Goal: Task Accomplishment & Management: Complete application form

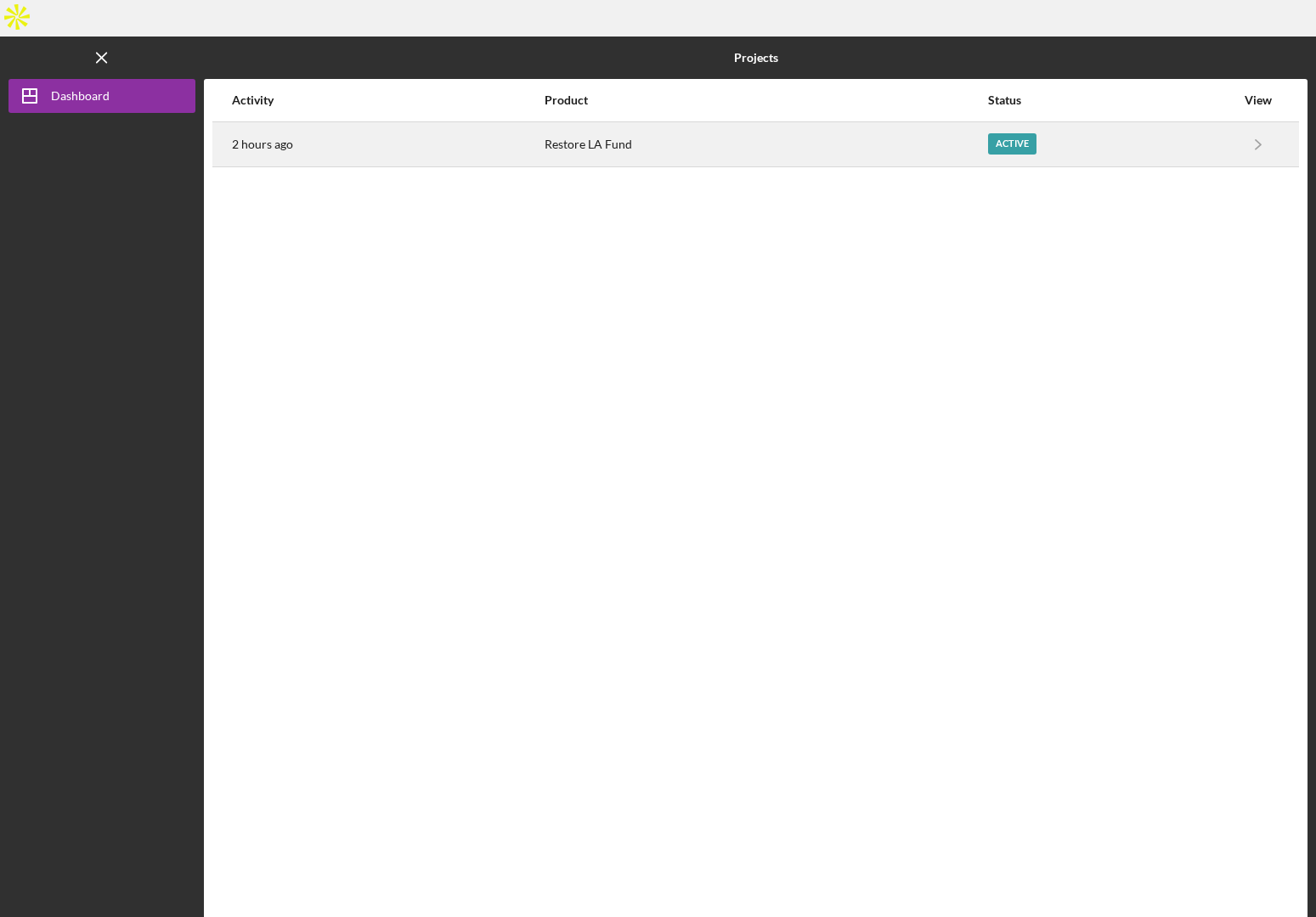
click at [732, 123] on div "Restore LA Fund" at bounding box center [764, 144] width 441 height 42
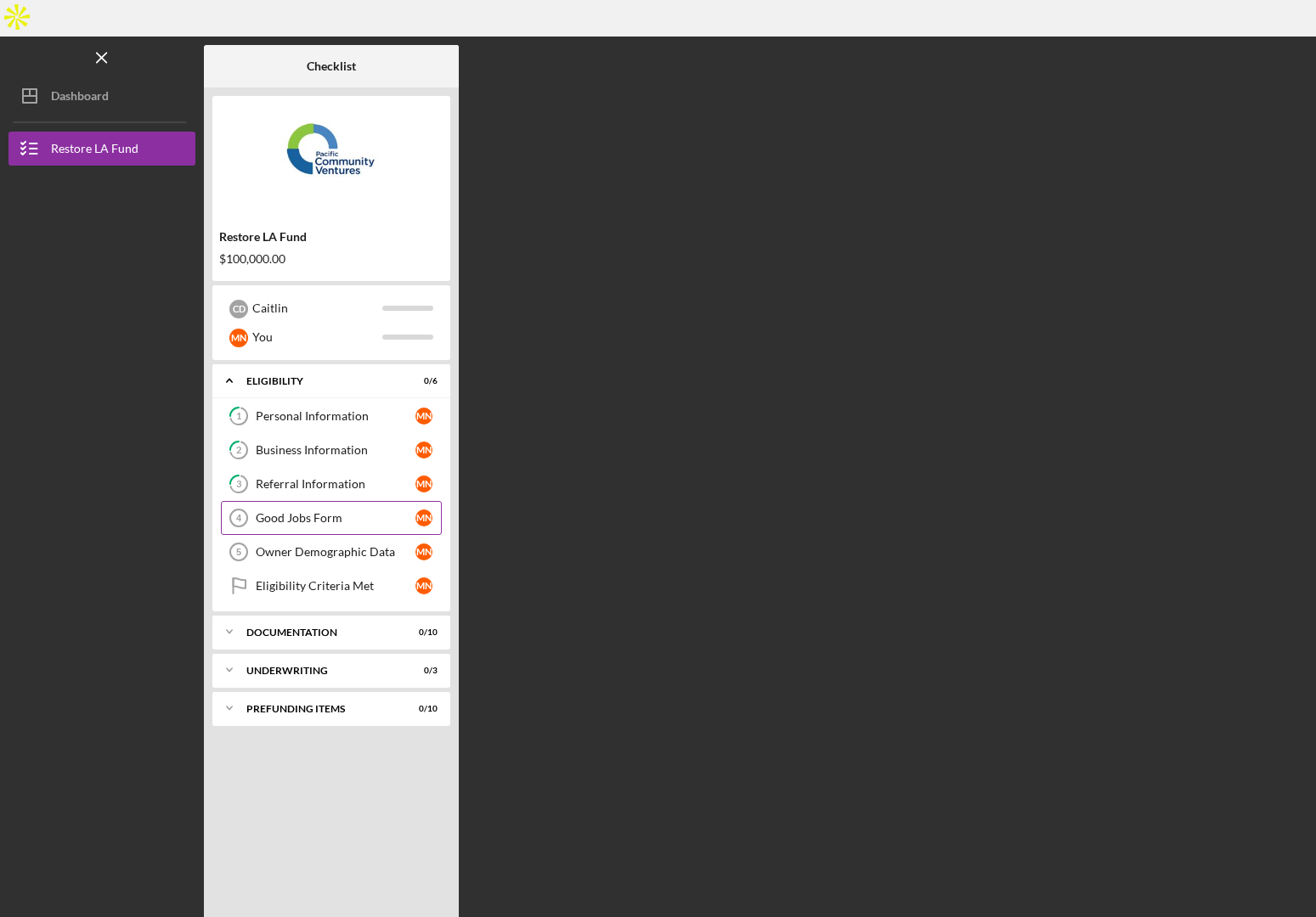
click at [331, 512] on div "Good Jobs Form" at bounding box center [335, 519] width 159 height 14
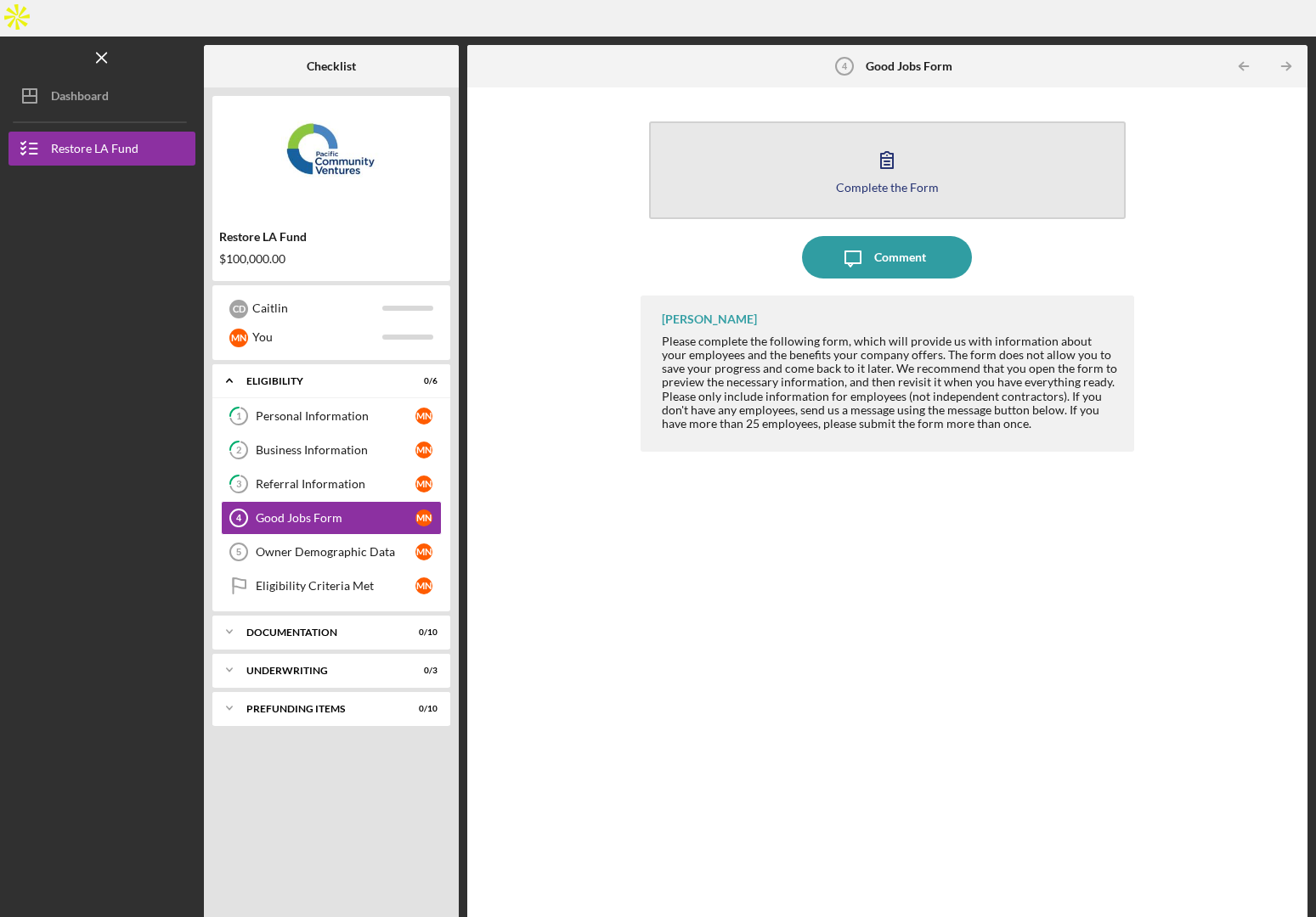
click at [858, 166] on button "Complete the Form Form" at bounding box center [886, 170] width 476 height 98
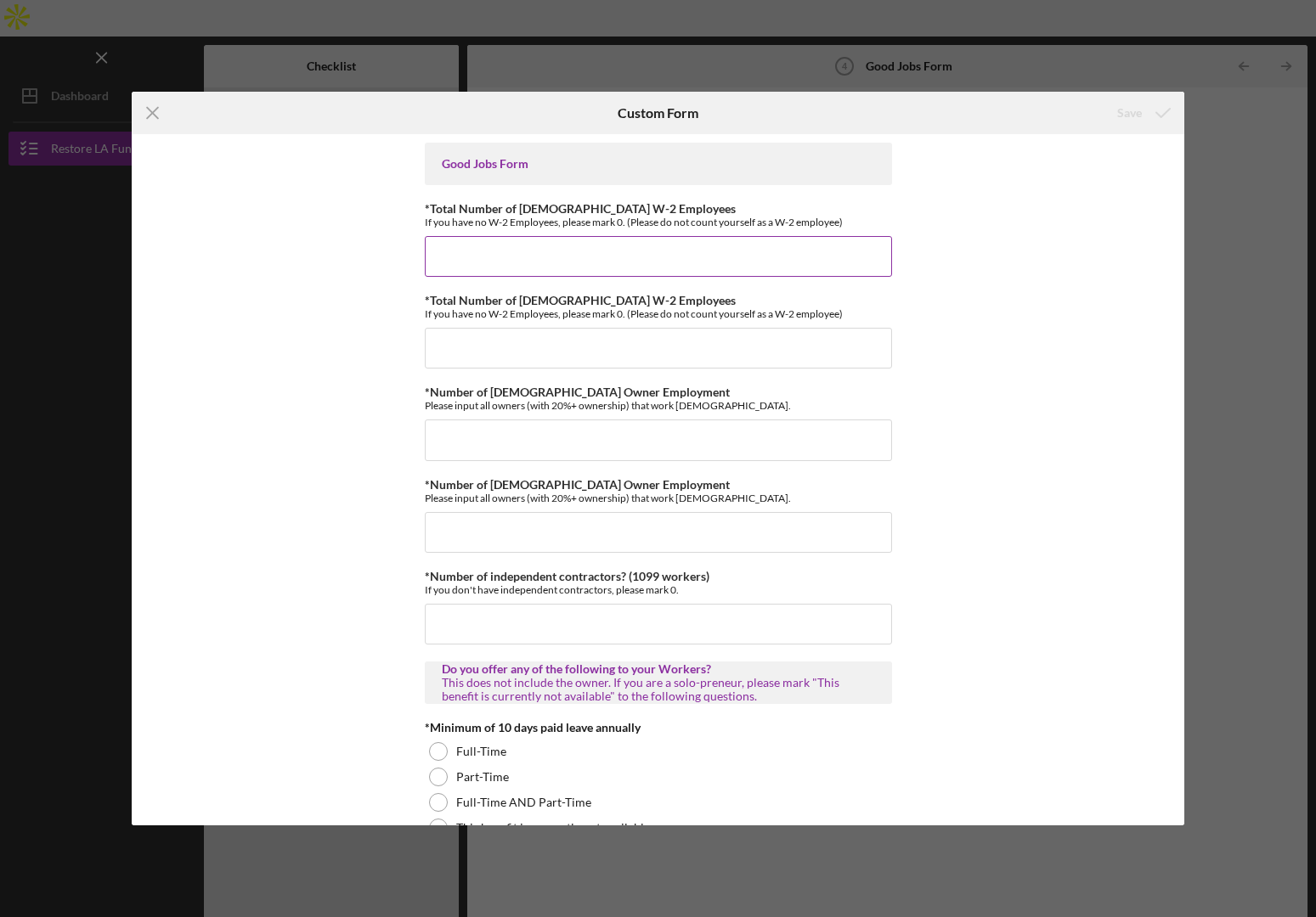
scroll to position [5, 0]
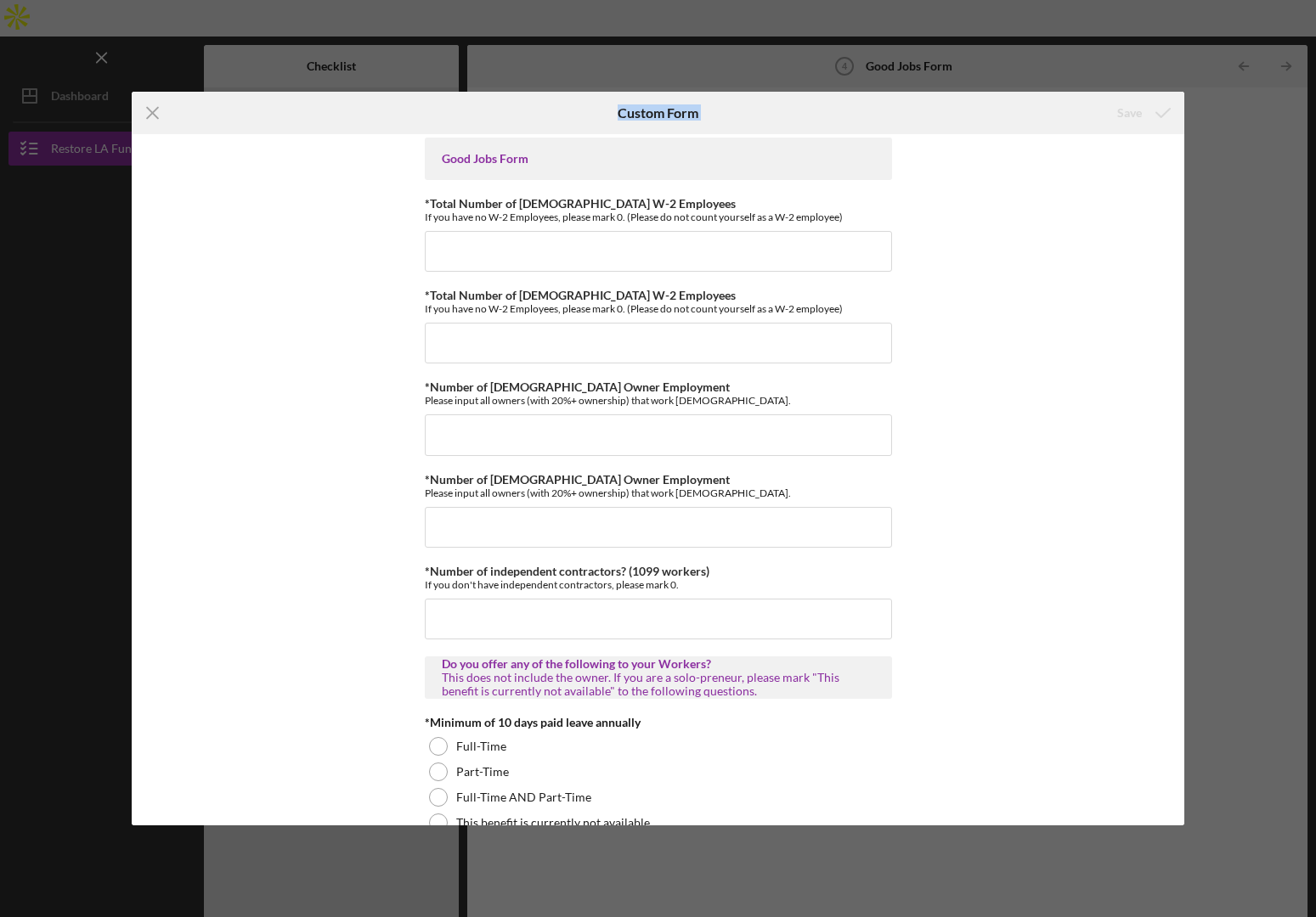
drag, startPoint x: 280, startPoint y: 114, endPoint x: 793, endPoint y: 131, distance: 513.3
click at [848, 104] on div "Icon/Menu Close Custom Form Save" at bounding box center [658, 113] width 1052 height 42
click at [603, 234] on input "*Total Number of [DEMOGRAPHIC_DATA] W-2 Employees" at bounding box center [658, 252] width 467 height 41
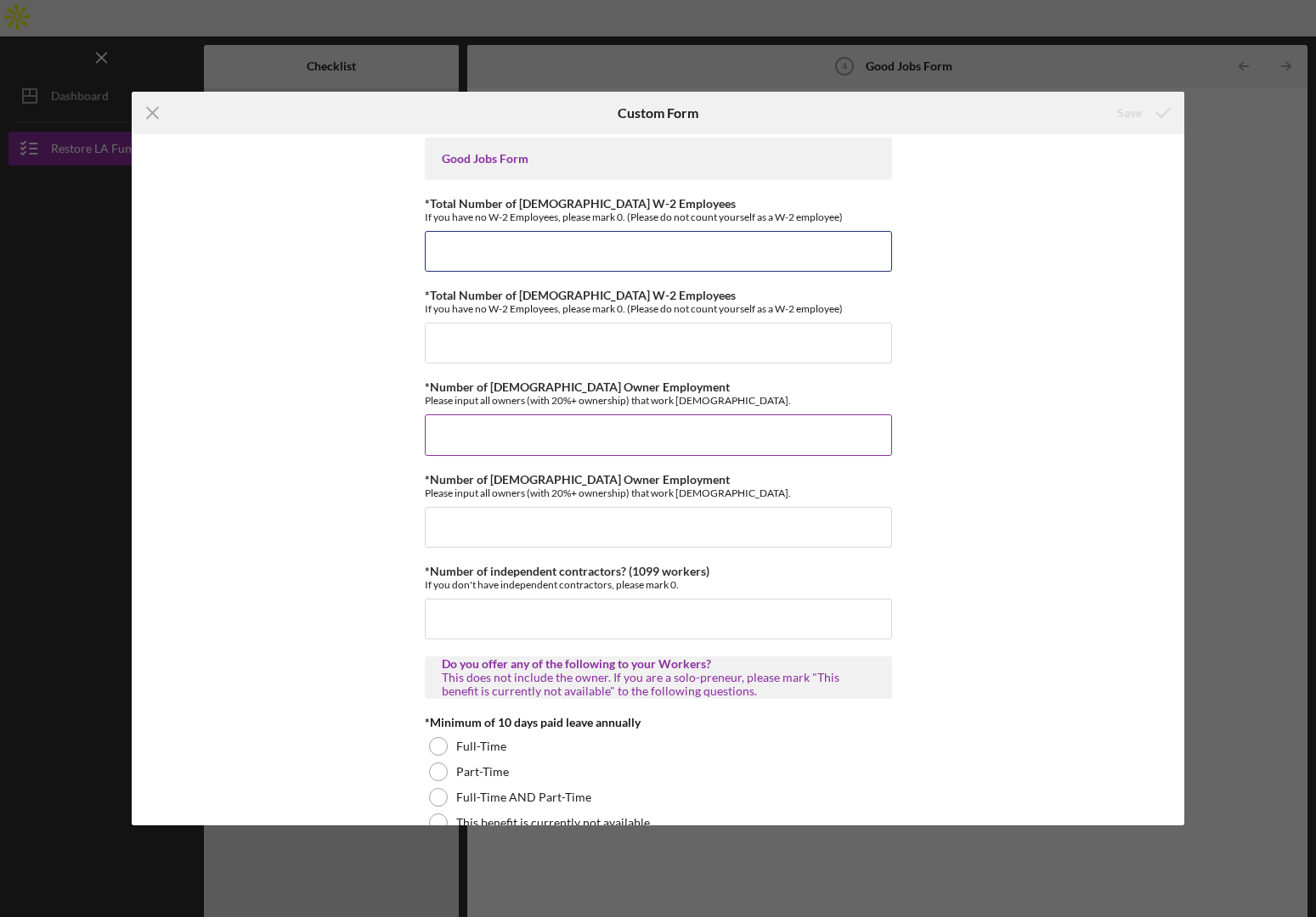
scroll to position [1, 0]
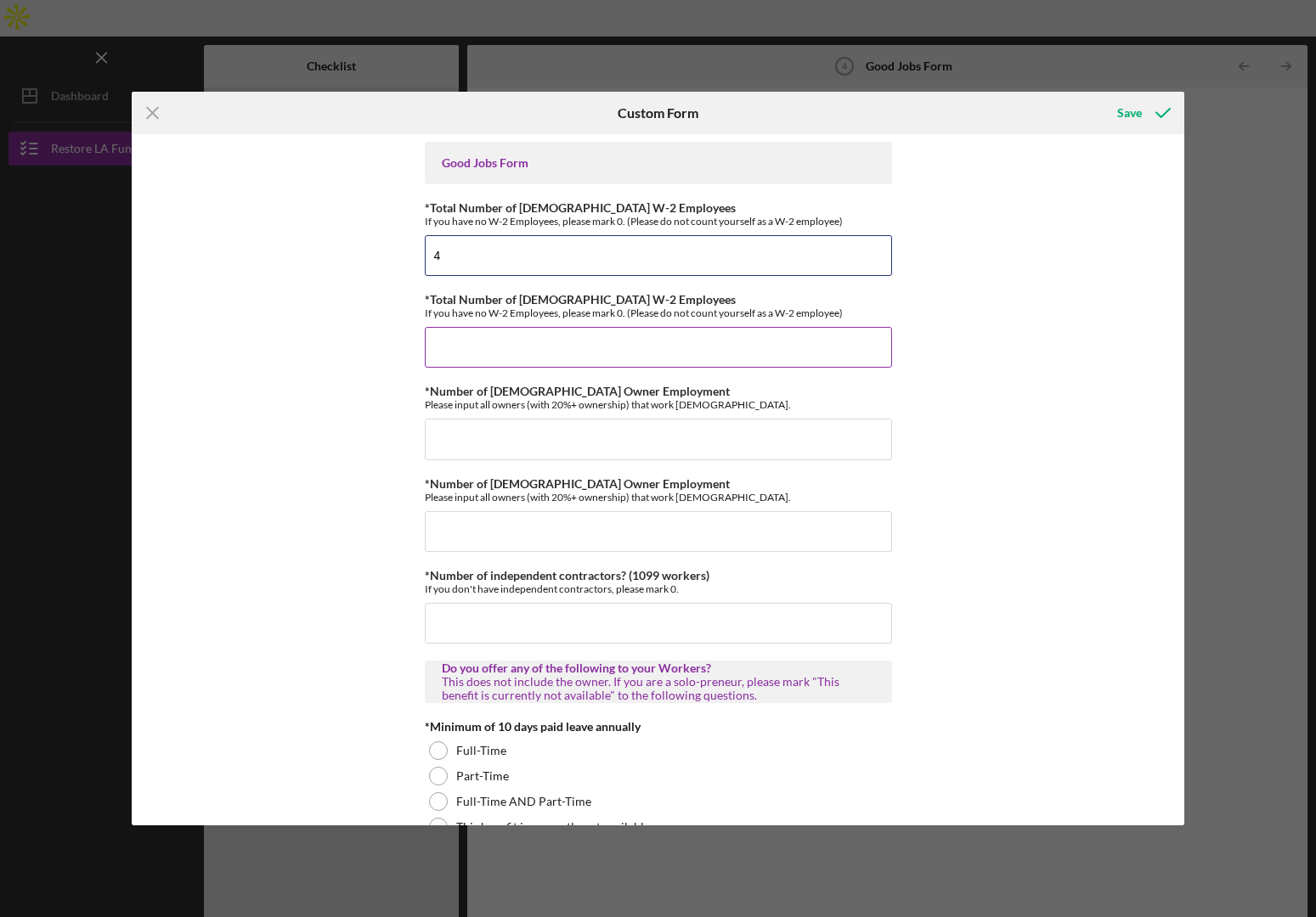
type input "4"
click at [538, 339] on input "*Total Number of [DEMOGRAPHIC_DATA] W-2 Employees" at bounding box center [658, 347] width 467 height 41
type input "3"
type input "4"
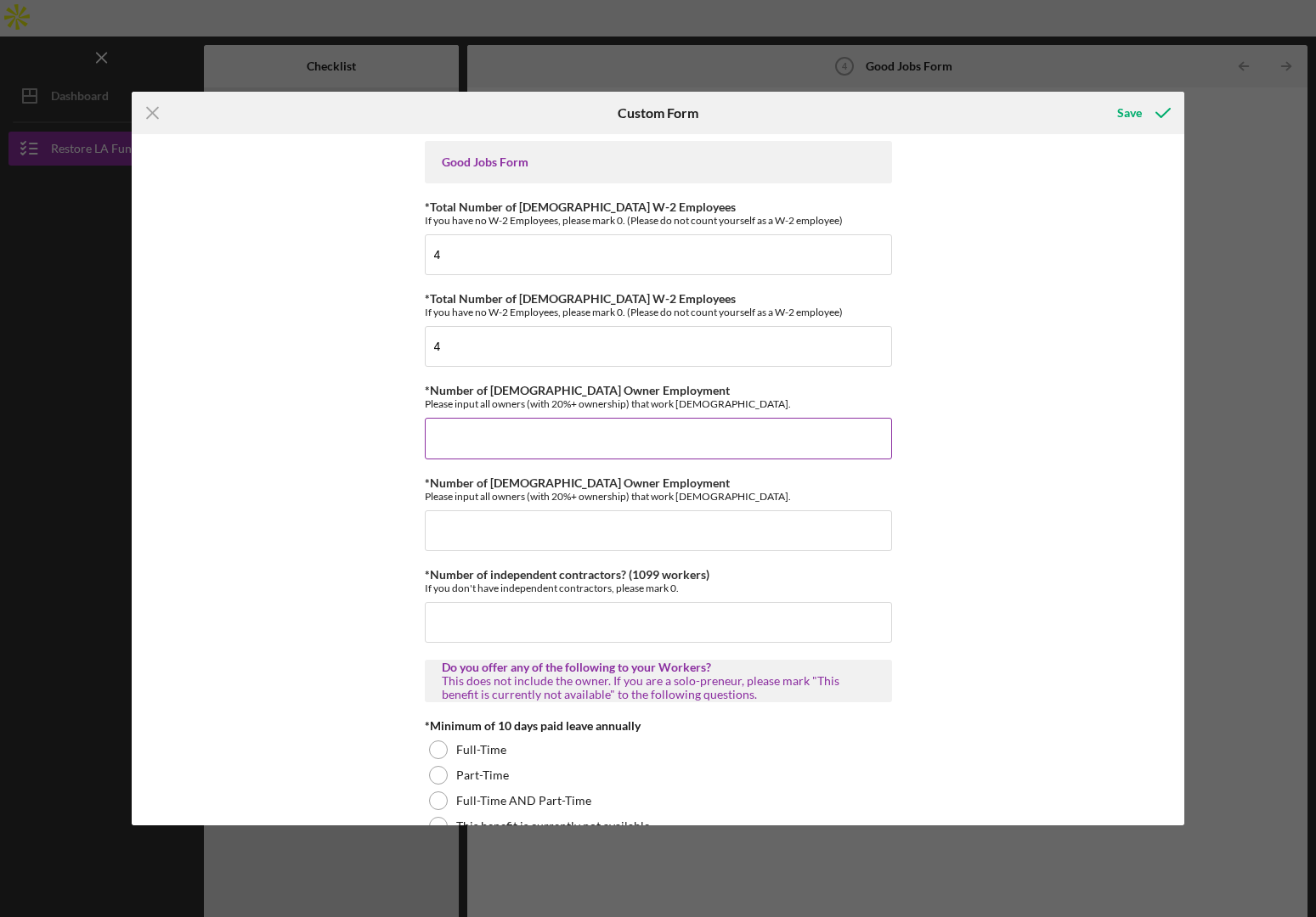
click at [478, 440] on input "*Number of [DEMOGRAPHIC_DATA] Owner Employment" at bounding box center [658, 438] width 467 height 41
type input "2"
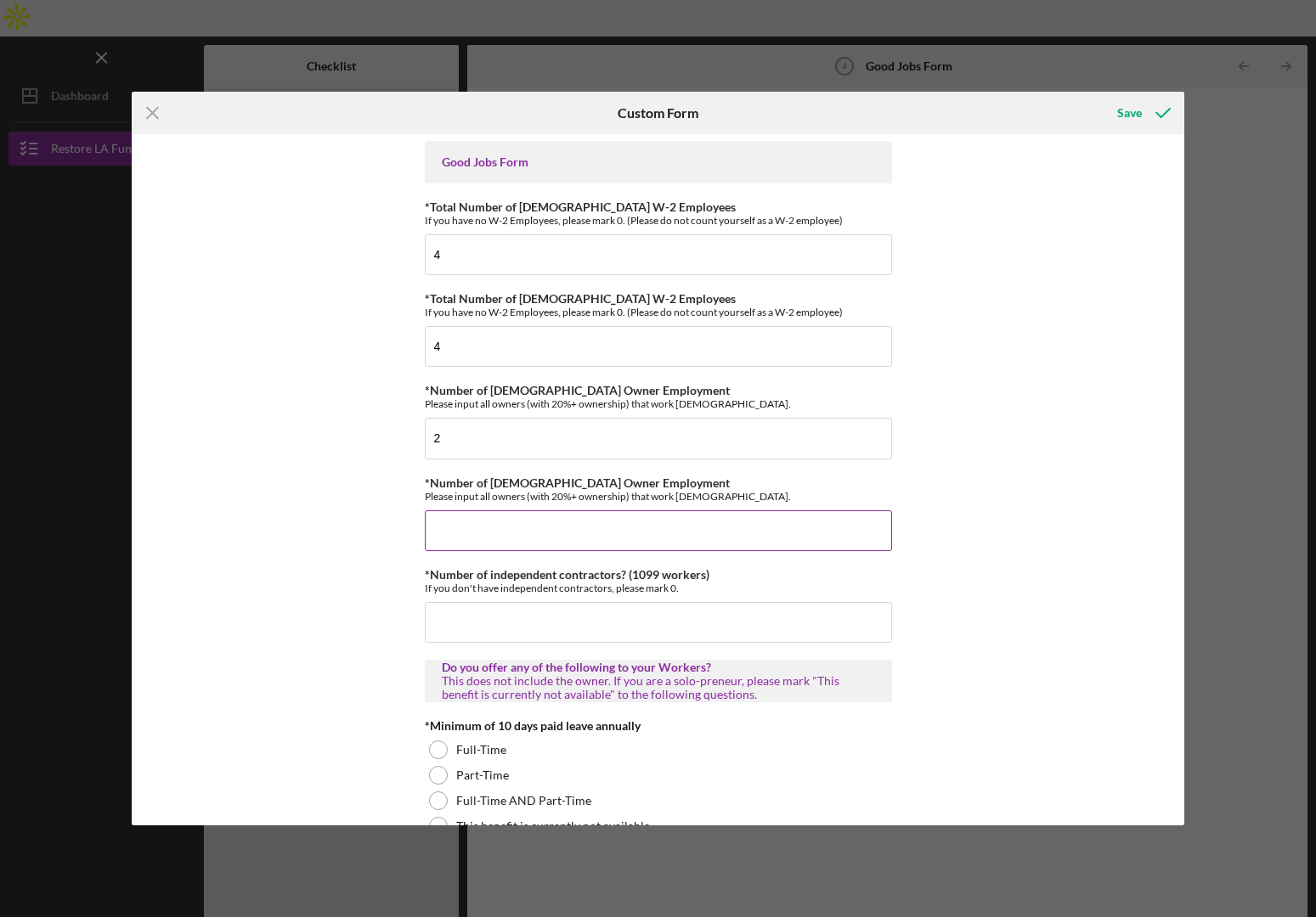
click at [522, 529] on input "*Number of [DEMOGRAPHIC_DATA] Owner Employment" at bounding box center [658, 531] width 467 height 41
type input "0"
click at [512, 623] on input "*Number of independent contractors? (1099 workers)" at bounding box center [658, 622] width 467 height 41
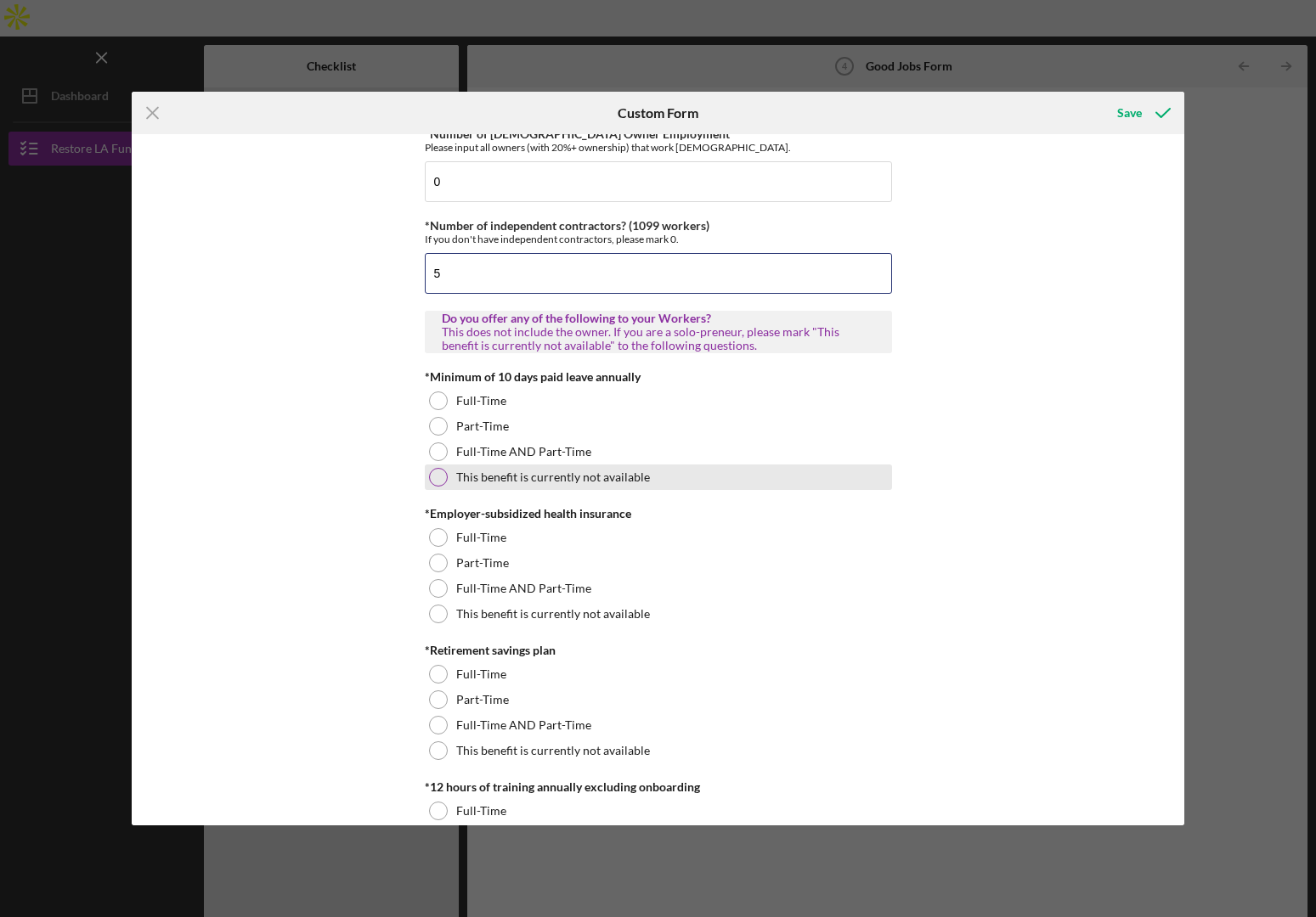
scroll to position [362, 0]
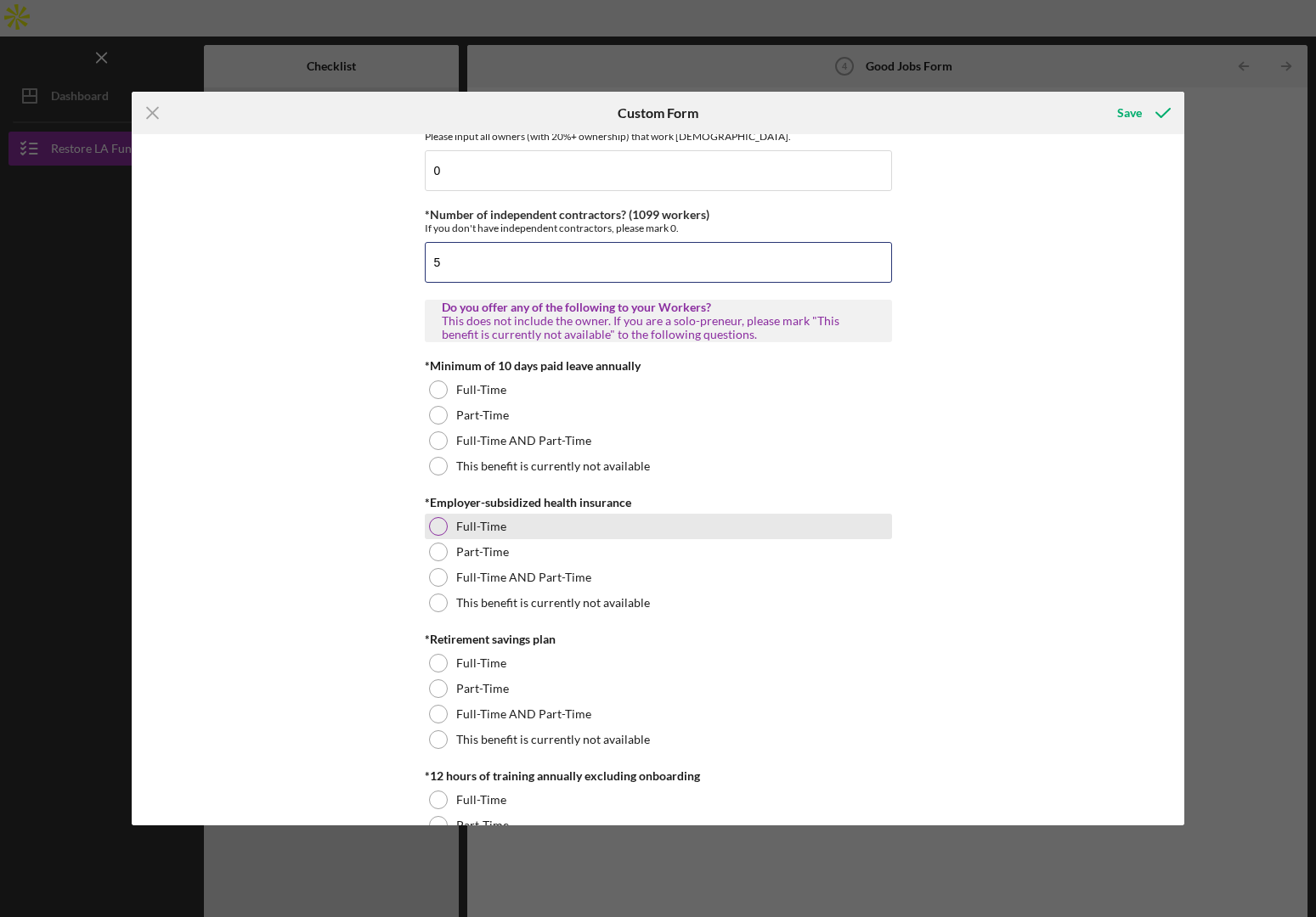
type input "5"
click at [475, 526] on label "Full-Time" at bounding box center [480, 527] width 50 height 14
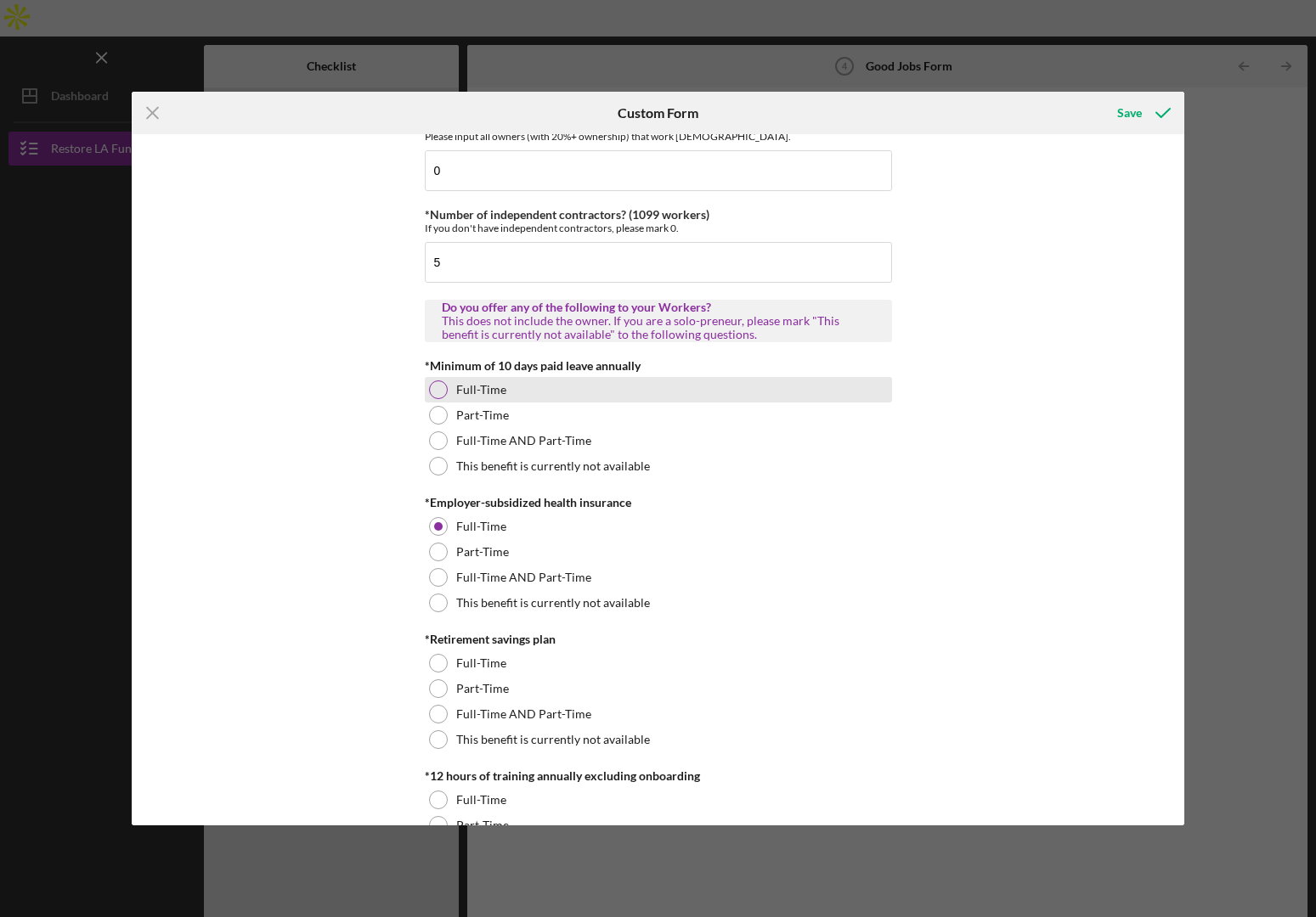
click at [468, 395] on label "Full-Time" at bounding box center [480, 390] width 50 height 14
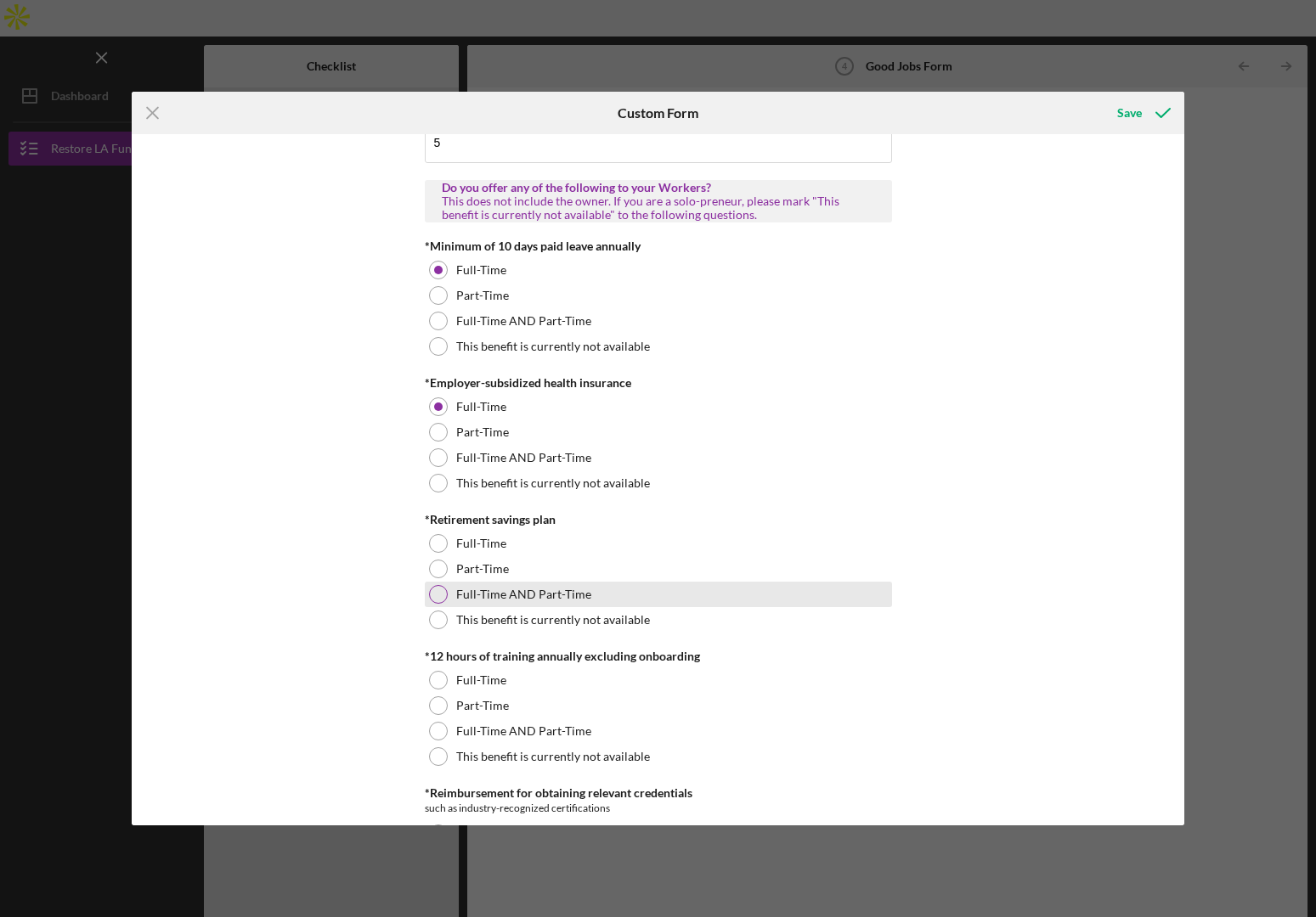
scroll to position [485, 0]
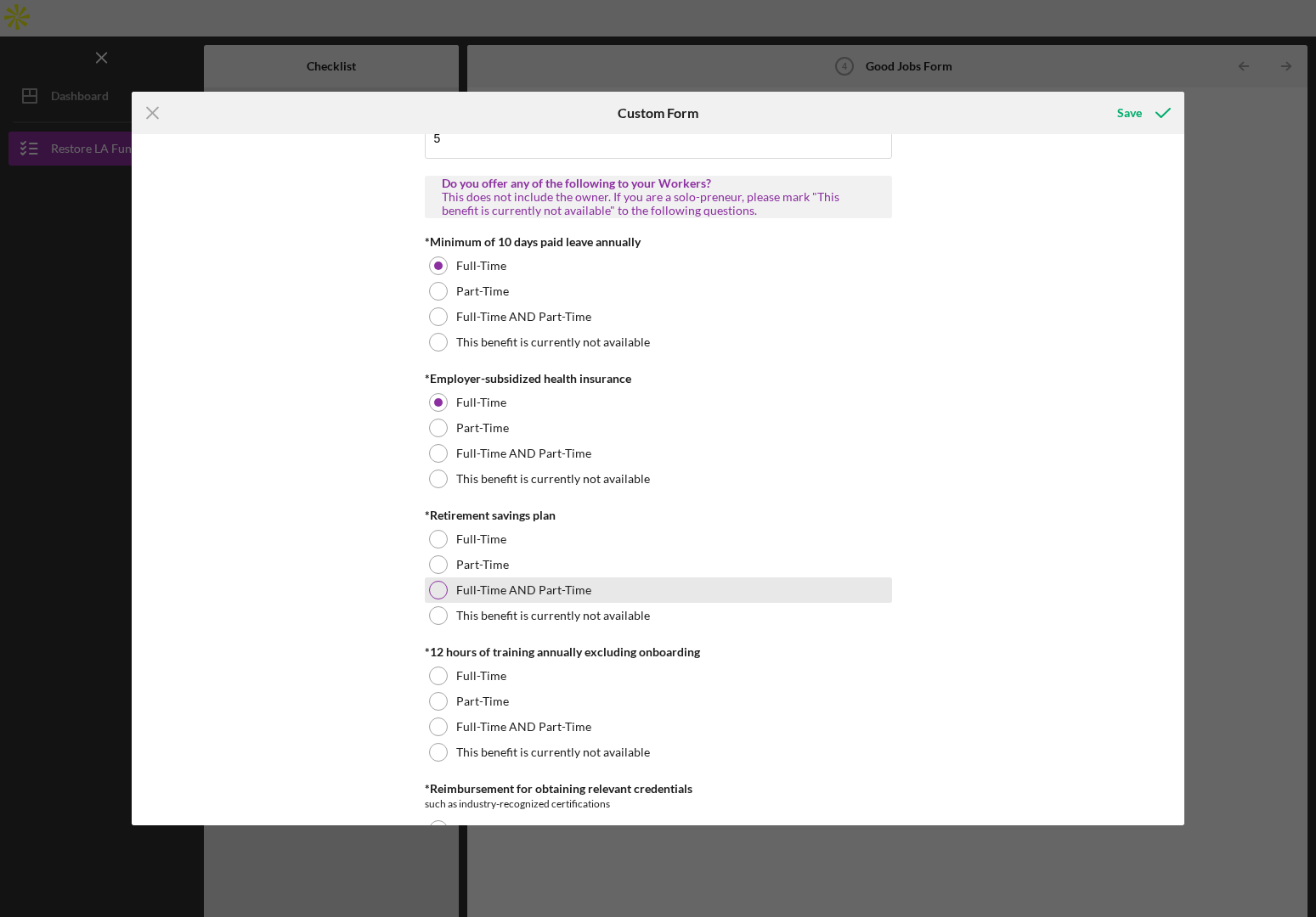
click at [462, 595] on label "Full-Time AND Part-Time" at bounding box center [523, 590] width 135 height 14
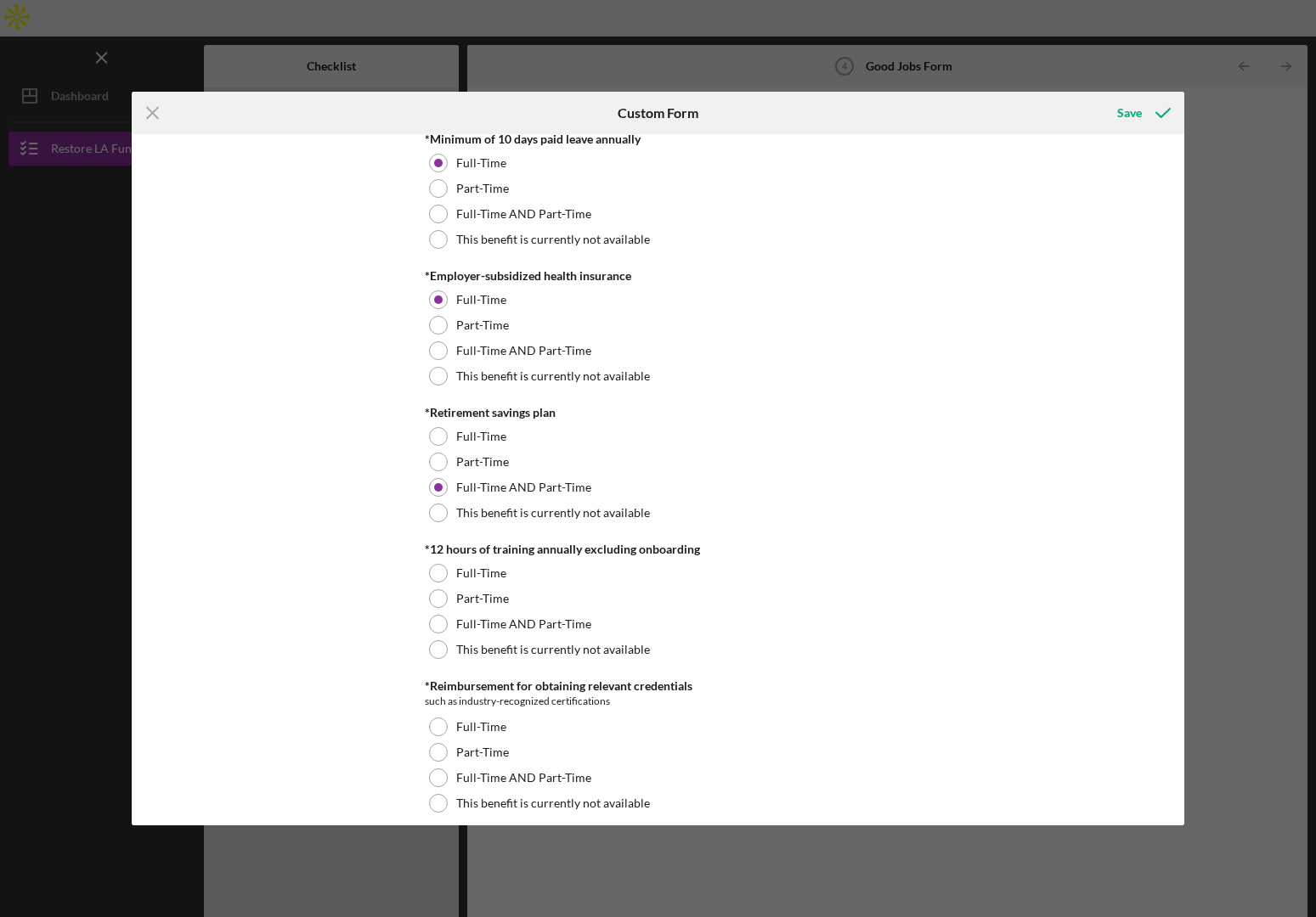
scroll to position [602, 0]
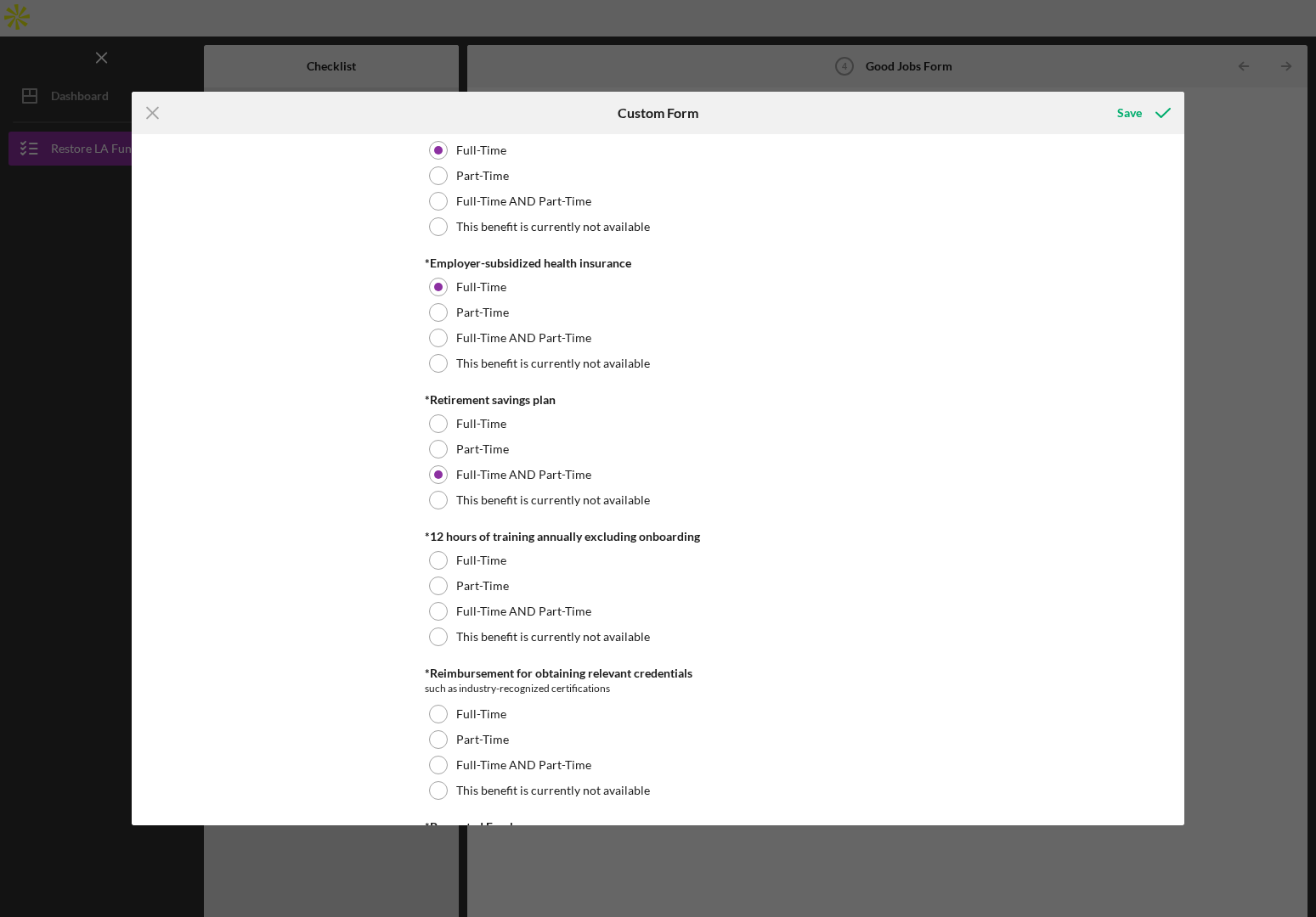
drag, startPoint x: 454, startPoint y: 535, endPoint x: 704, endPoint y: 541, distance: 250.1
click at [704, 541] on div "*12 hours of training annually excluding onboarding" at bounding box center [658, 537] width 467 height 14
drag, startPoint x: 600, startPoint y: 540, endPoint x: 374, endPoint y: 543, distance: 226.0
click at [374, 543] on div "Good Jobs Form *Total Number of [DEMOGRAPHIC_DATA] W-2 Employees If you have no…" at bounding box center [658, 480] width 1052 height 692
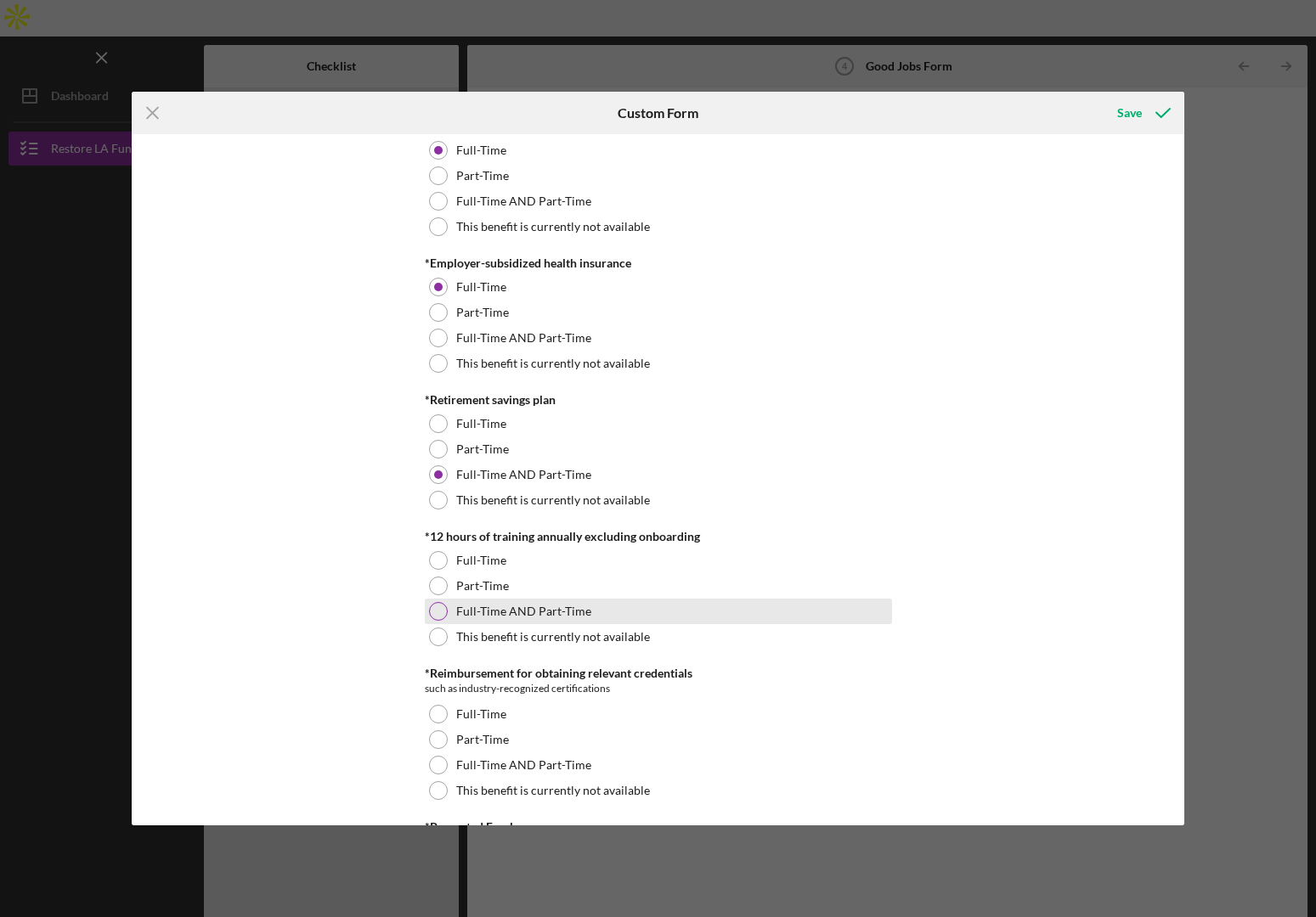
click at [512, 611] on label "Full-Time AND Part-Time" at bounding box center [523, 612] width 135 height 14
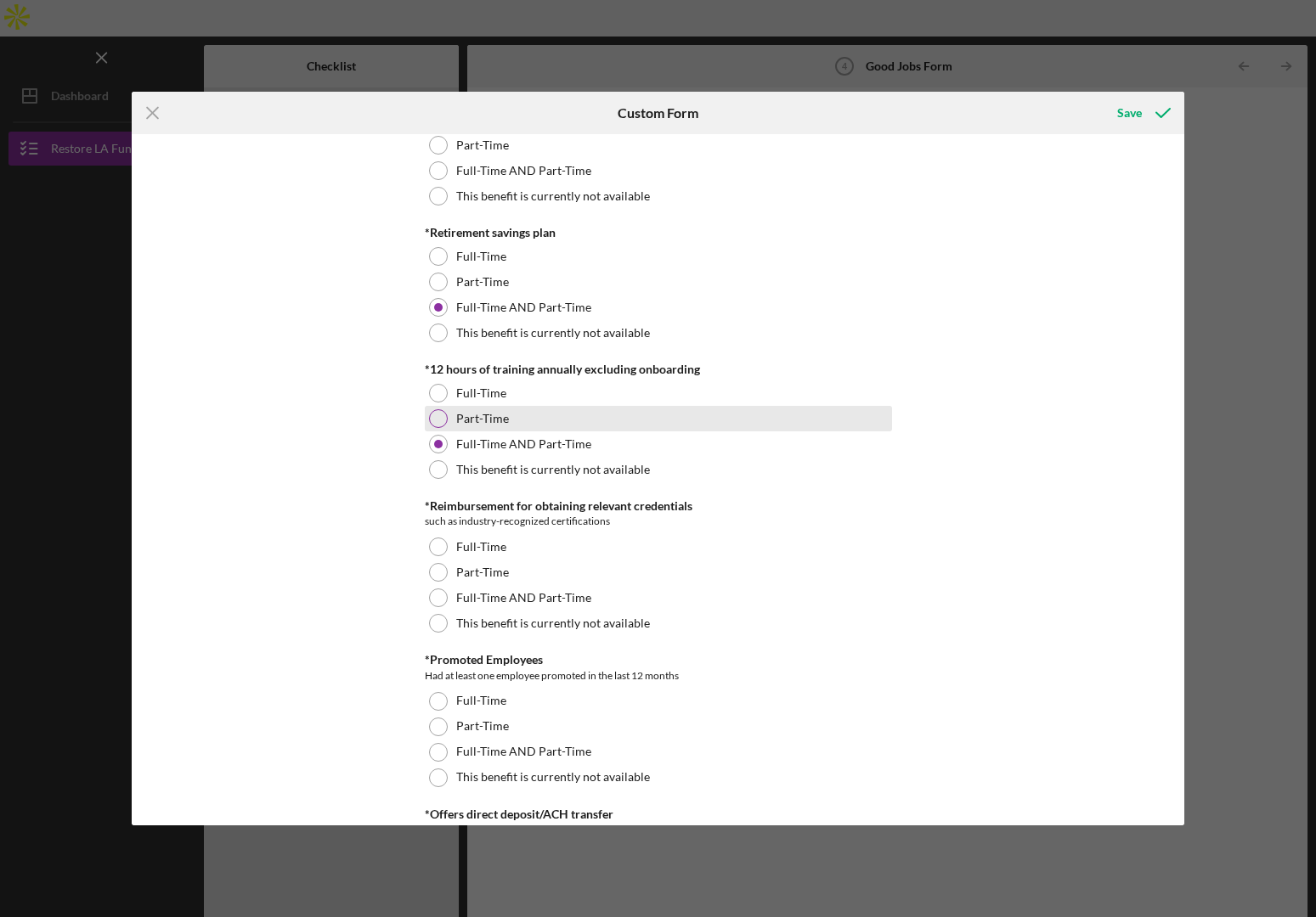
scroll to position [782, 0]
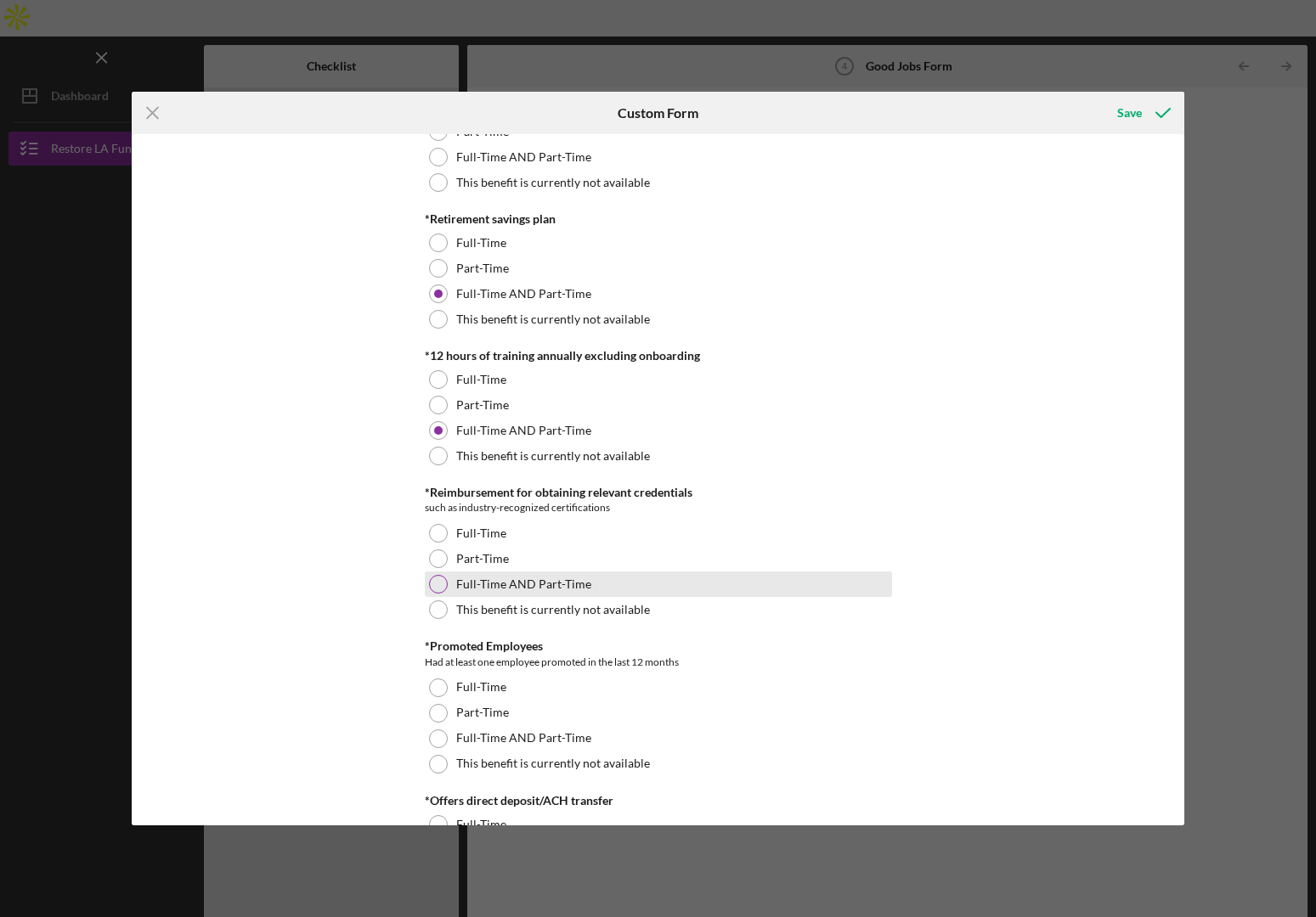
click at [512, 582] on label "Full-Time AND Part-Time" at bounding box center [523, 584] width 135 height 14
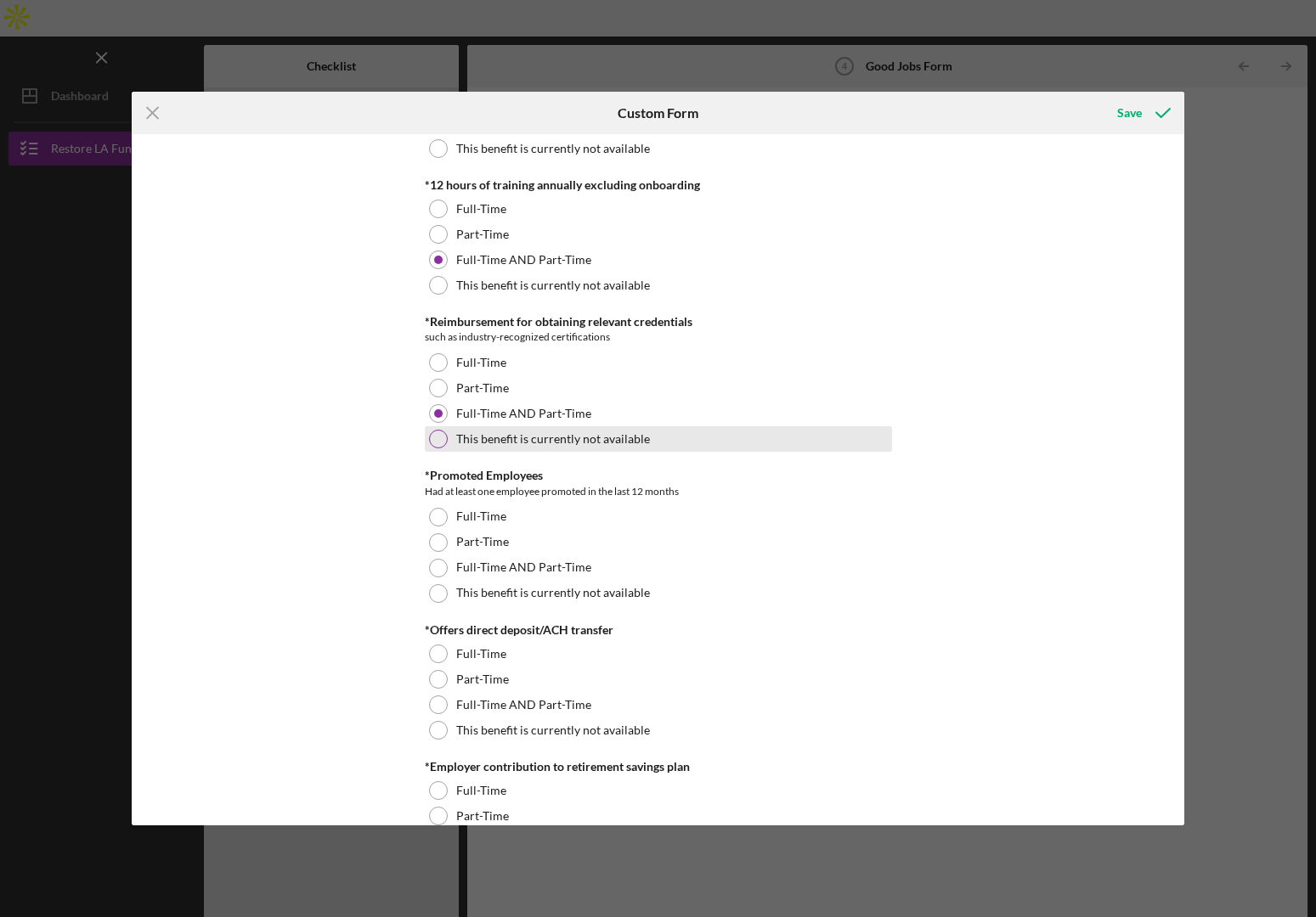
scroll to position [955, 0]
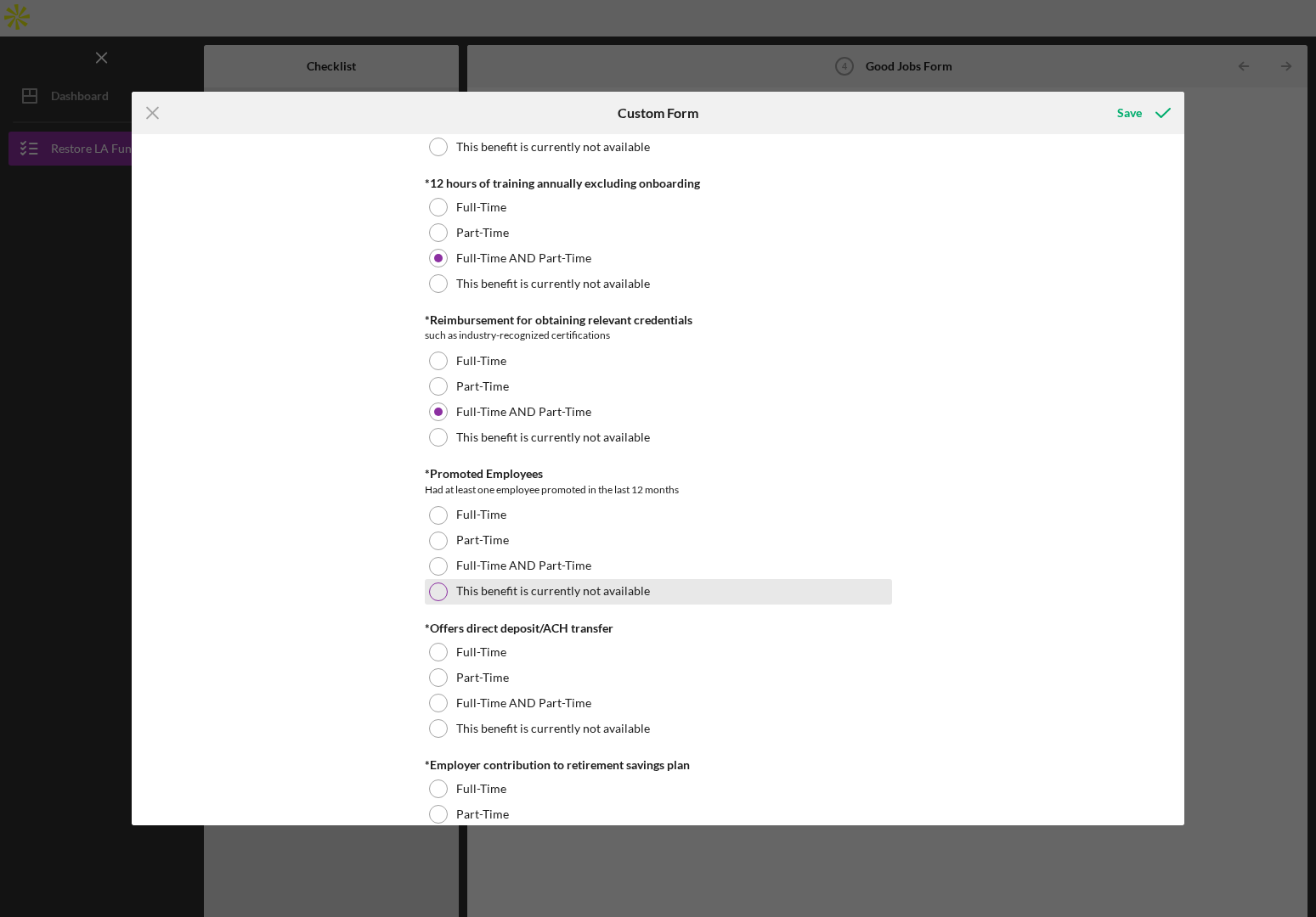
drag, startPoint x: 479, startPoint y: 563, endPoint x: 482, endPoint y: 595, distance: 32.1
click at [479, 563] on label "Full-Time AND Part-Time" at bounding box center [523, 566] width 135 height 14
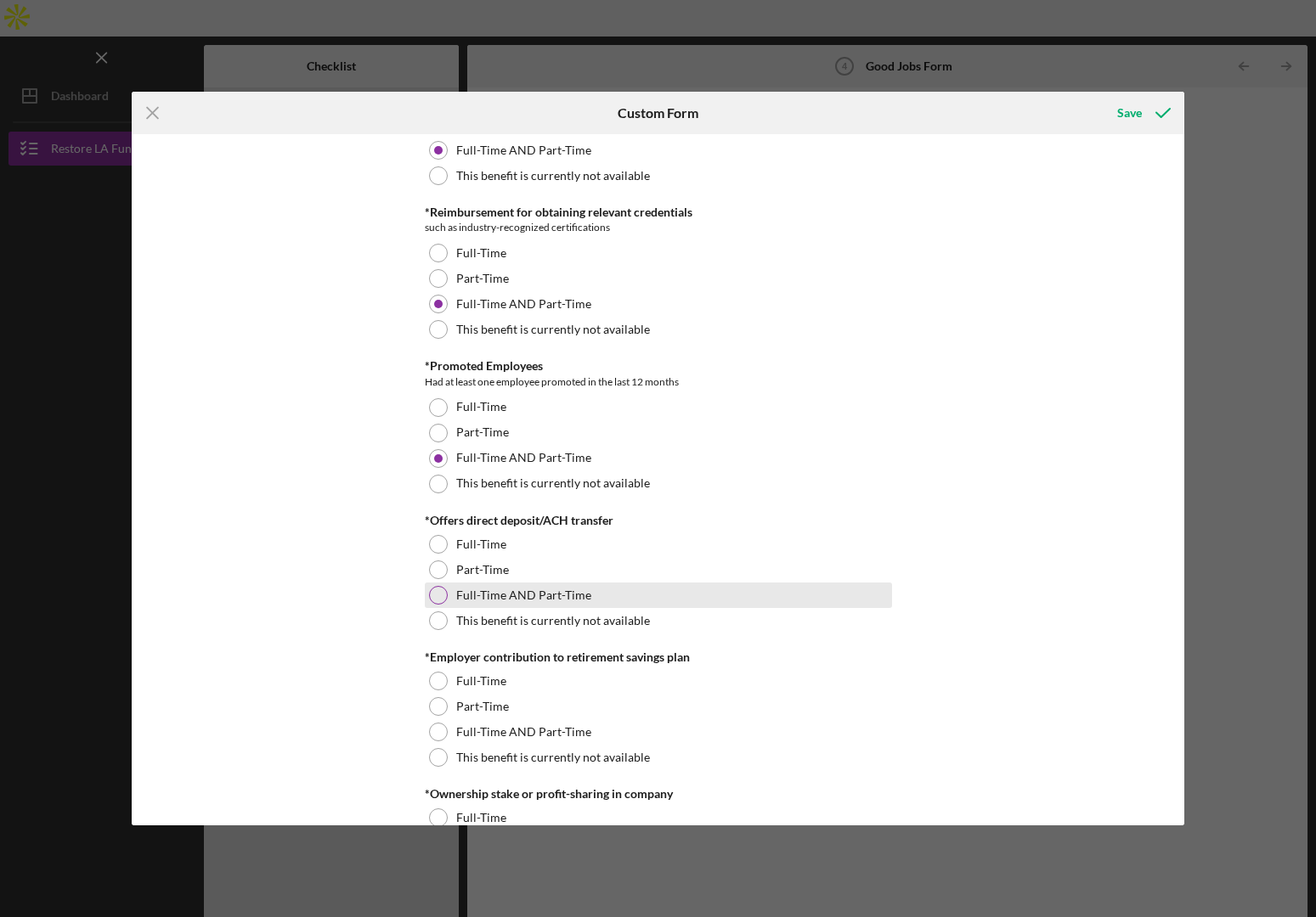
scroll to position [1072, 0]
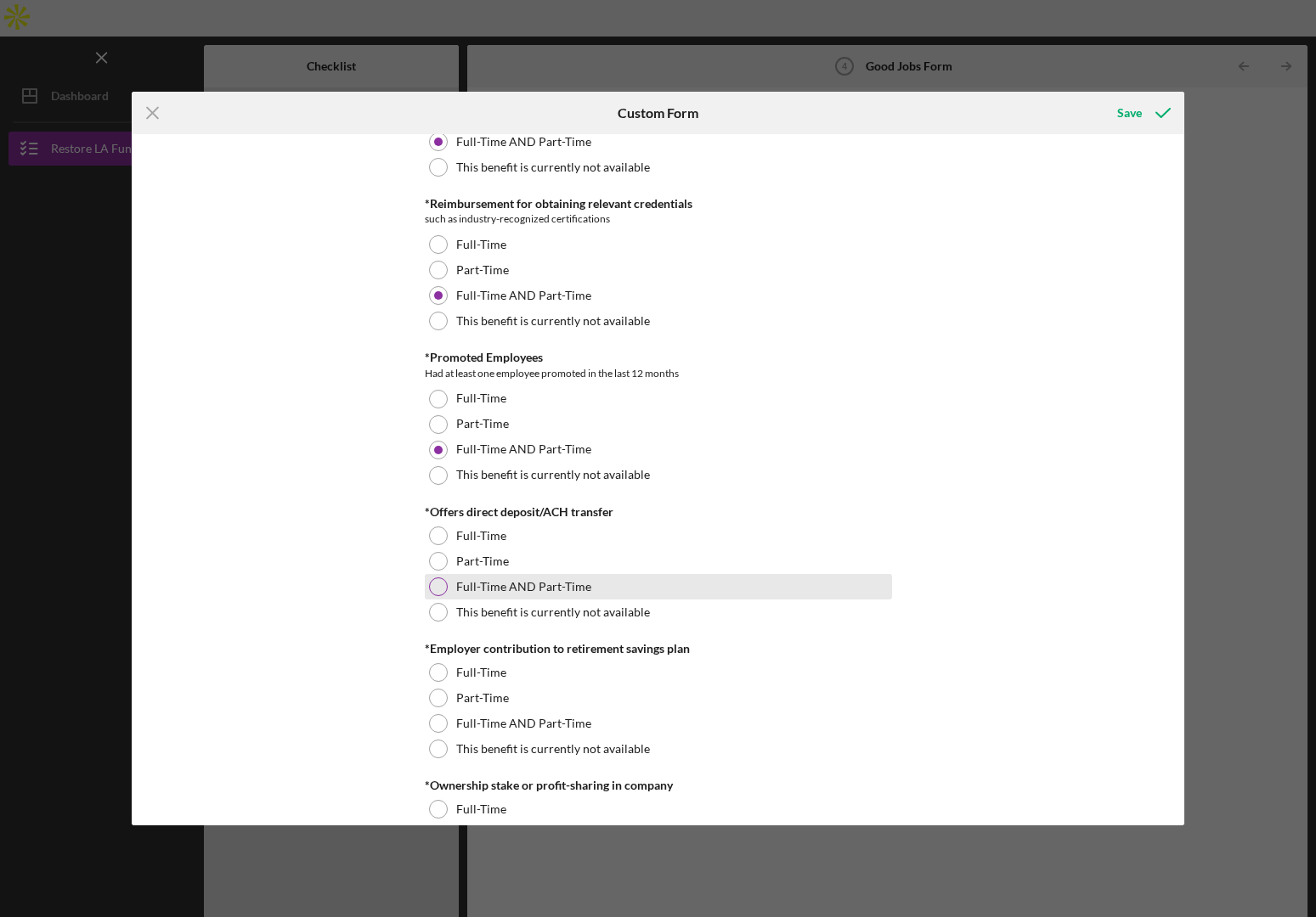
click at [501, 589] on label "Full-Time AND Part-Time" at bounding box center [523, 587] width 135 height 14
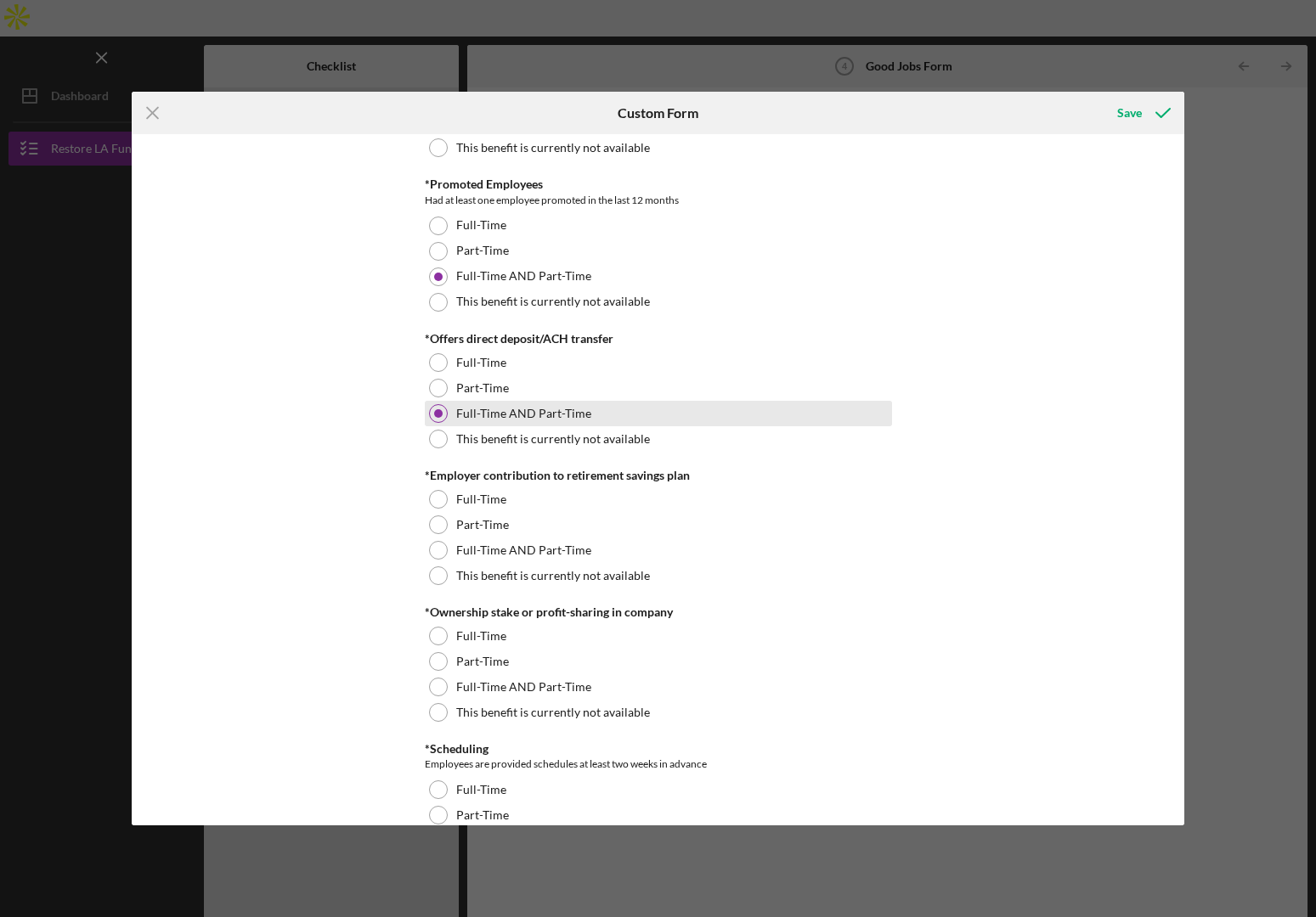
scroll to position [1264, 0]
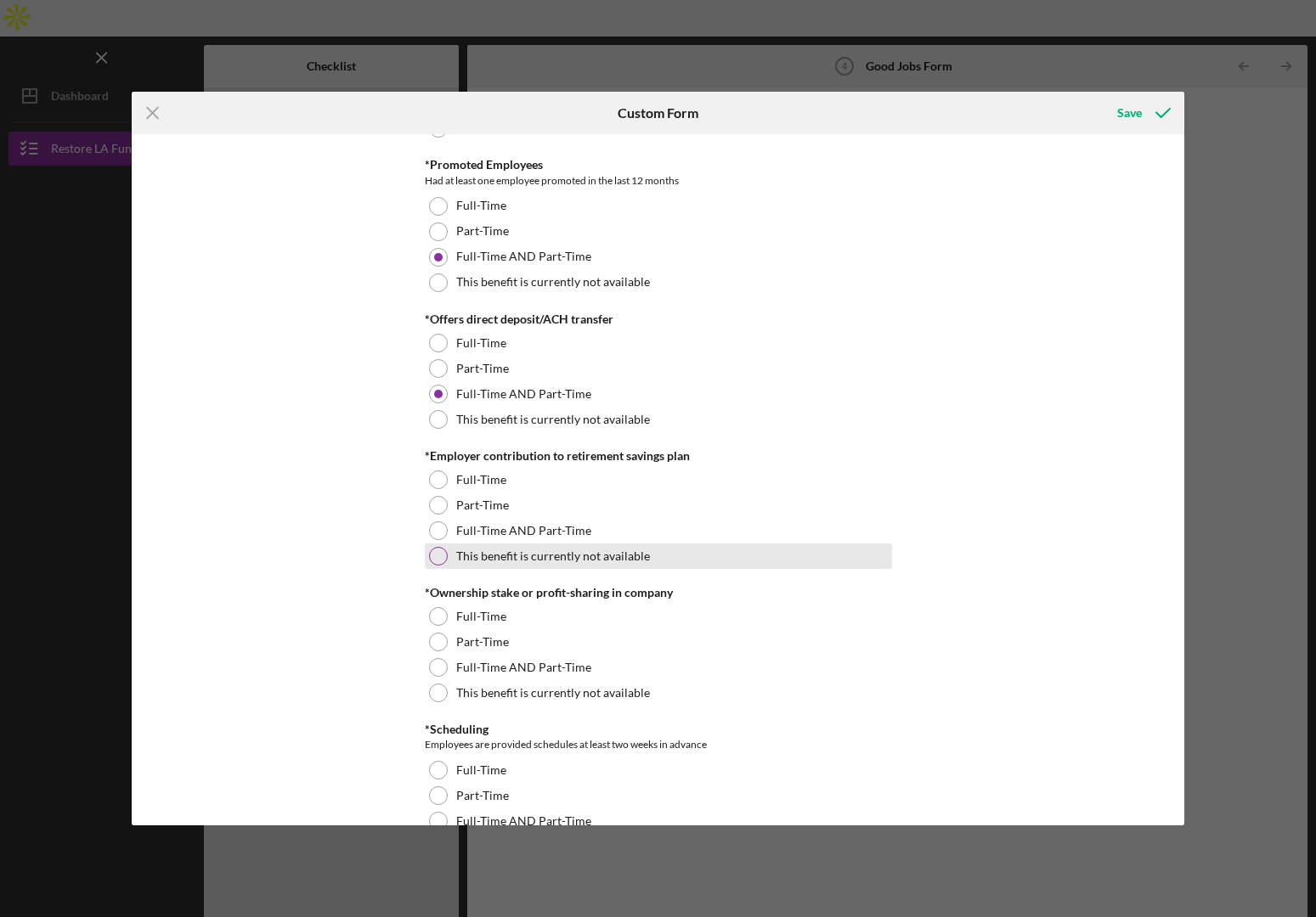
drag, startPoint x: 498, startPoint y: 536, endPoint x: 498, endPoint y: 546, distance: 10.0
click at [498, 536] on label "Full-Time AND Part-Time" at bounding box center [523, 531] width 135 height 14
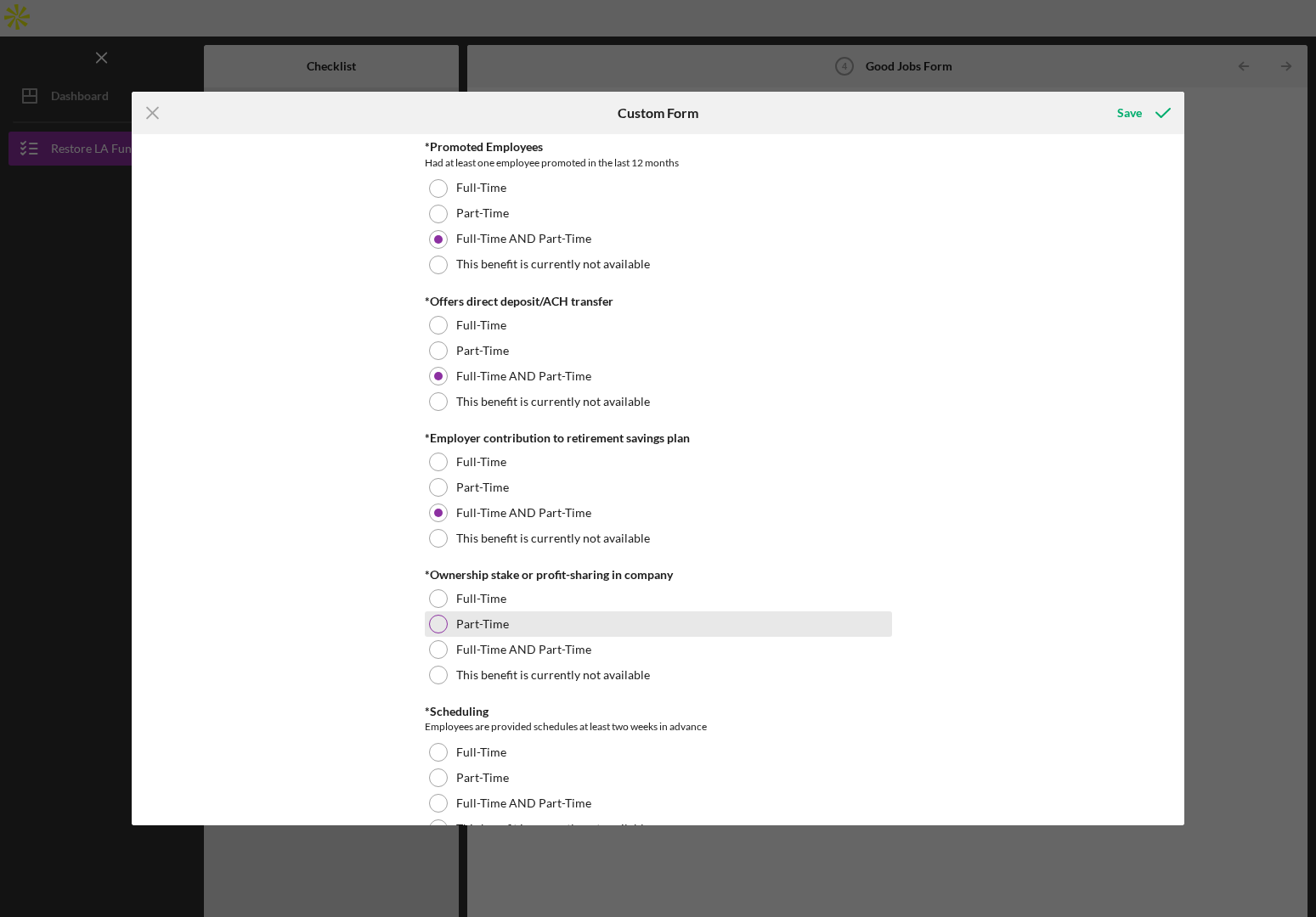
scroll to position [1302, 0]
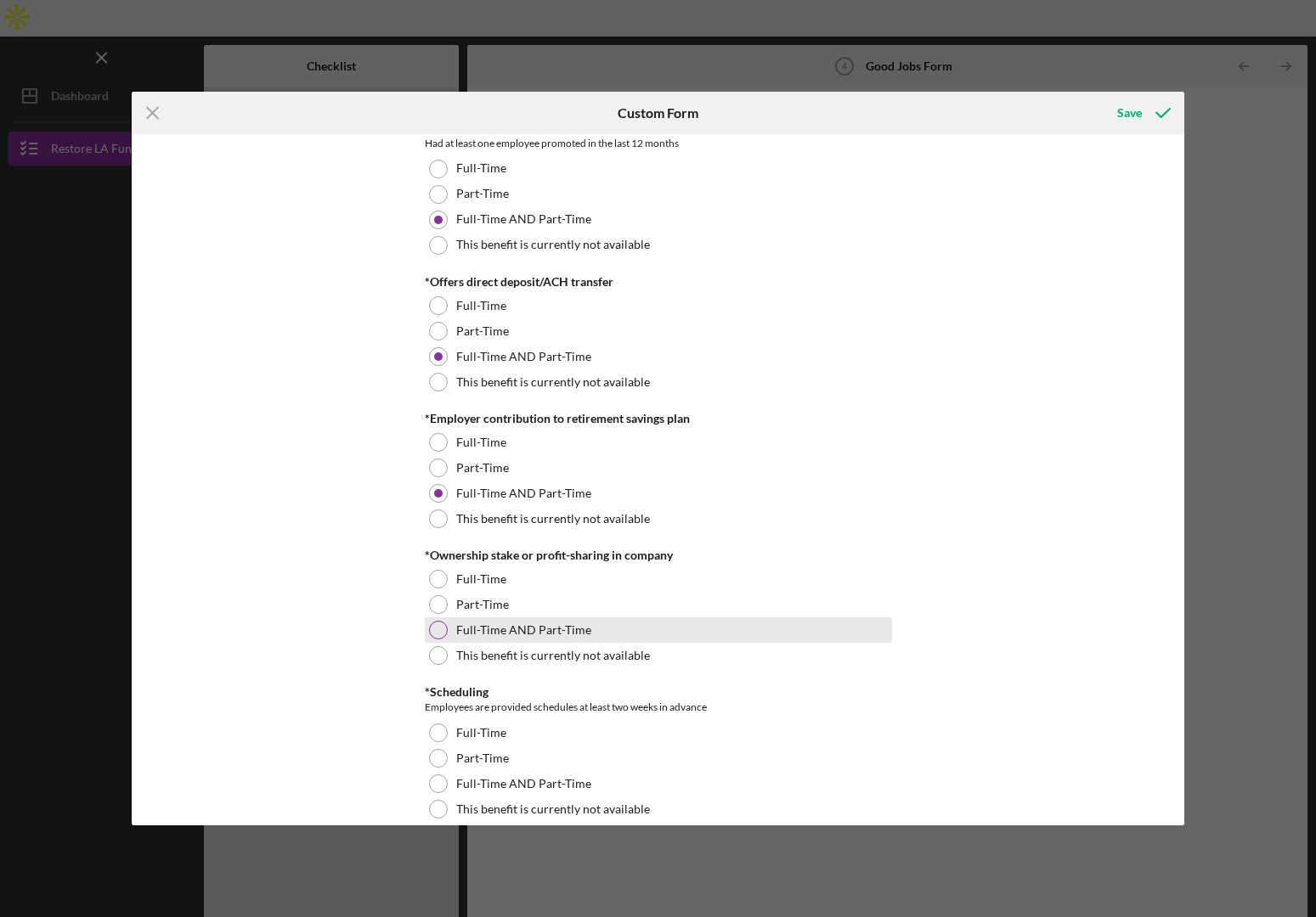
click at [495, 637] on div "Full-Time AND Part-Time" at bounding box center [658, 630] width 467 height 25
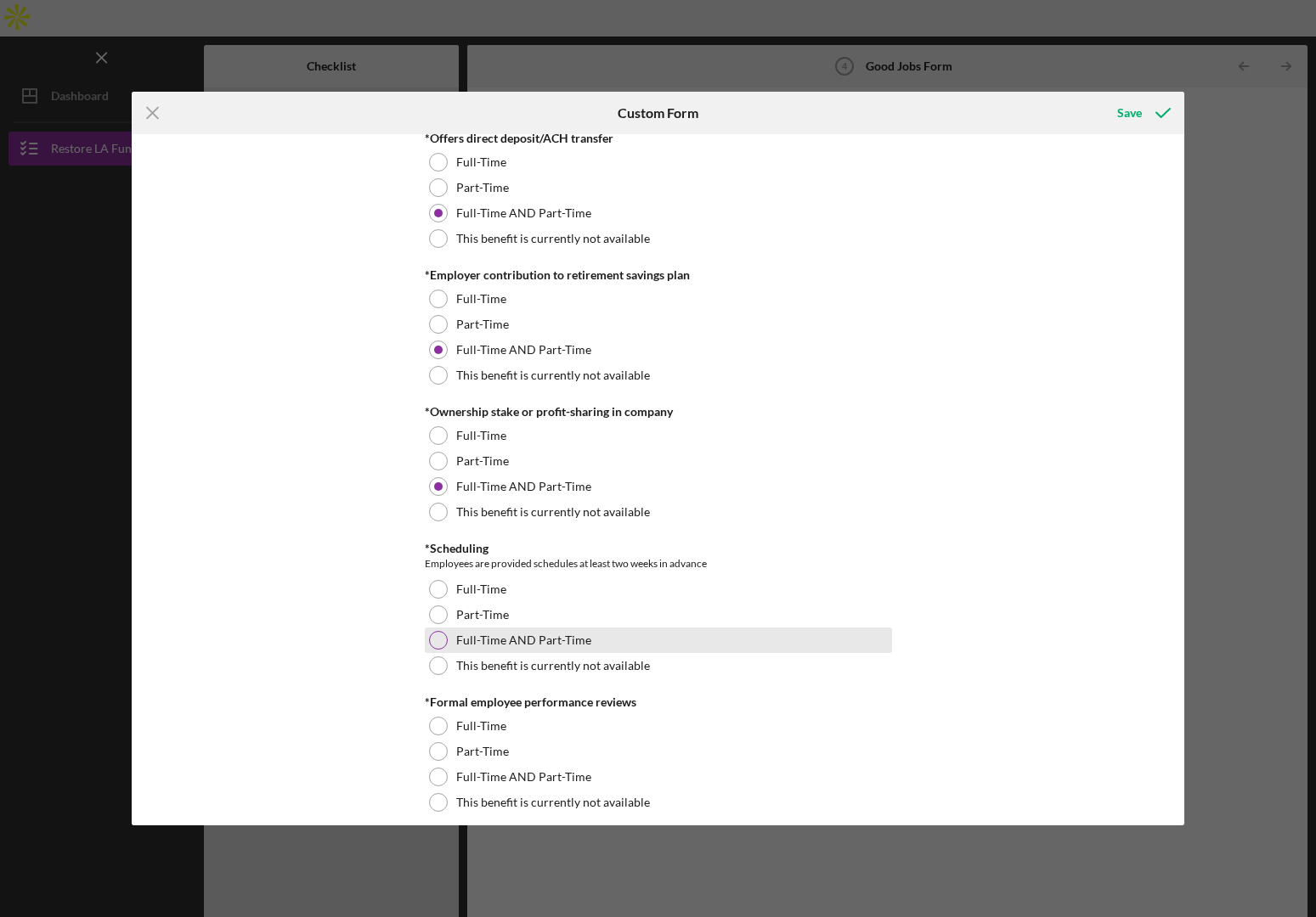
scroll to position [1454, 0]
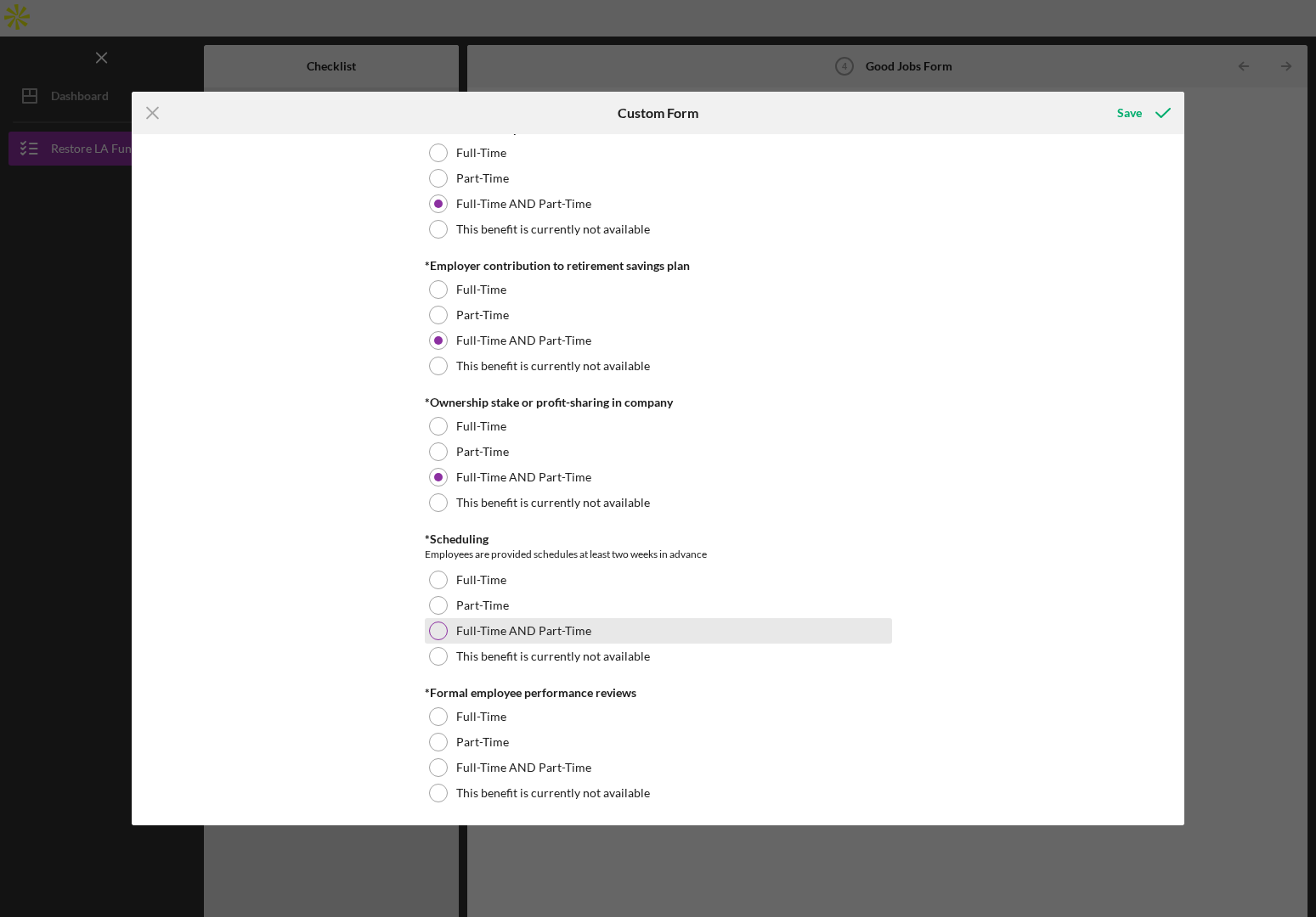
click at [496, 635] on label "Full-Time AND Part-Time" at bounding box center [523, 631] width 135 height 14
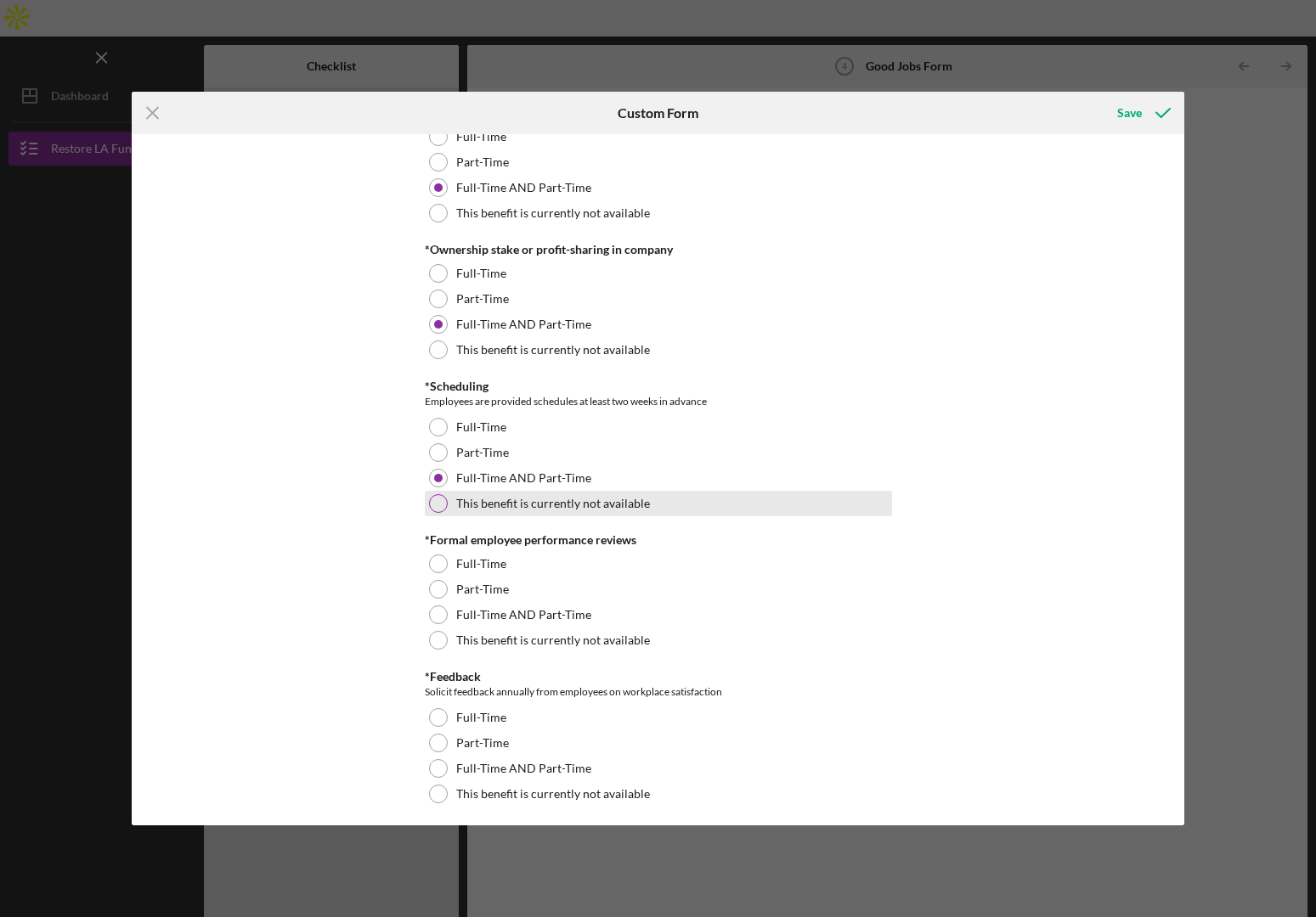
scroll to position [1612, 0]
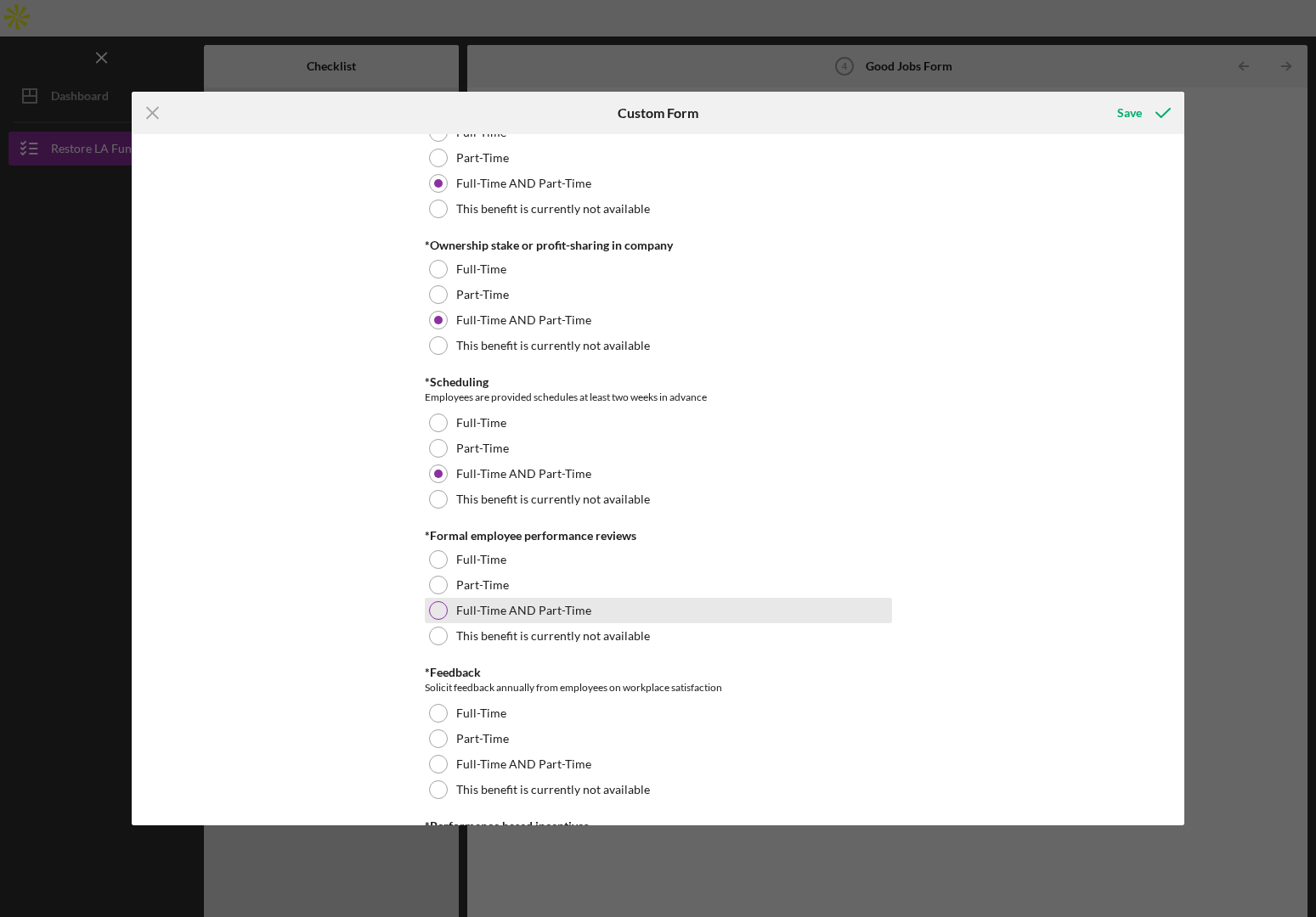
click at [502, 615] on label "Full-Time AND Part-Time" at bounding box center [523, 611] width 135 height 14
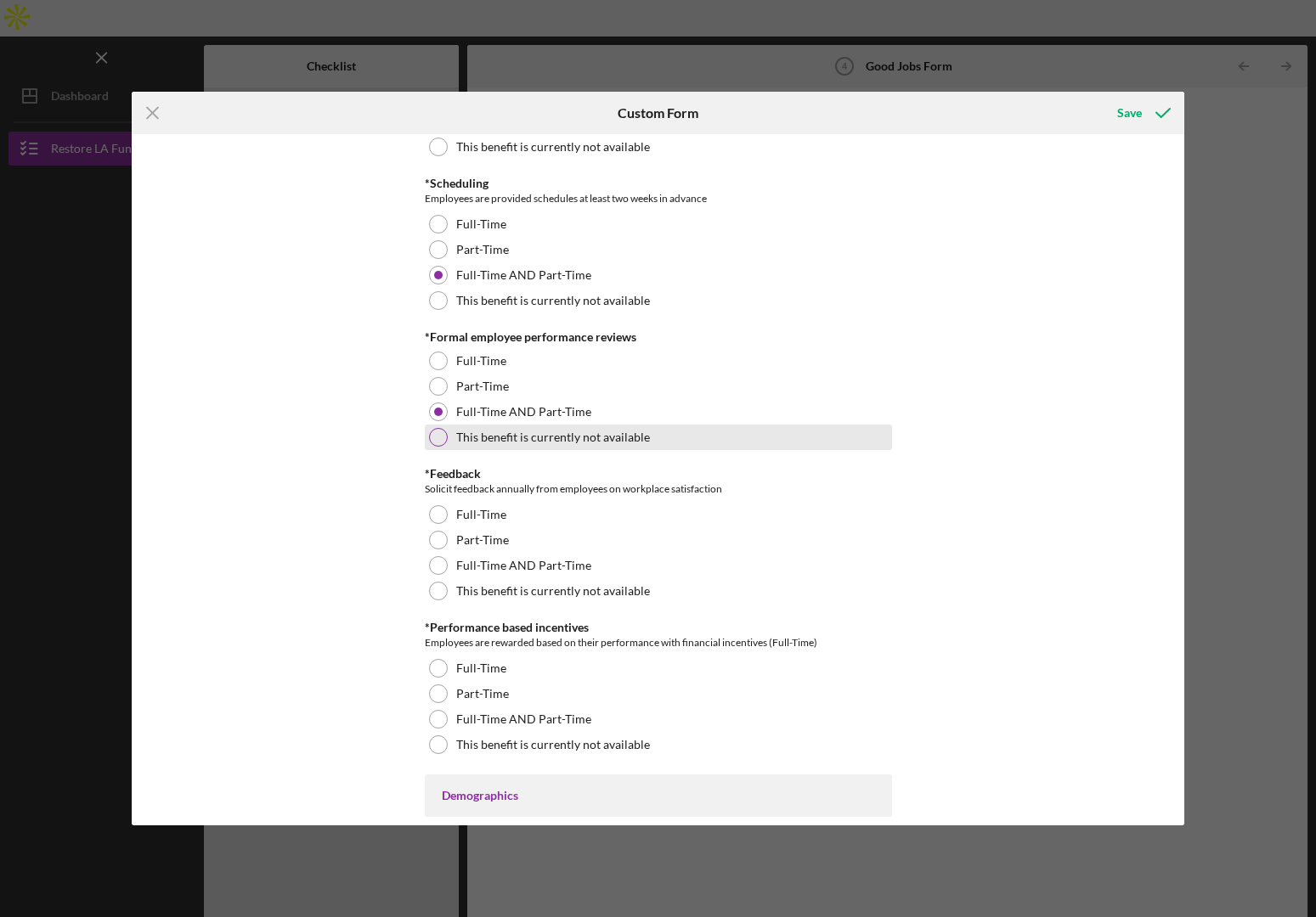
scroll to position [1811, 0]
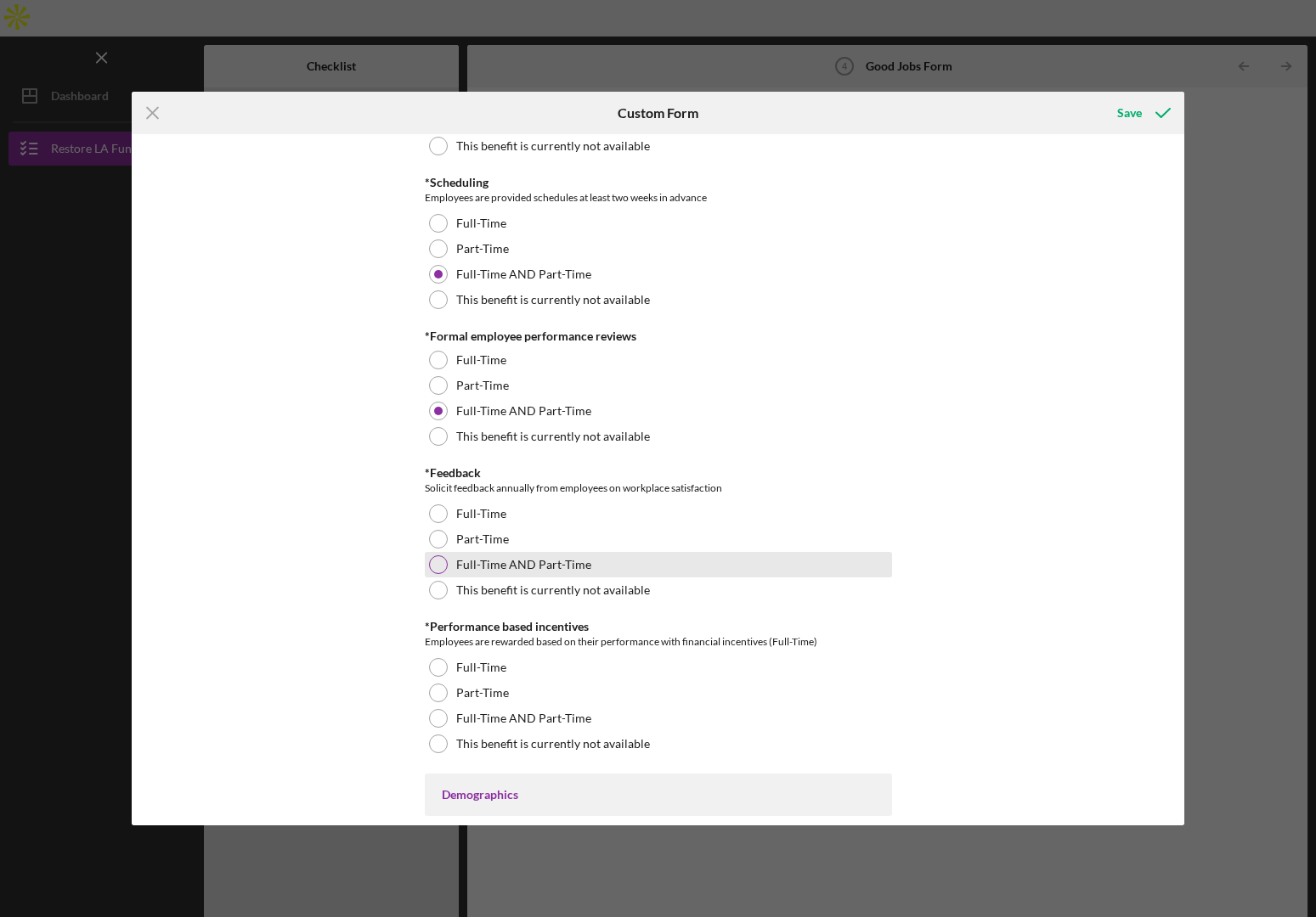
click at [476, 567] on label "Full-Time AND Part-Time" at bounding box center [523, 565] width 135 height 14
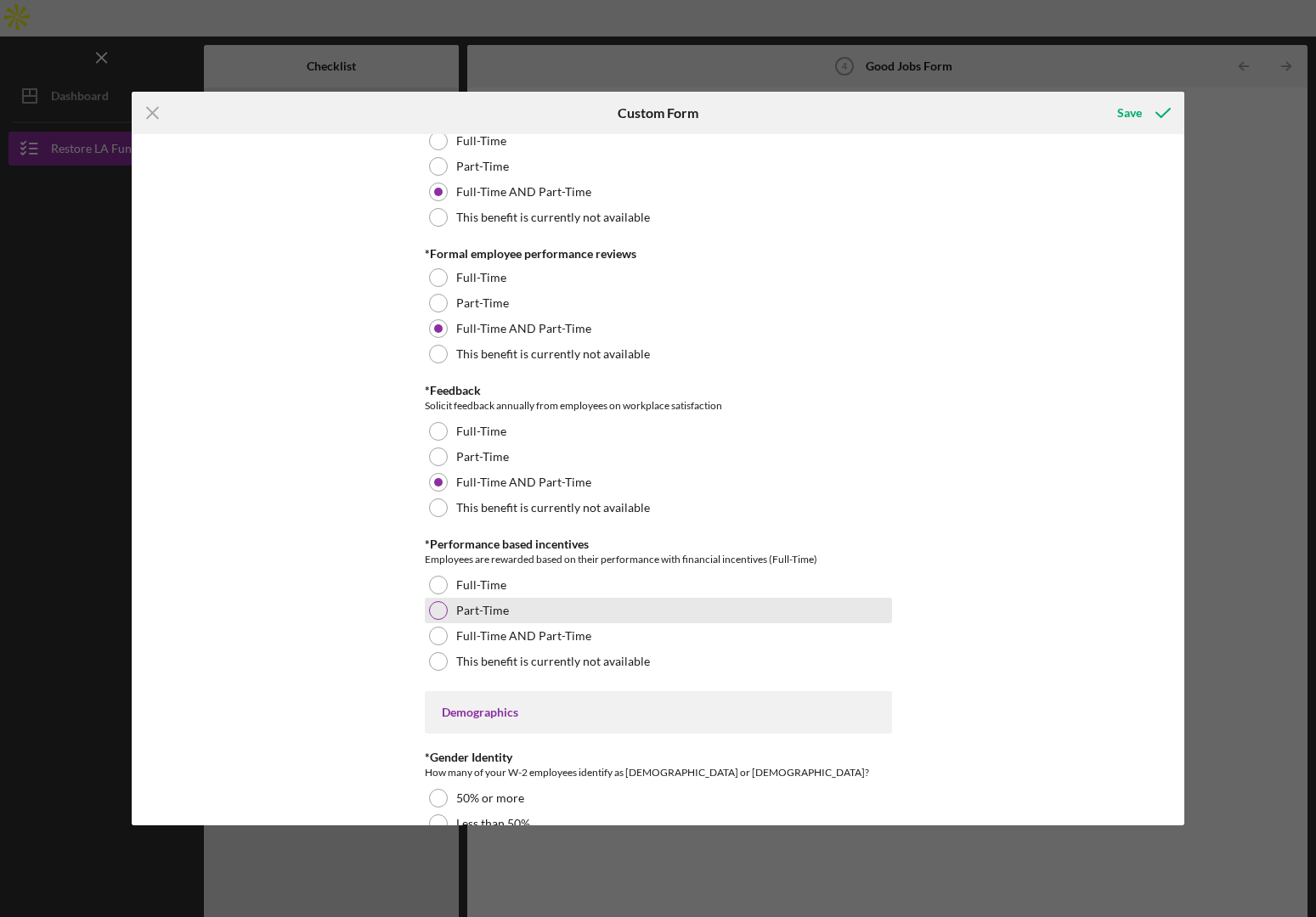
scroll to position [1906, 0]
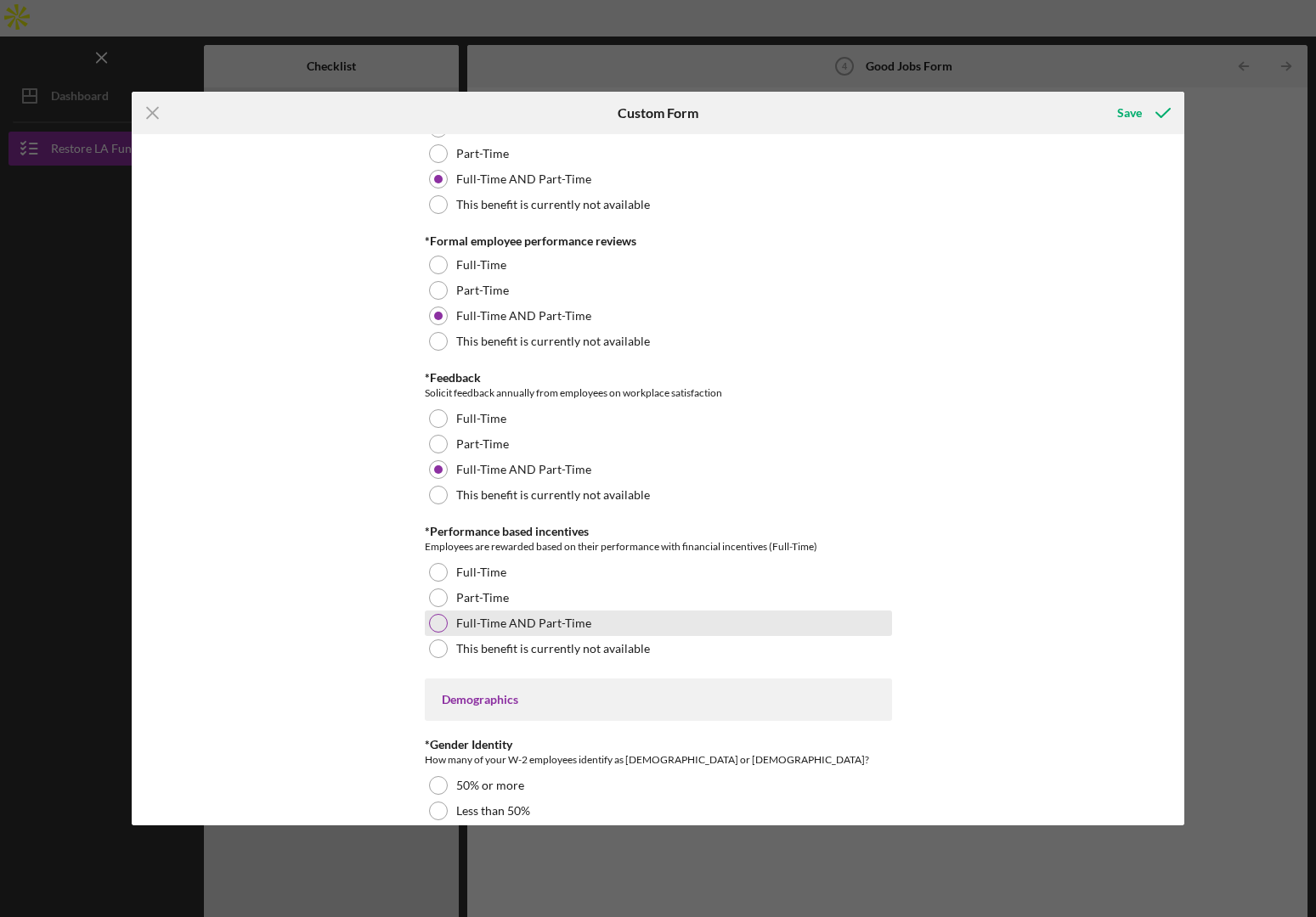
click at [493, 617] on label "Full-Time AND Part-Time" at bounding box center [523, 623] width 135 height 14
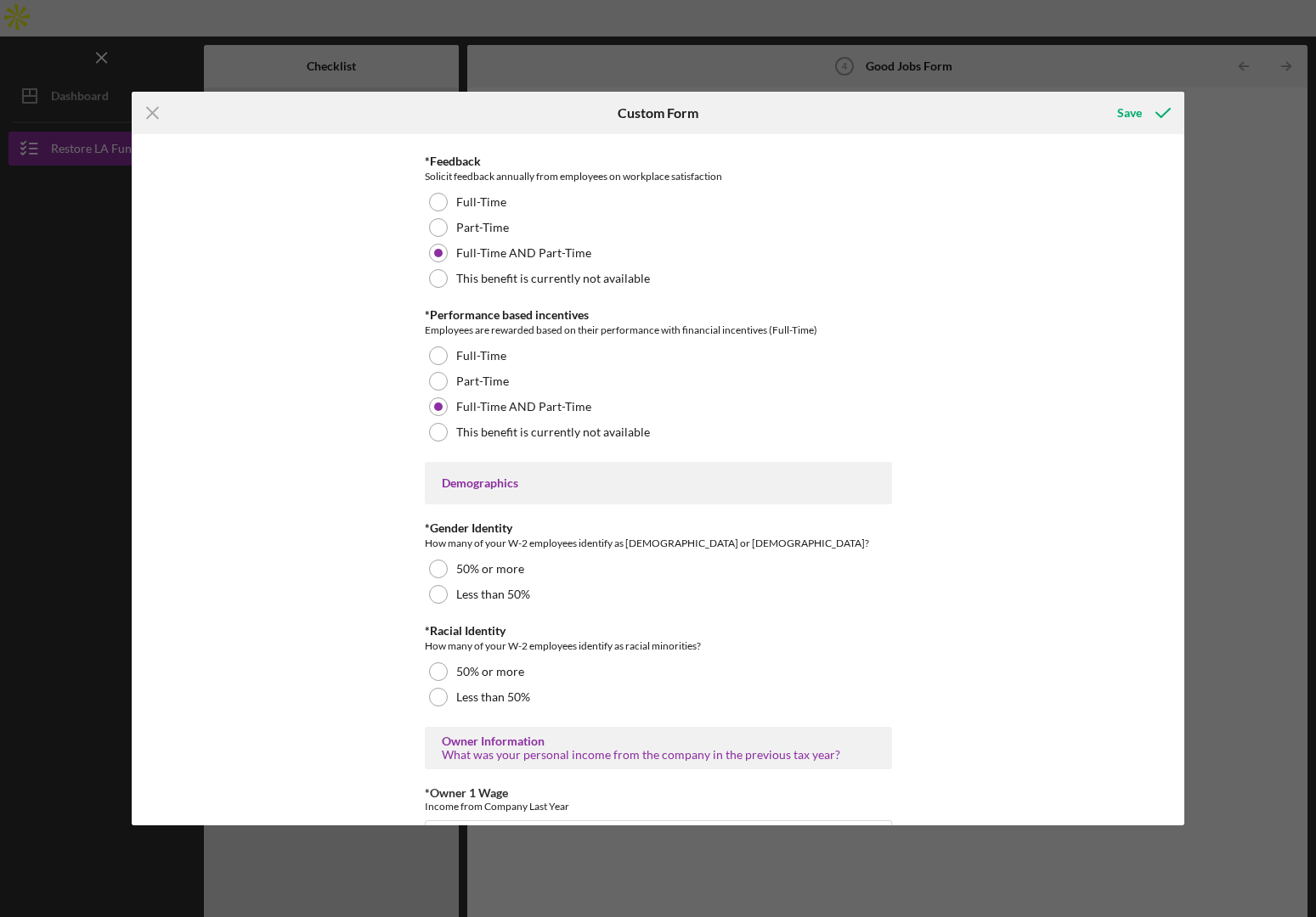
scroll to position [2125, 0]
click at [441, 569] on div at bounding box center [437, 567] width 19 height 19
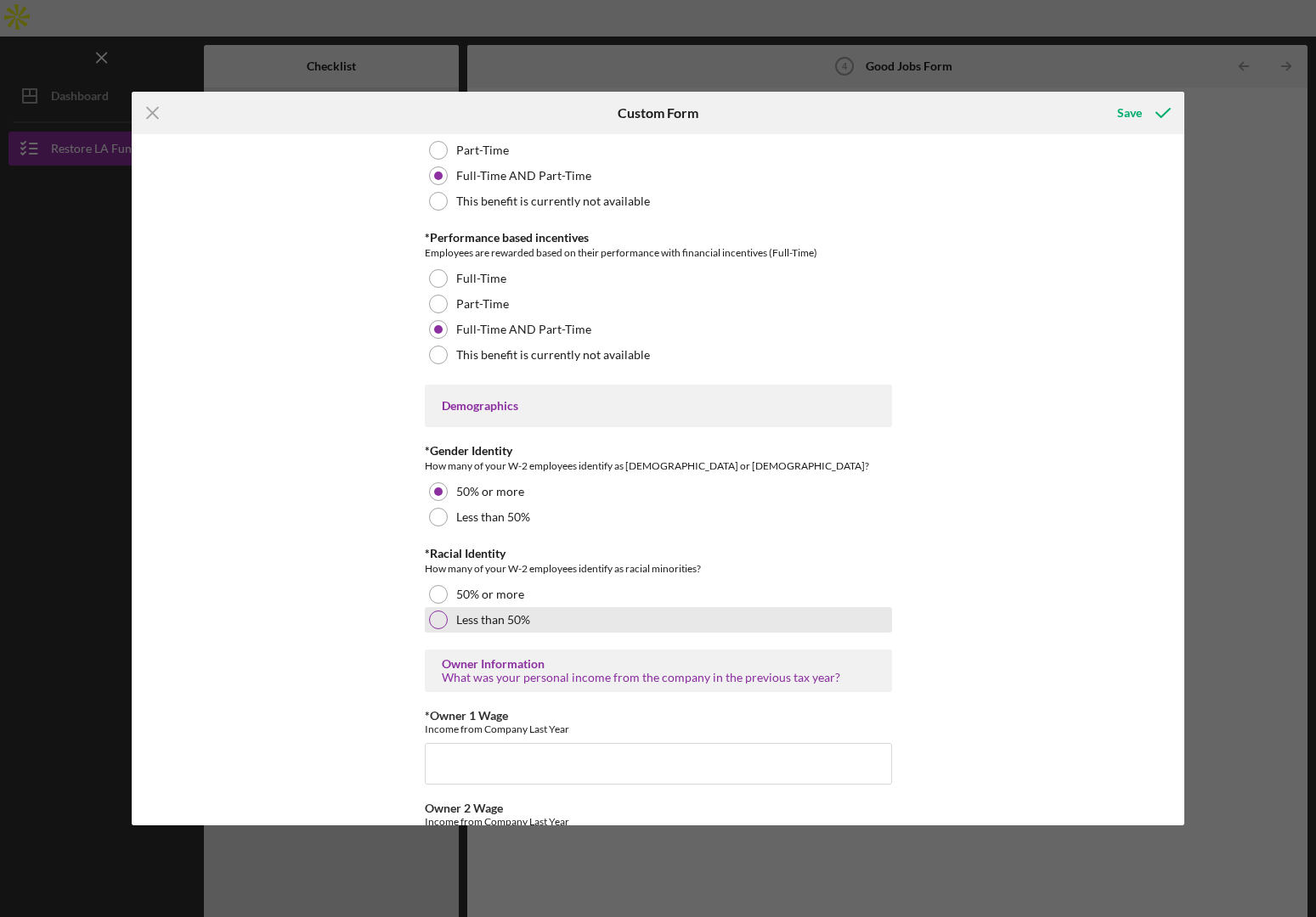
scroll to position [2203, 0]
click at [483, 619] on label "Less than 50%" at bounding box center [493, 618] width 74 height 14
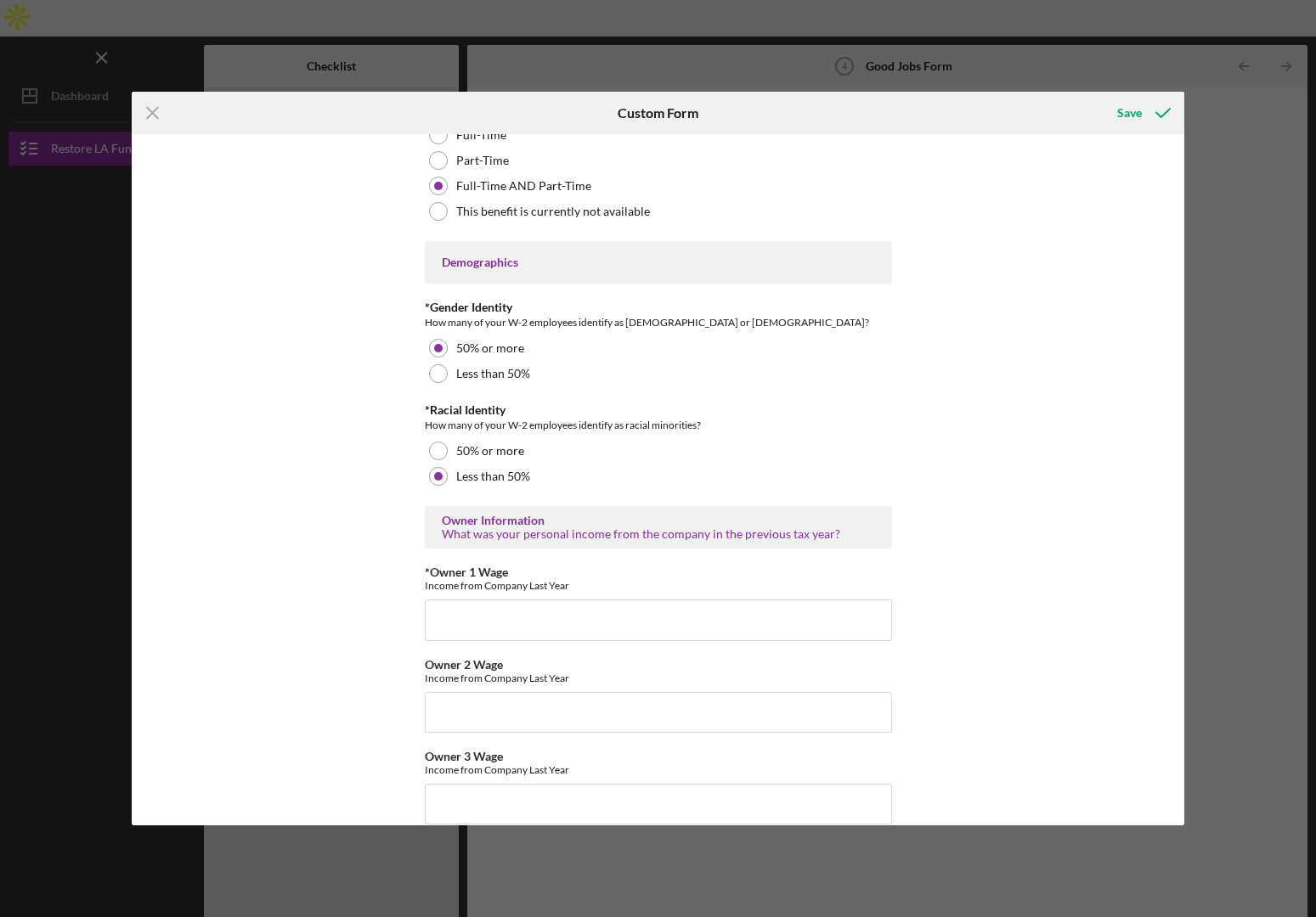
scroll to position [2451, 0]
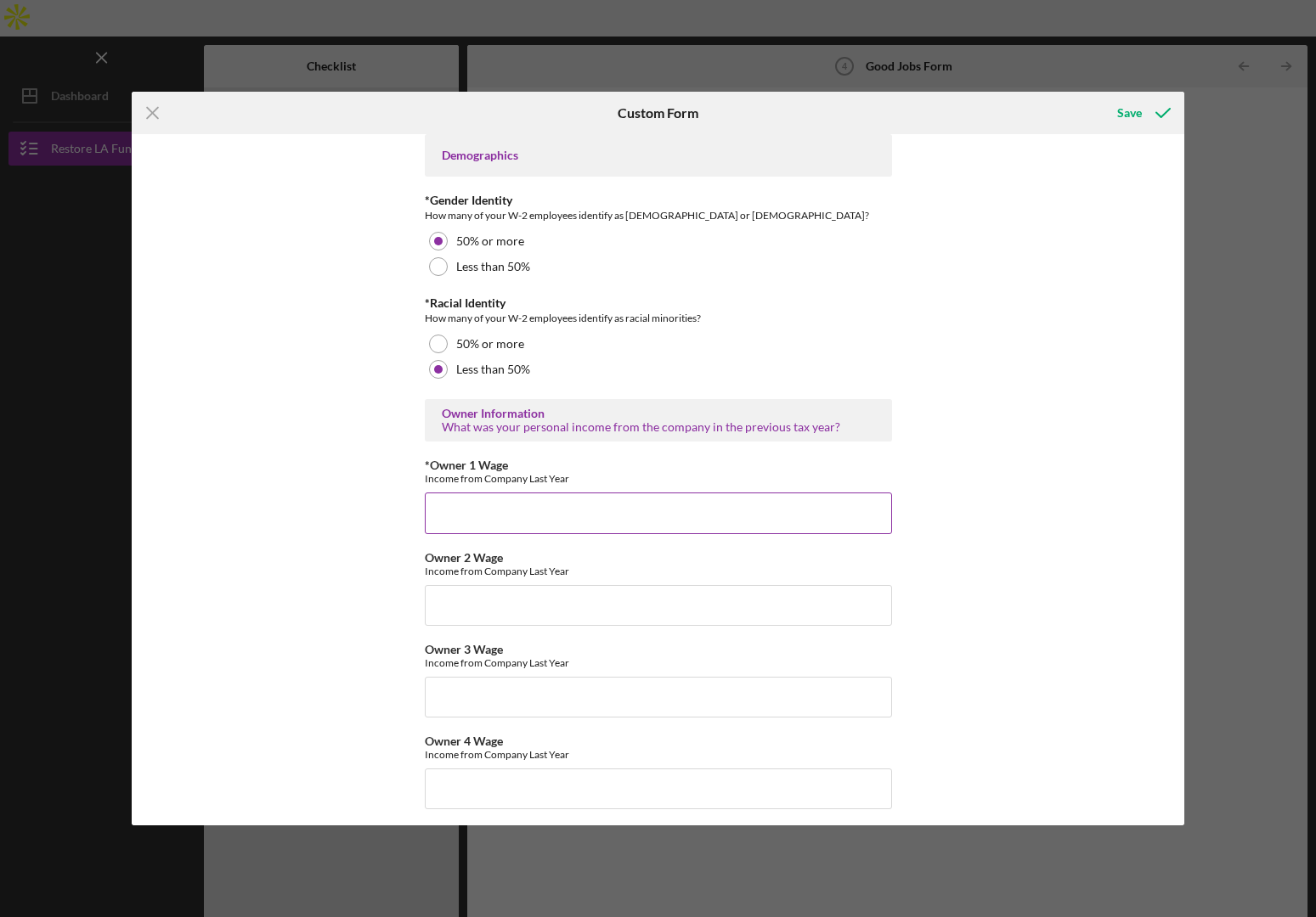
click at [487, 506] on input "*Owner 1 Wage" at bounding box center [658, 513] width 467 height 41
type input "30000"
click at [431, 607] on input "Owner 2 Wage" at bounding box center [658, 606] width 467 height 41
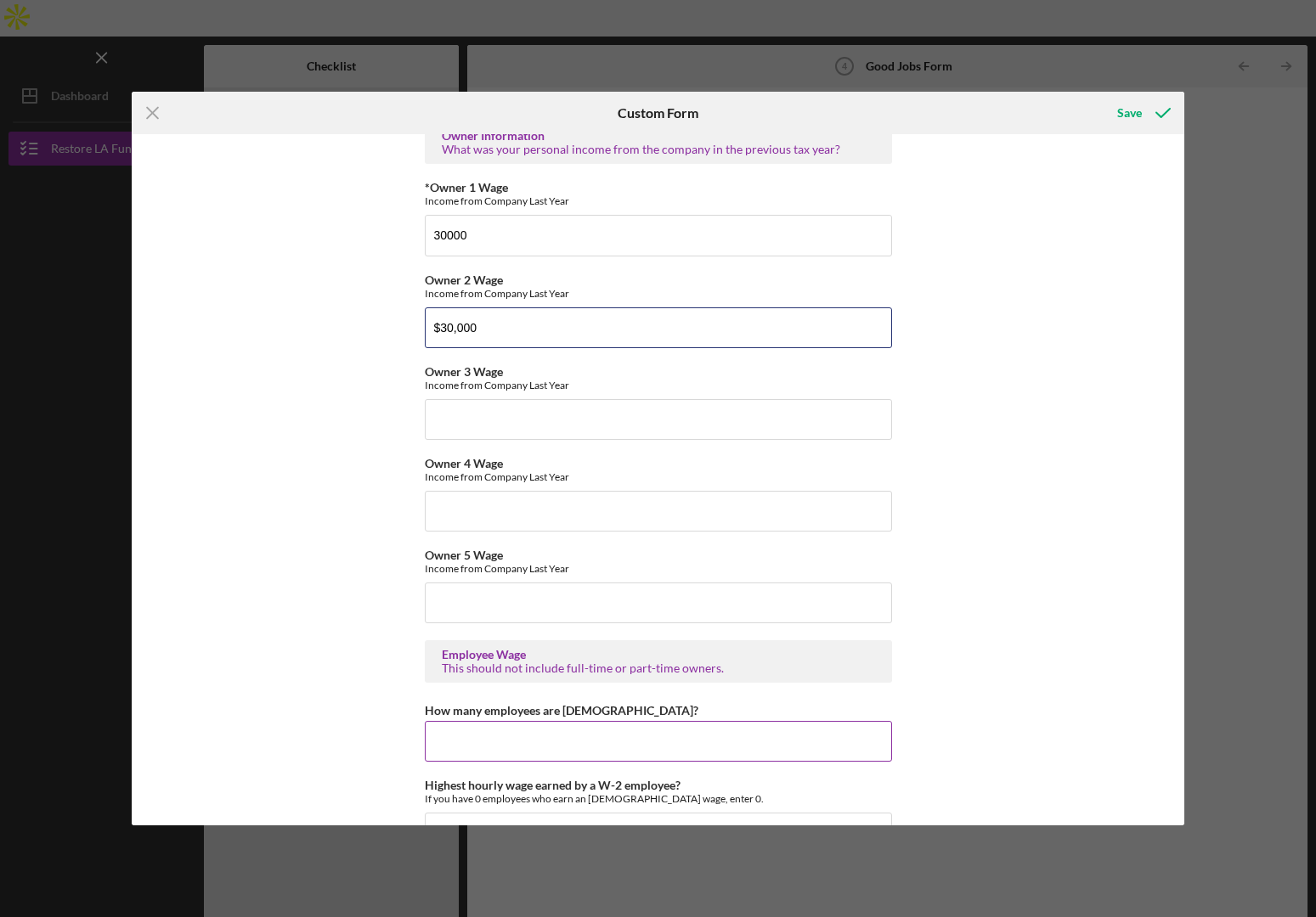
scroll to position [2823, 0]
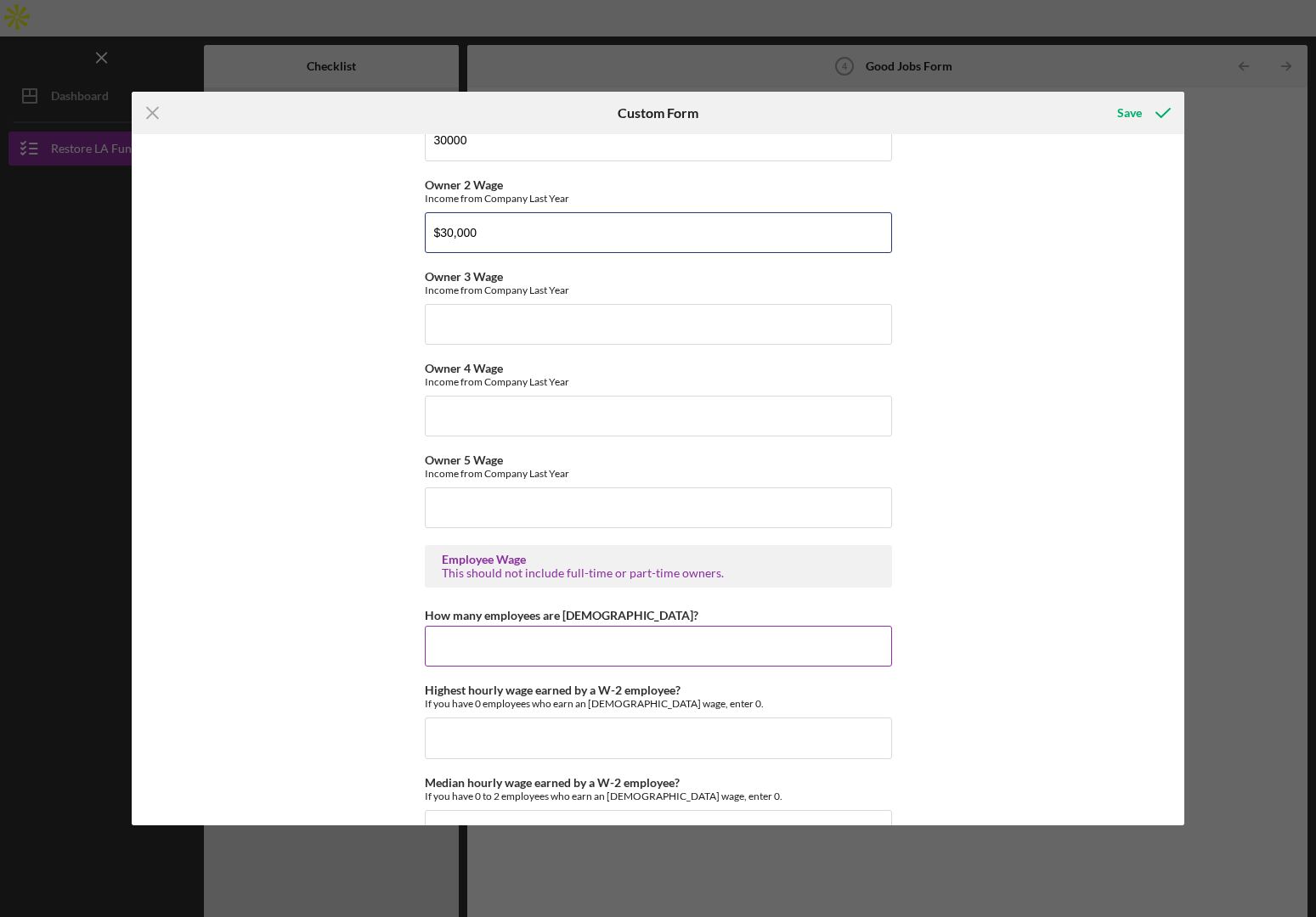
type input "$30,000"
click at [485, 641] on input "How many employees are [DEMOGRAPHIC_DATA]?" at bounding box center [658, 647] width 467 height 41
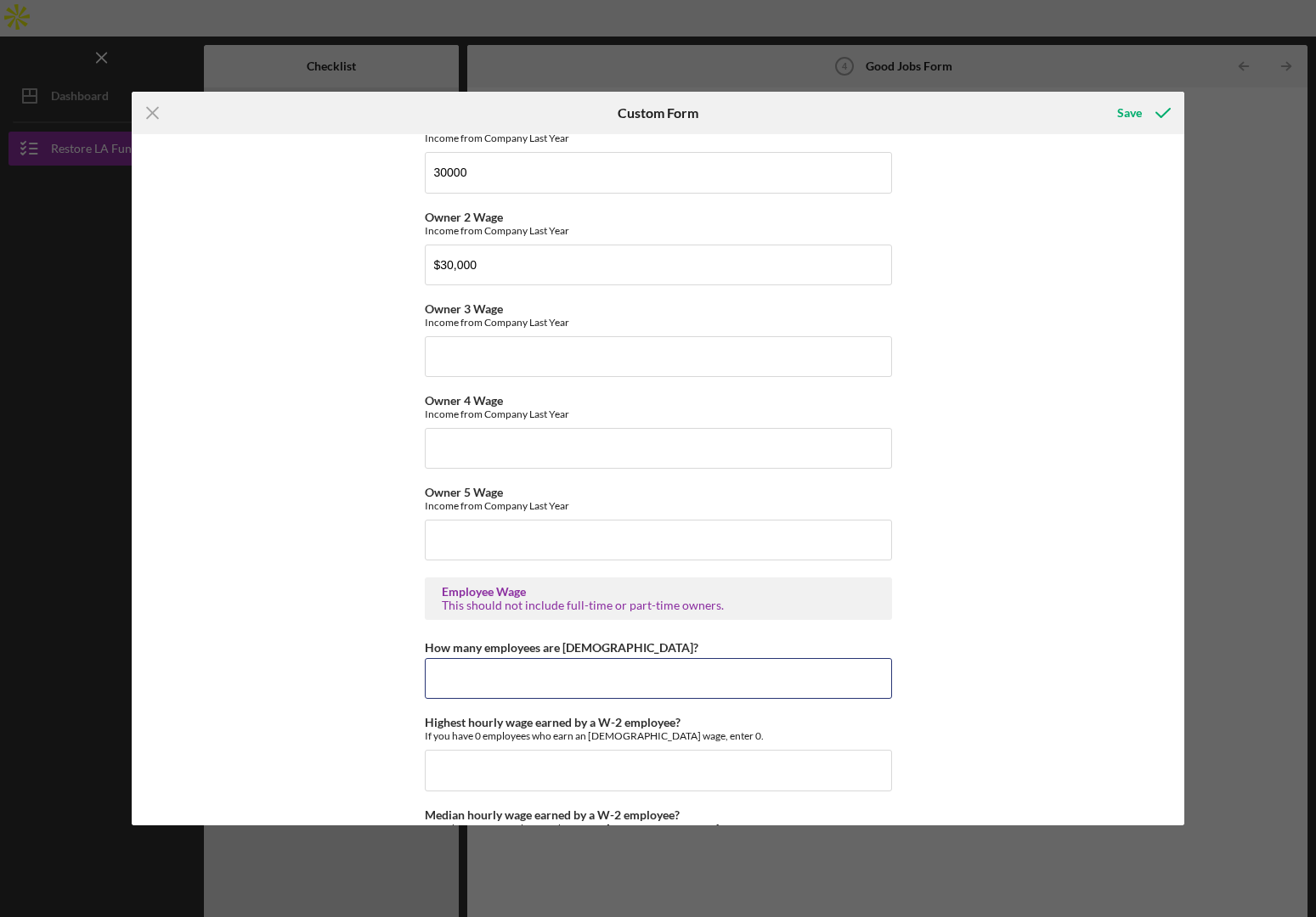
scroll to position [3107, 0]
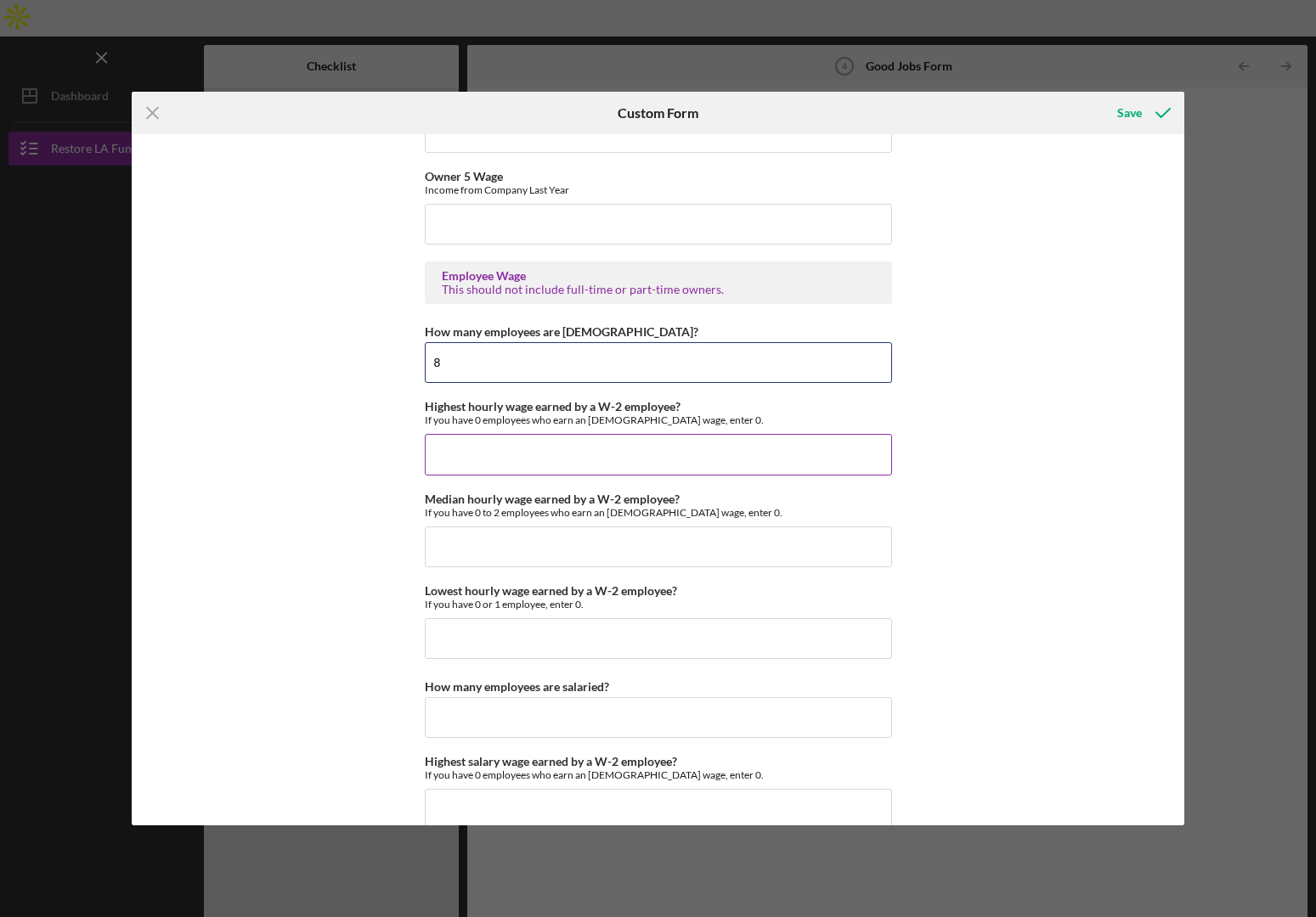
type input "8"
click at [554, 451] on input "Highest hourly wage earned by a W-2 employee?" at bounding box center [658, 455] width 467 height 41
type input "$40"
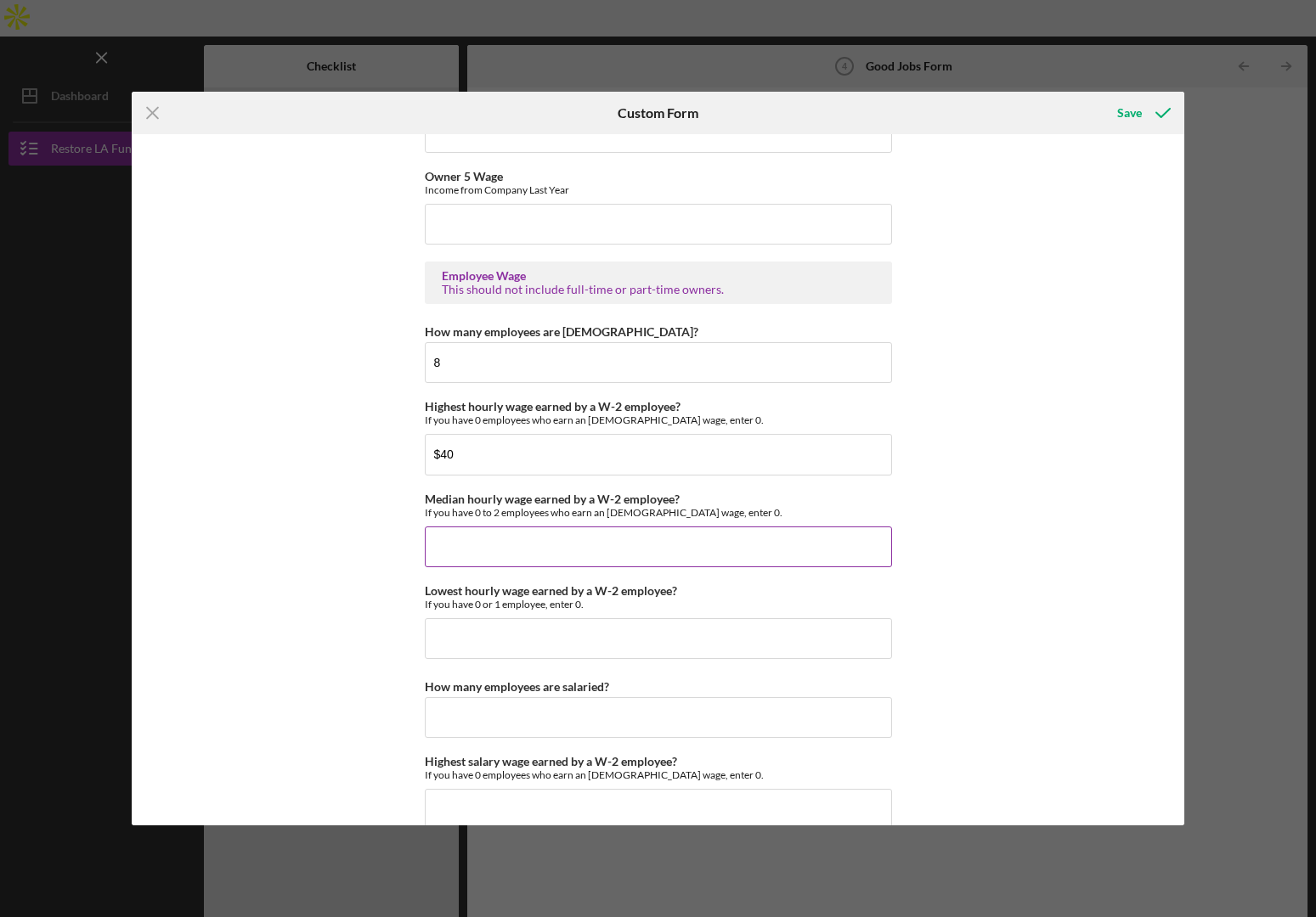
click at [550, 542] on input "Median hourly wage earned by a W-2 employee?" at bounding box center [658, 547] width 467 height 41
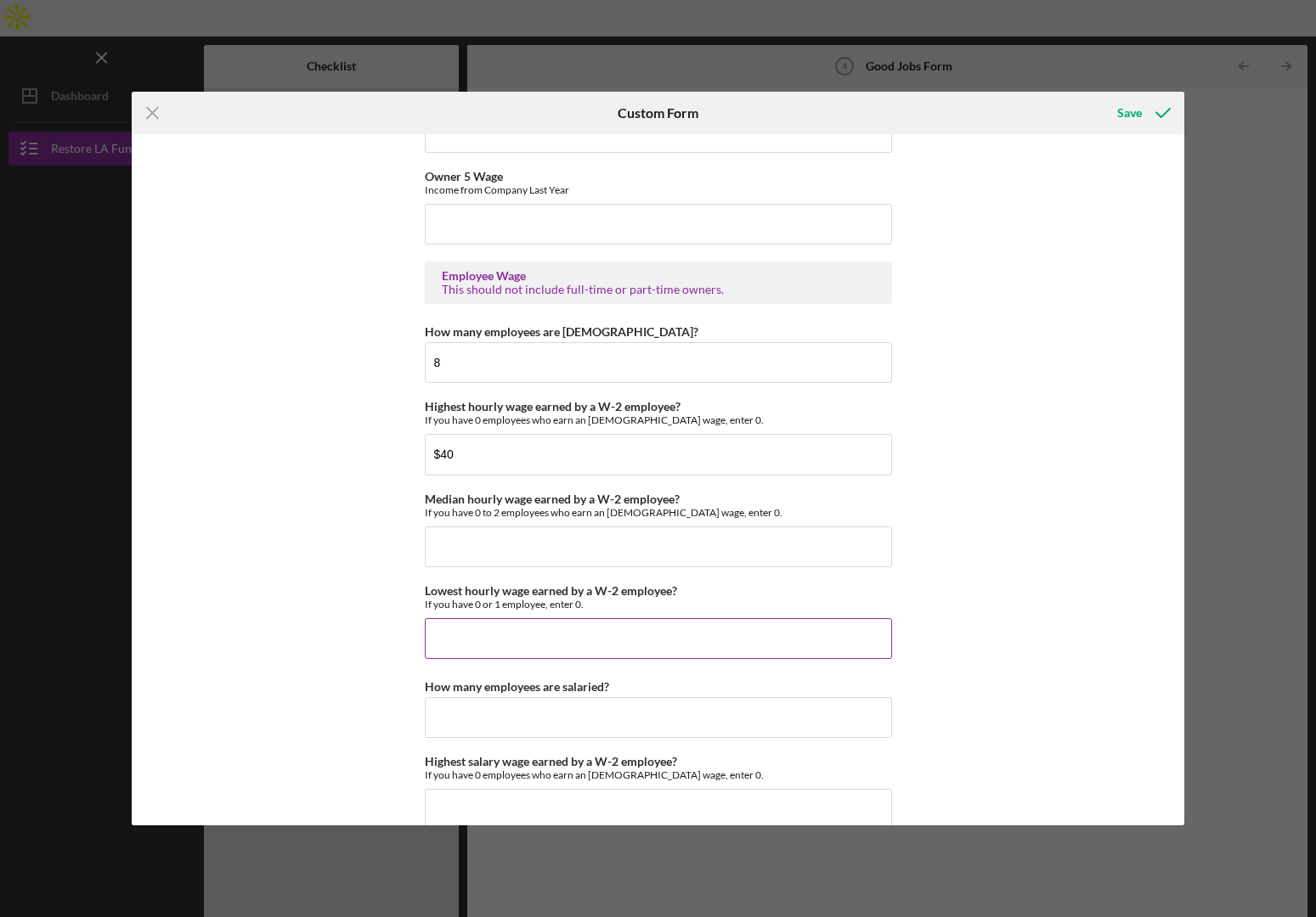
click at [464, 634] on input "Lowest hourly wage earned by a W-2 employee?" at bounding box center [658, 639] width 467 height 41
type input "$24"
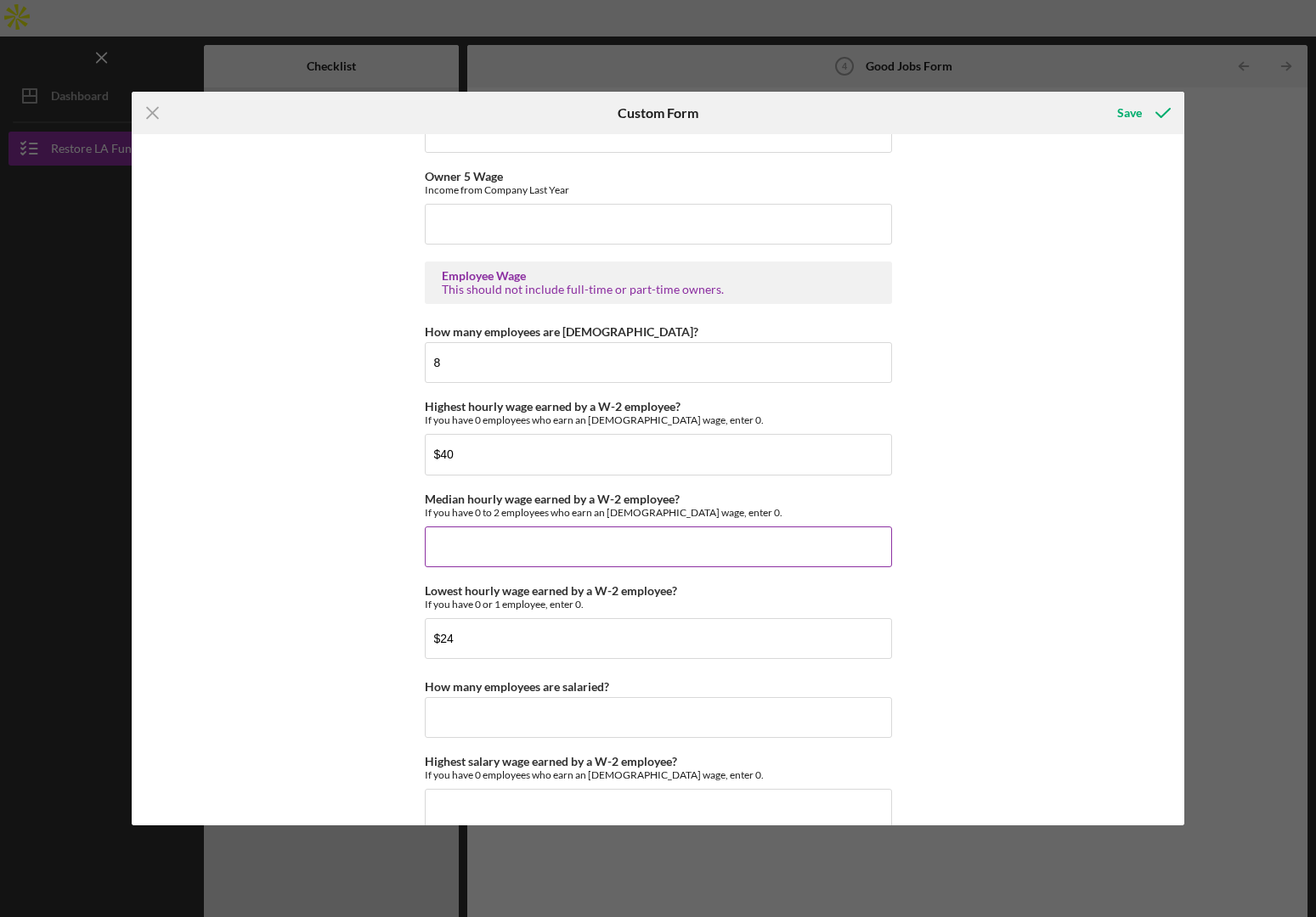
click at [463, 539] on input "Median hourly wage earned by a W-2 employee?" at bounding box center [658, 547] width 467 height 41
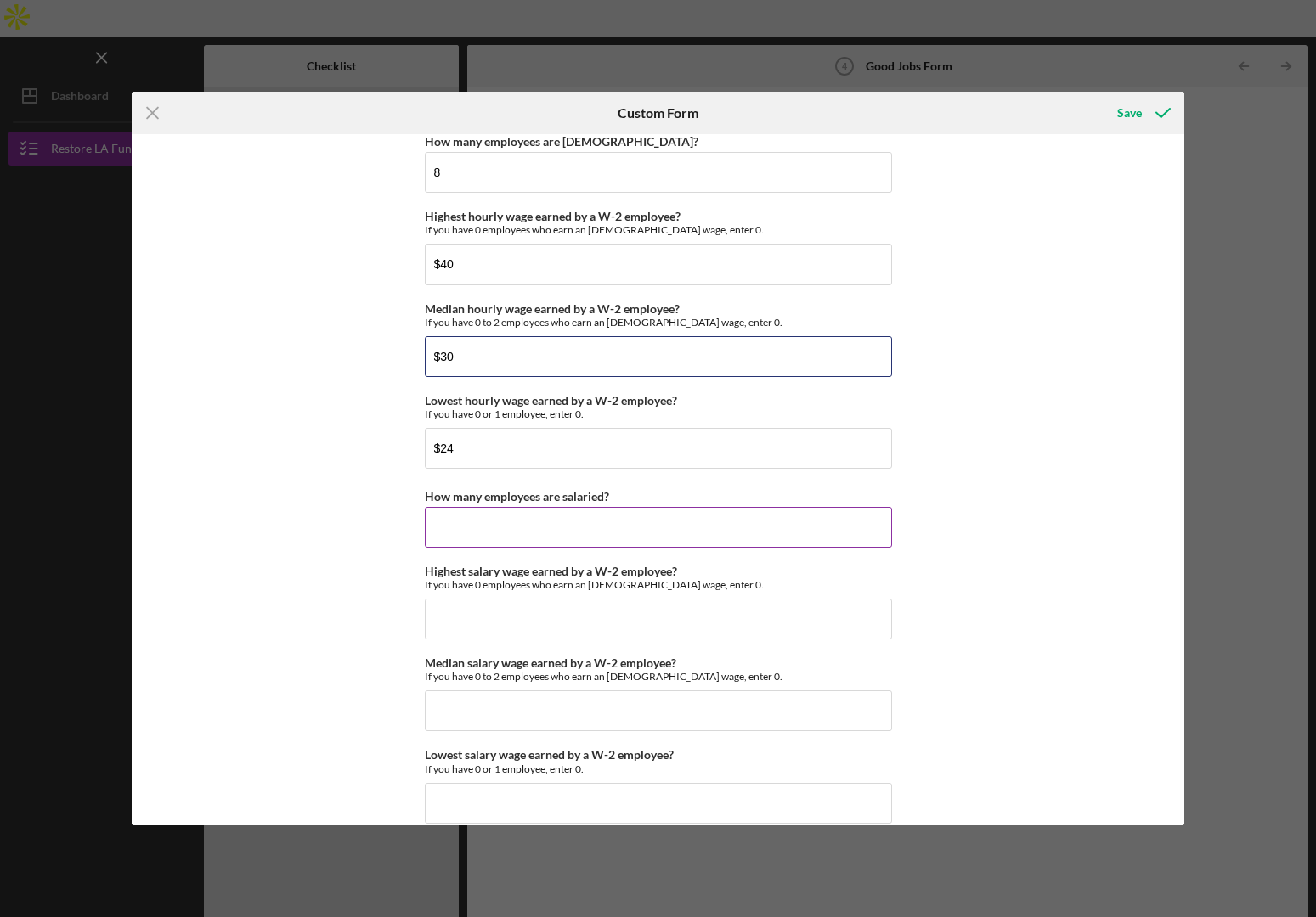
scroll to position [3299, 0]
type input "$30"
click at [455, 518] on input "How many employees are salaried?" at bounding box center [658, 526] width 467 height 41
drag, startPoint x: 445, startPoint y: 530, endPoint x: 415, endPoint y: 528, distance: 30.1
click at [415, 528] on div "Good Jobs Form *Total Number of [DEMOGRAPHIC_DATA] W-2 Employees If you have no…" at bounding box center [658, 480] width 1052 height 692
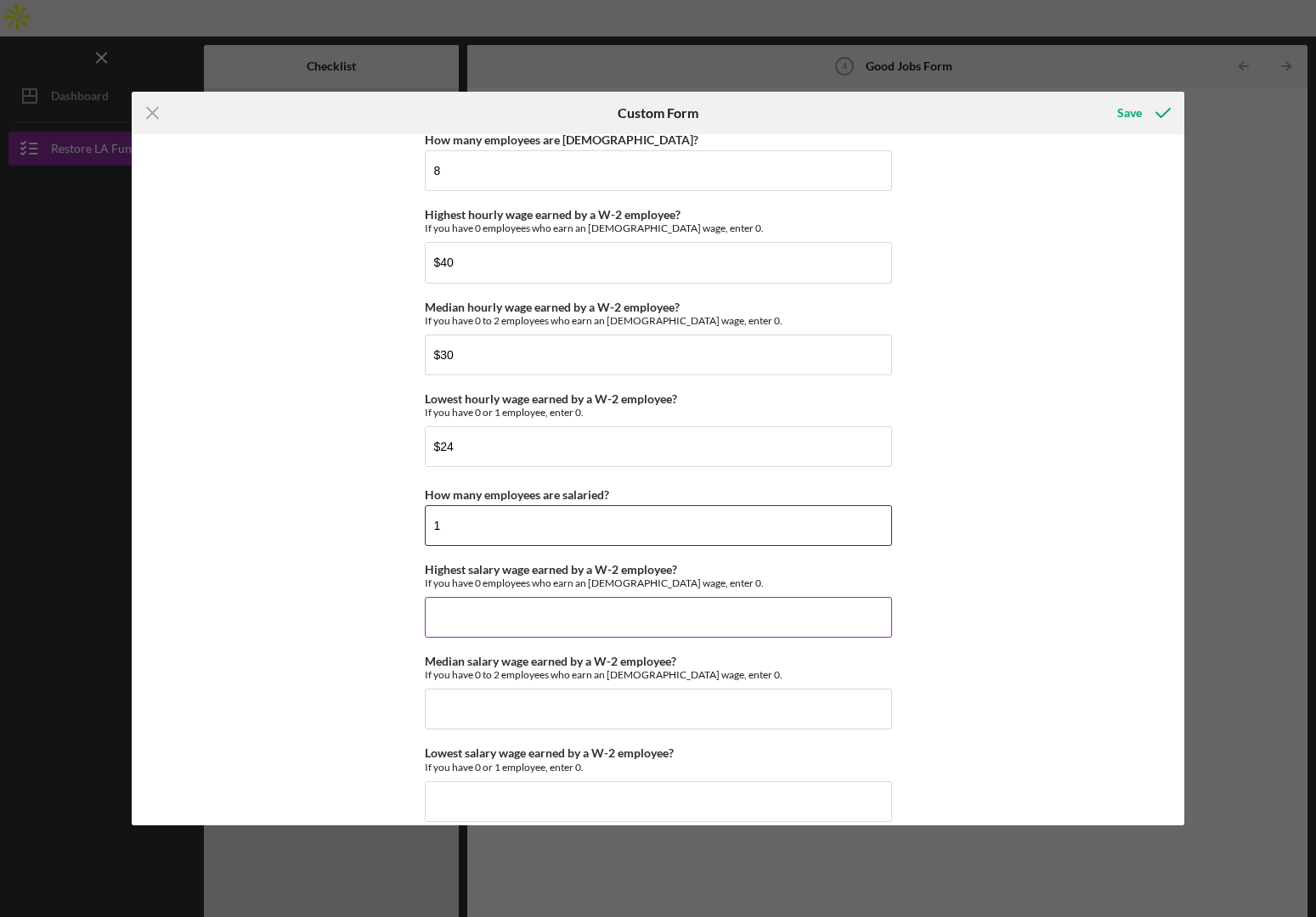
type input "1"
click at [474, 610] on input "Highest salary wage earned by a W-2 employee?" at bounding box center [658, 618] width 467 height 41
type input "$4,000"
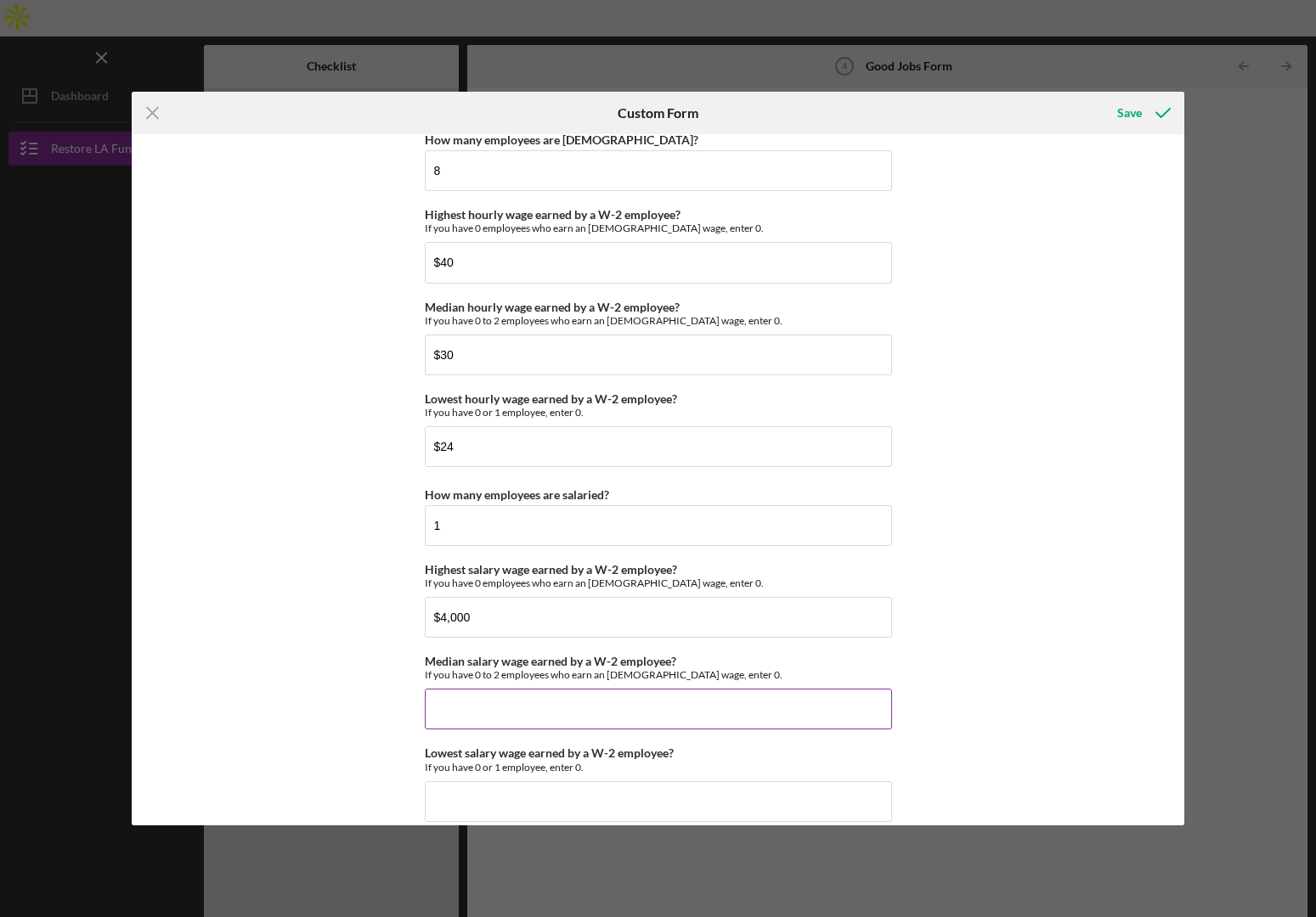
click at [514, 701] on input "Median salary wage earned by a W-2 employee?" at bounding box center [658, 710] width 467 height 41
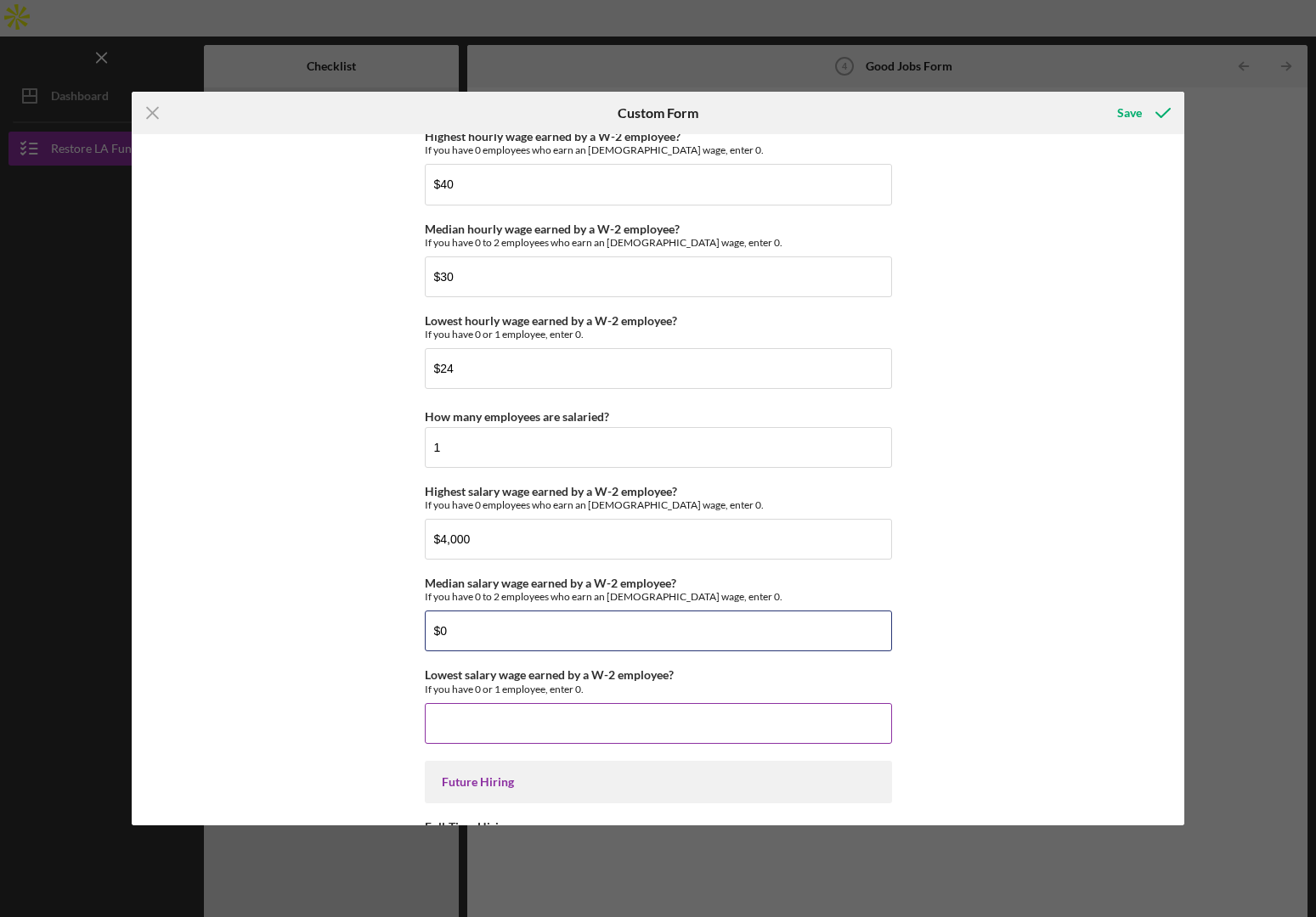
type input "$0"
click at [490, 711] on input "Lowest salary wage earned by a W-2 employee?" at bounding box center [658, 724] width 467 height 41
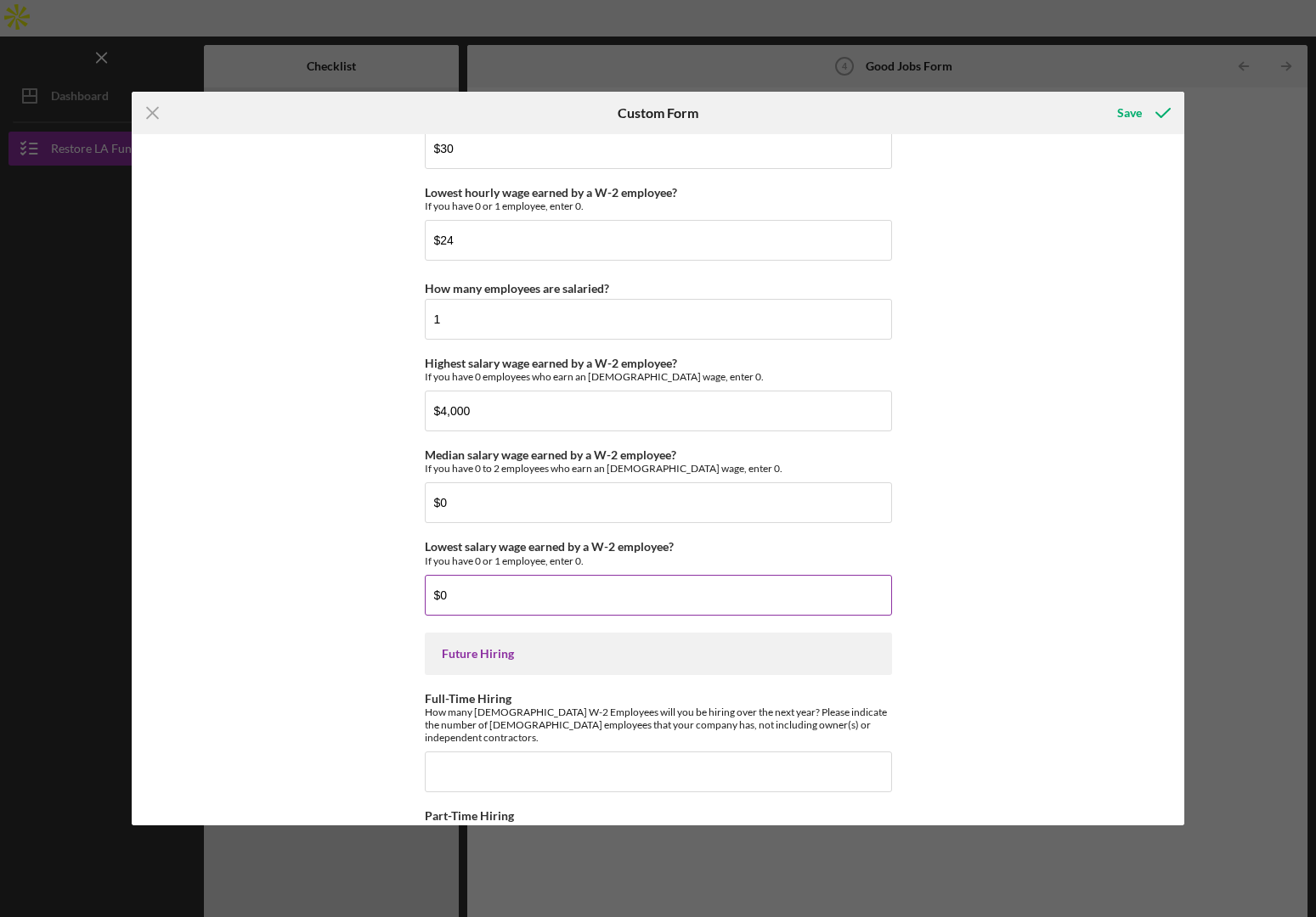
scroll to position [3590, 0]
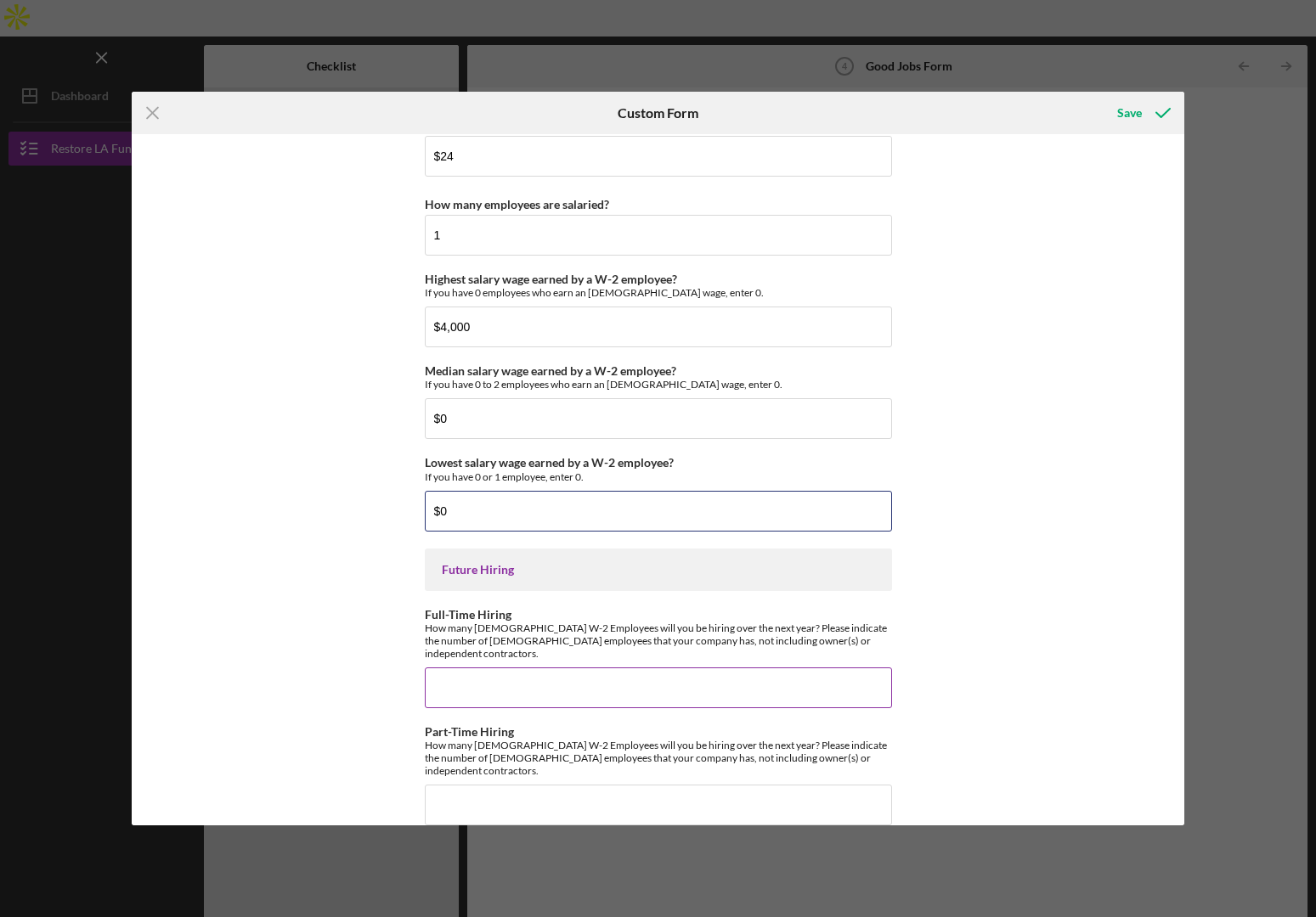
type input "$0"
click at [554, 672] on input "Full-Time Hiring" at bounding box center [658, 688] width 467 height 41
type input "2"
click at [550, 794] on input "Part-Time Hiring" at bounding box center [658, 805] width 467 height 41
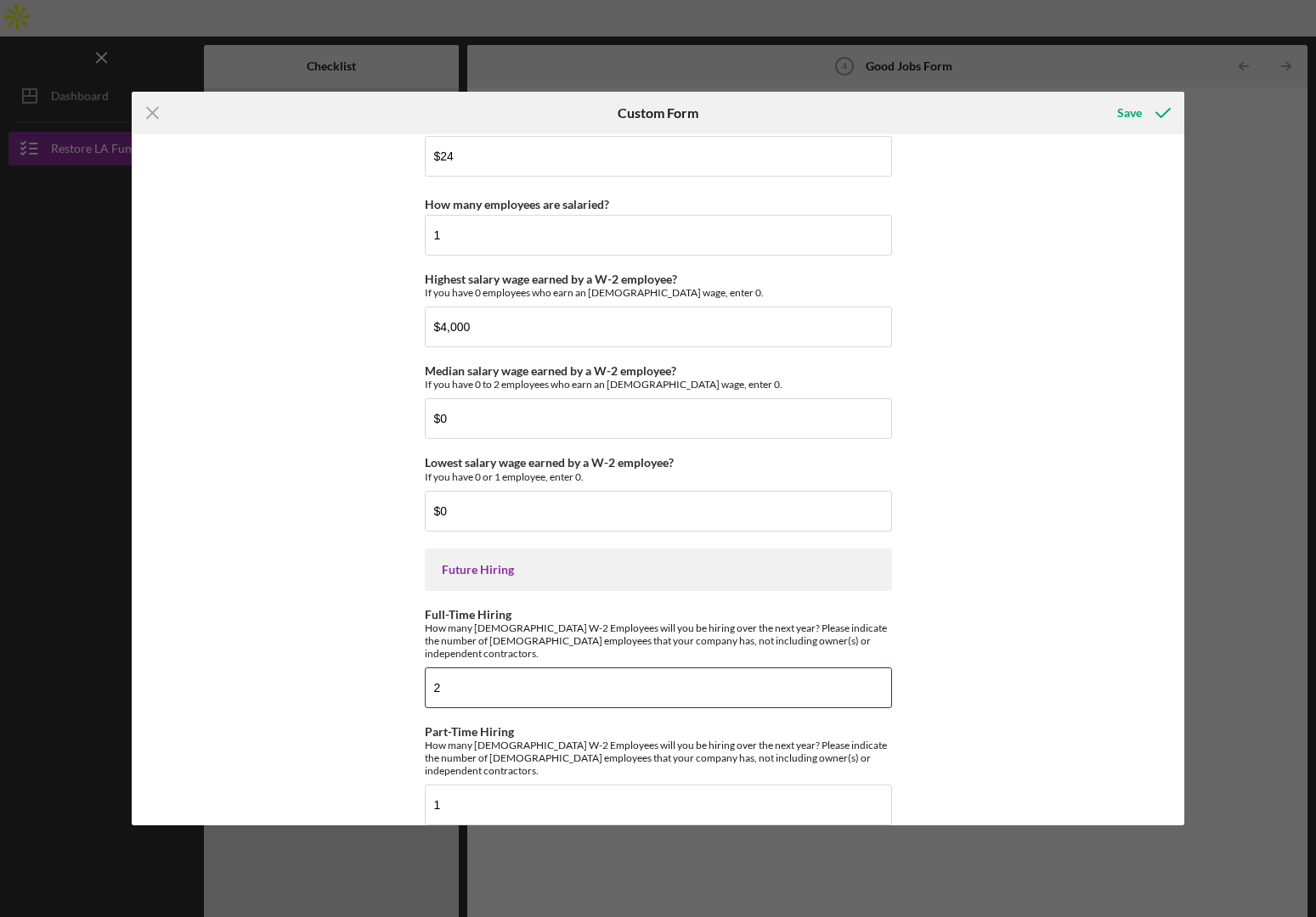
drag, startPoint x: 454, startPoint y: 679, endPoint x: 420, endPoint y: 678, distance: 34.0
click at [420, 678] on div "Good Jobs Form *Total Number of [DEMOGRAPHIC_DATA] W-2 Employees If you have no…" at bounding box center [658, 480] width 1052 height 692
drag, startPoint x: 454, startPoint y: 781, endPoint x: 402, endPoint y: 779, distance: 52.0
click at [402, 779] on div "Good Jobs Form *Total Number of [DEMOGRAPHIC_DATA] W-2 Employees If you have no…" at bounding box center [658, 480] width 1052 height 692
drag, startPoint x: 455, startPoint y: 677, endPoint x: 424, endPoint y: 675, distance: 31.1
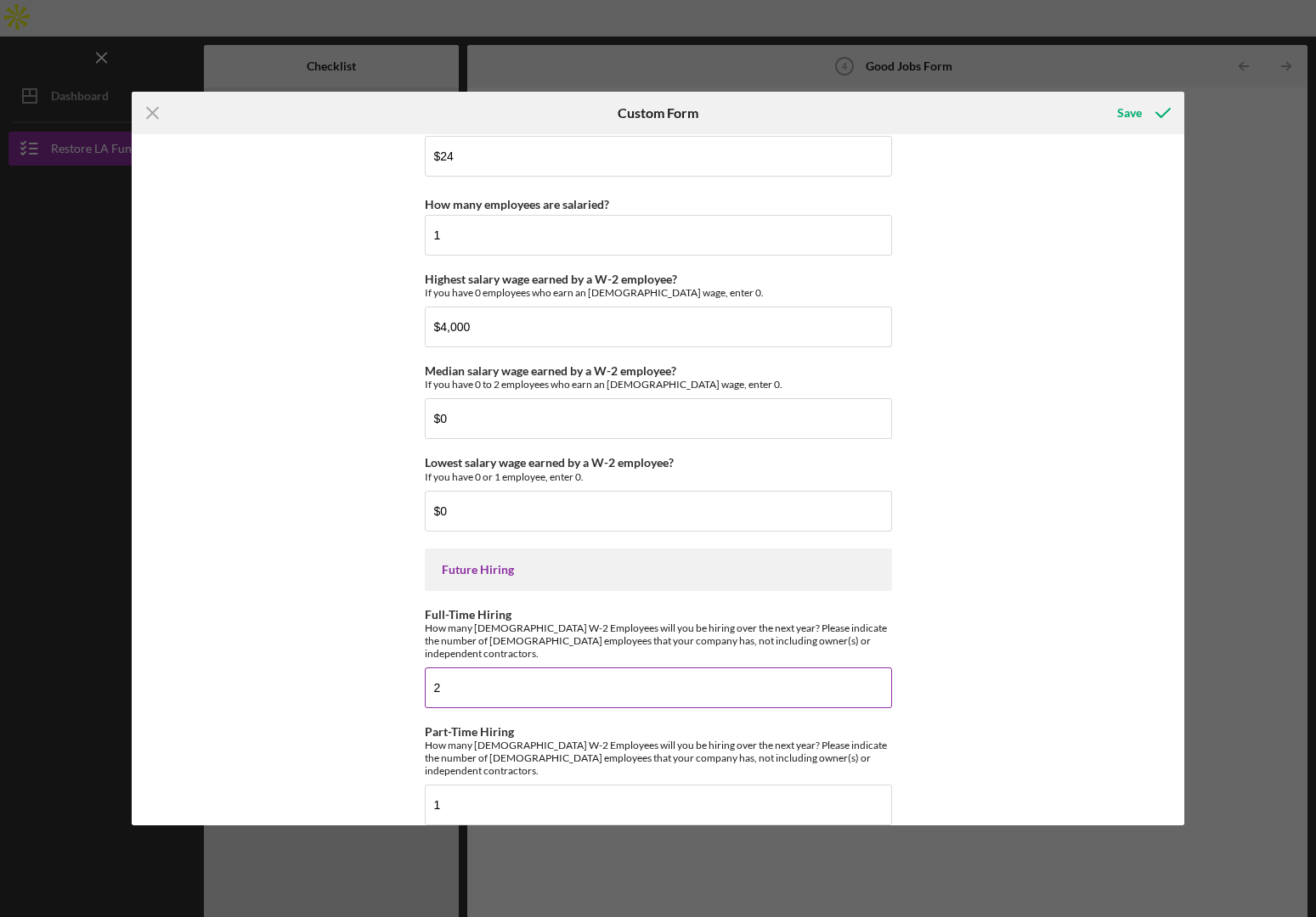
click at [425, 675] on input "2" at bounding box center [658, 688] width 467 height 41
drag, startPoint x: 447, startPoint y: 779, endPoint x: 422, endPoint y: 780, distance: 25.0
click at [425, 785] on input "1" at bounding box center [658, 805] width 467 height 41
type input "2"
drag, startPoint x: 450, startPoint y: 691, endPoint x: 423, endPoint y: 687, distance: 27.3
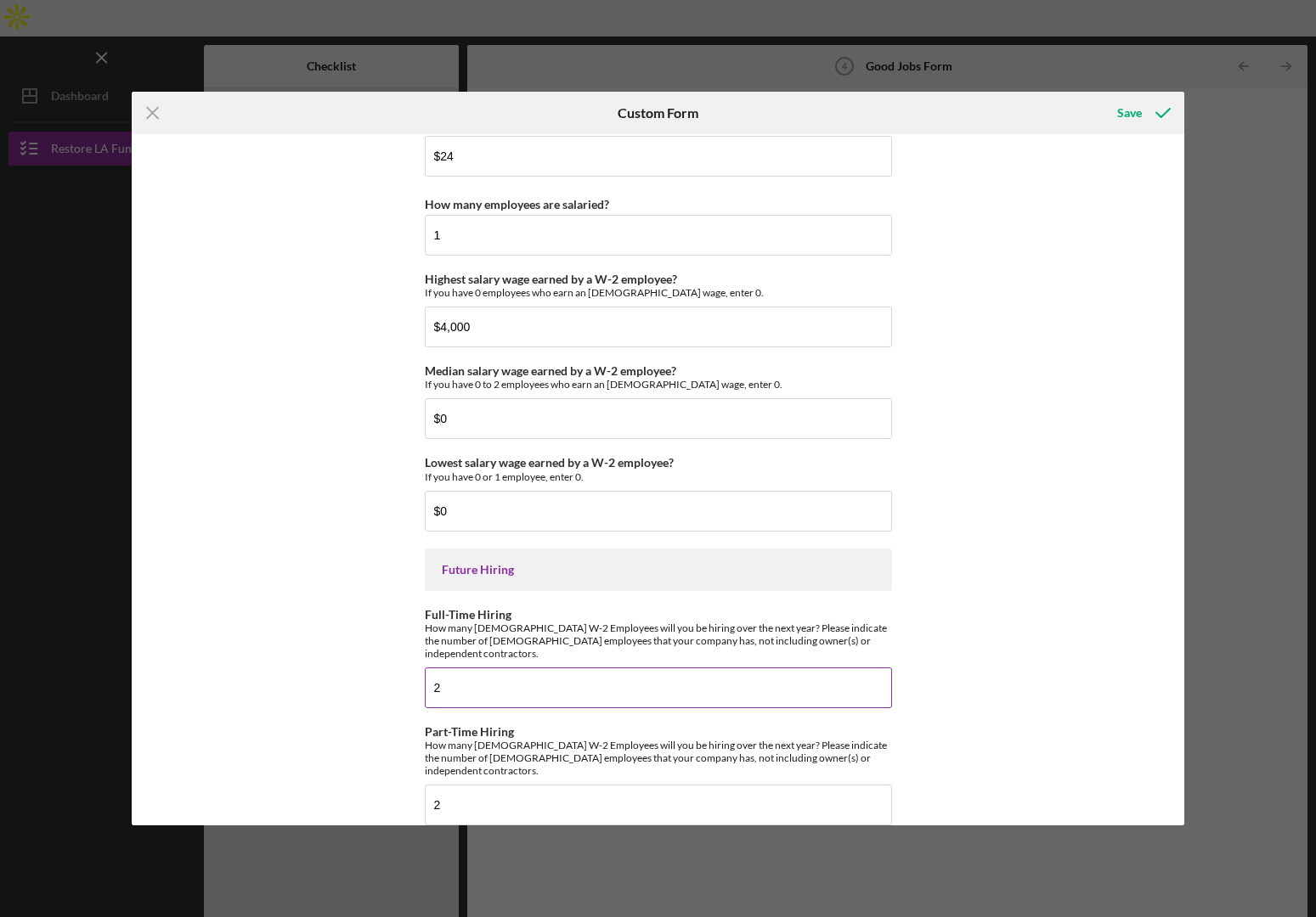
click at [425, 687] on input "2" at bounding box center [658, 688] width 467 height 41
type input "3"
click at [1131, 110] on div "Save" at bounding box center [1128, 113] width 24 height 34
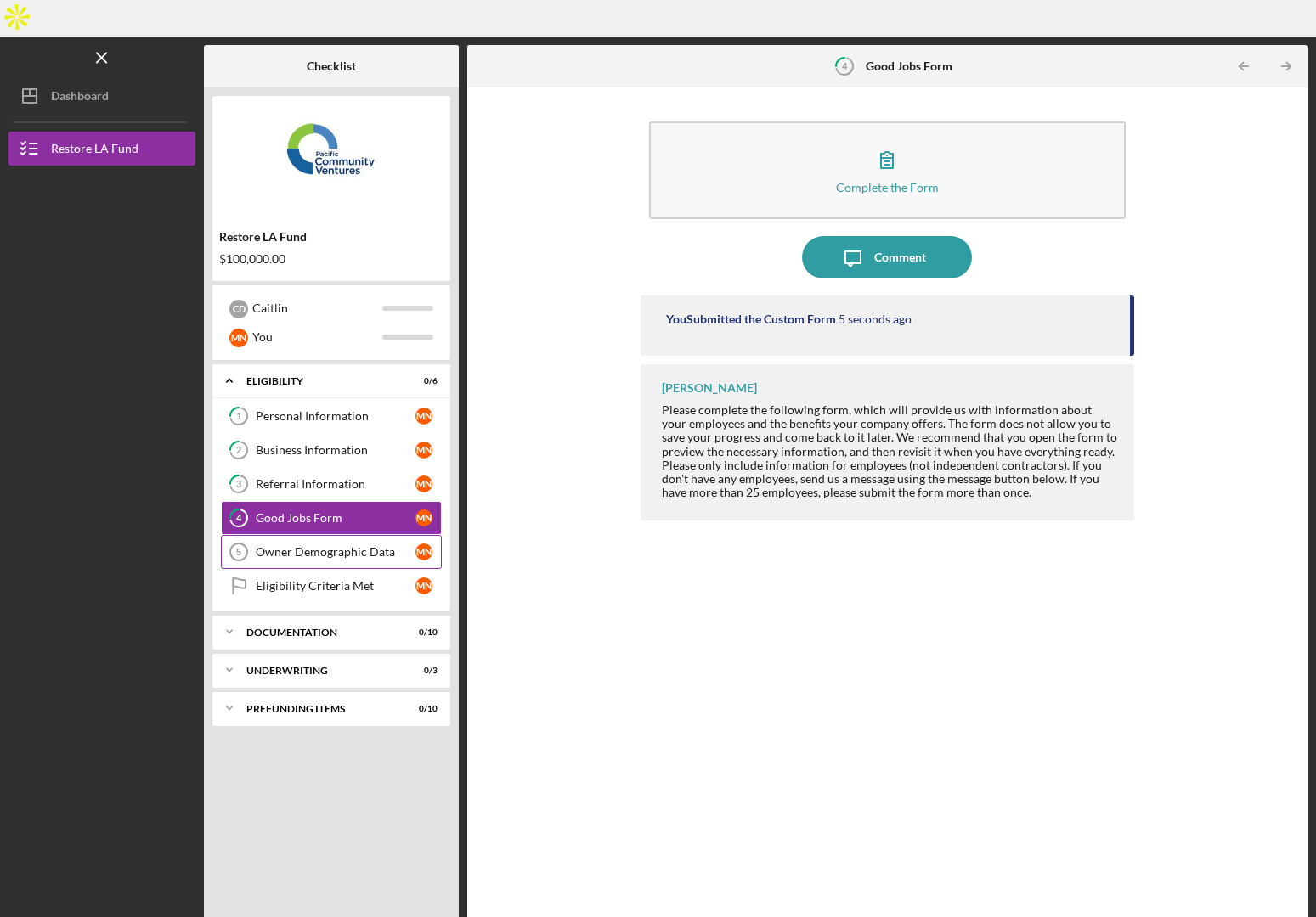
click at [289, 545] on div "Owner Demographic Data" at bounding box center [335, 552] width 159 height 14
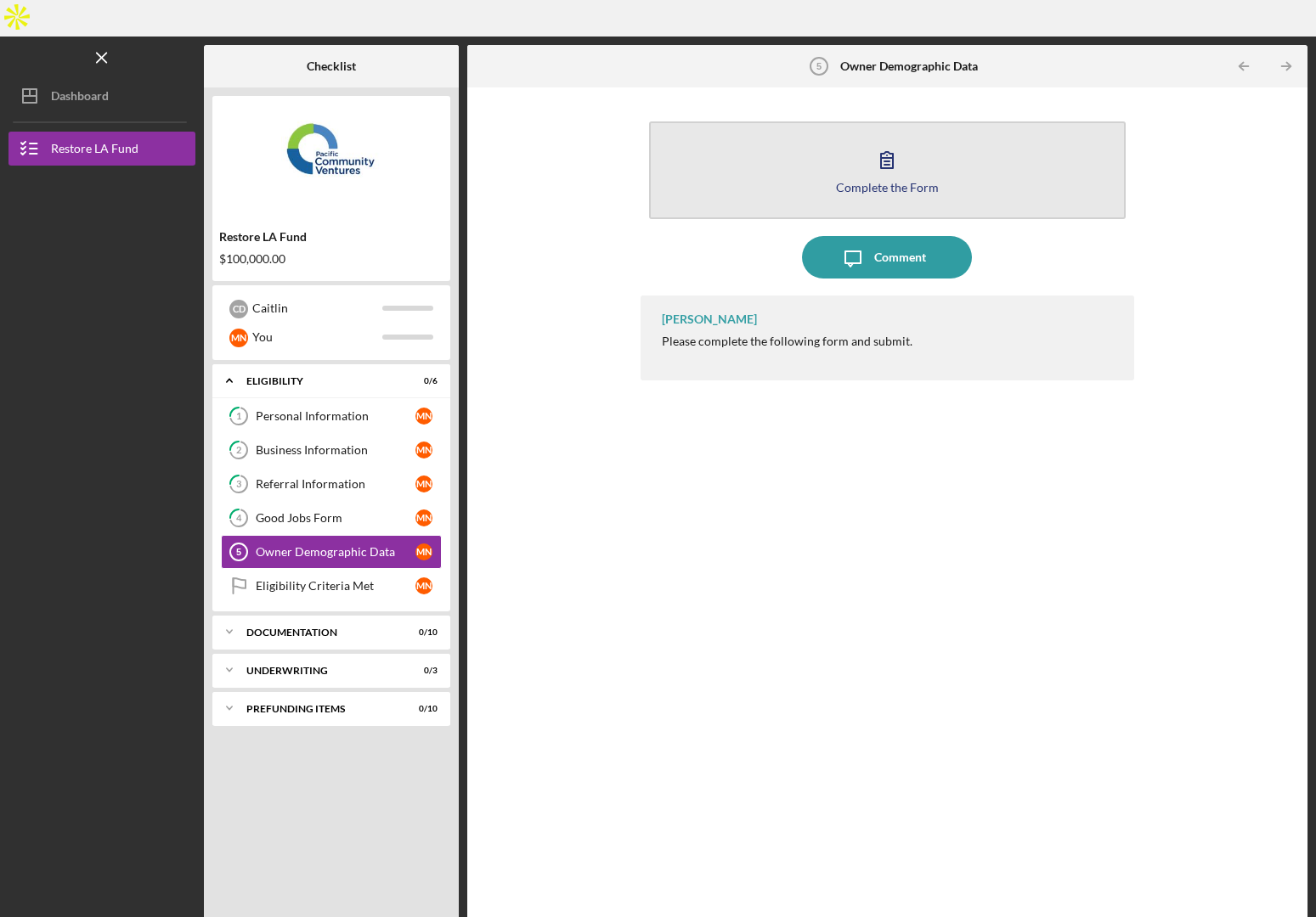
click at [915, 125] on button "Complete the Form Form" at bounding box center [886, 170] width 476 height 98
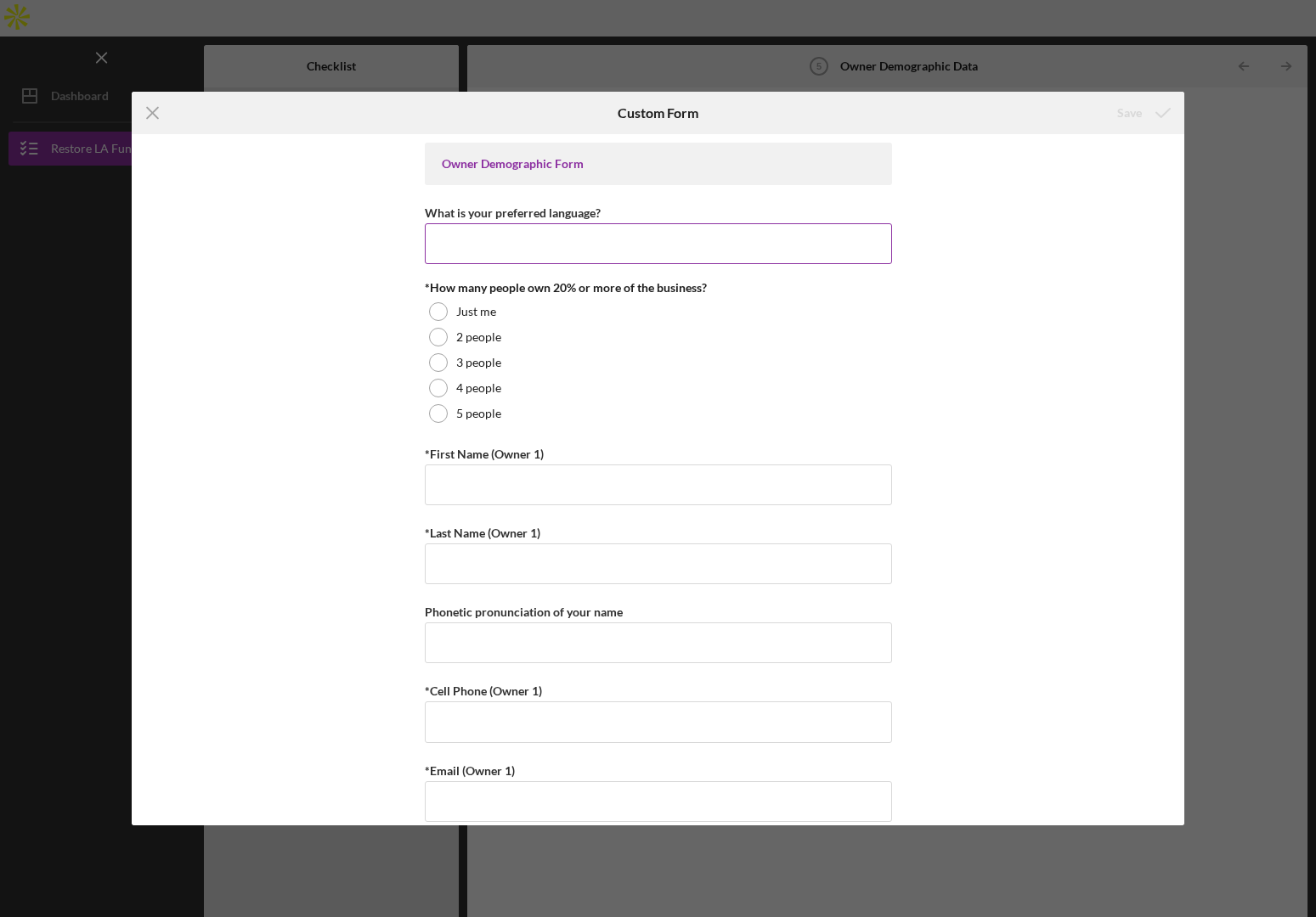
click at [496, 243] on input "What is your preferred language?" at bounding box center [658, 244] width 467 height 41
type input "English"
click at [432, 329] on div at bounding box center [437, 337] width 19 height 19
click at [513, 488] on input "*First Name (Owner 1)" at bounding box center [658, 485] width 467 height 41
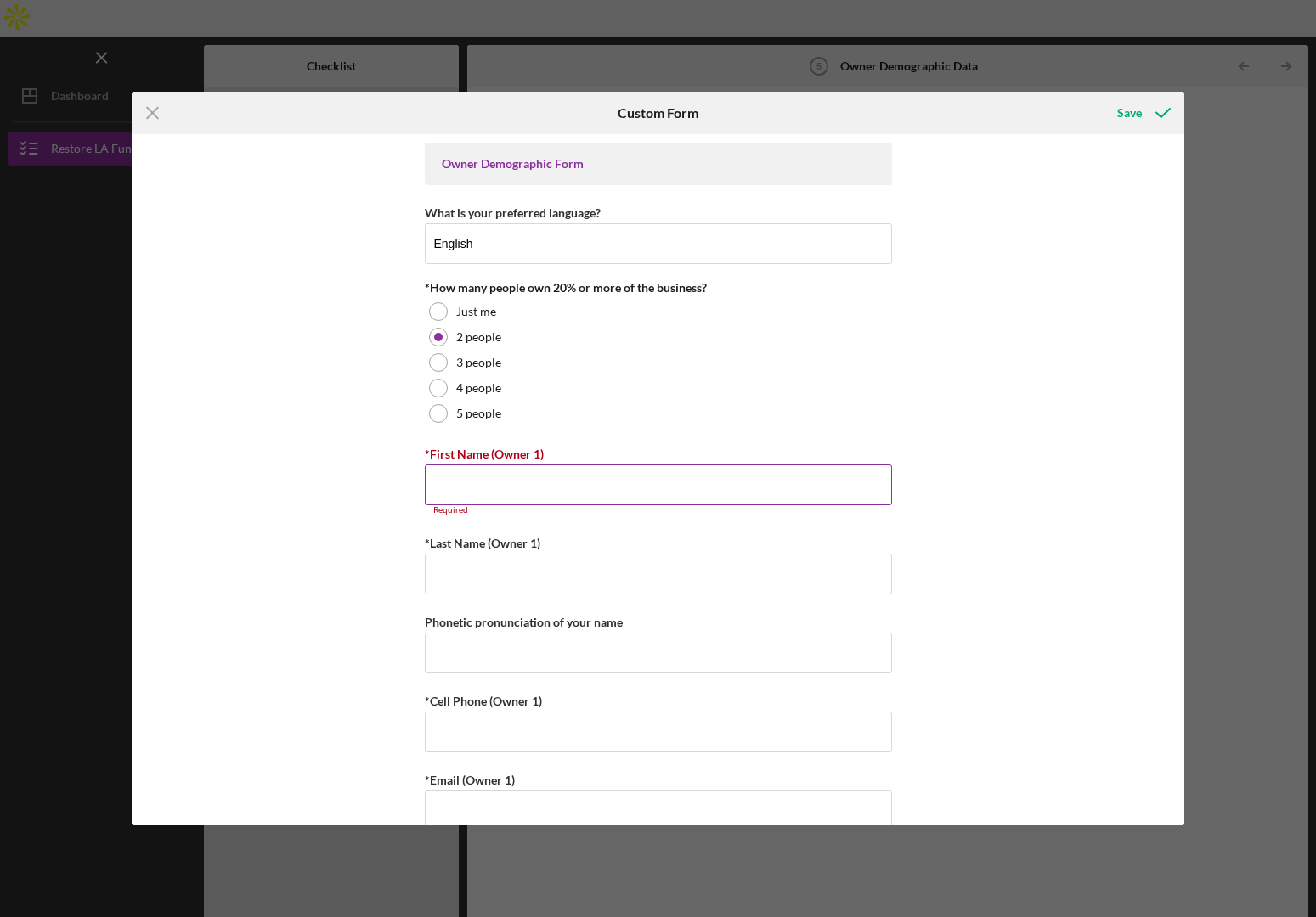
click at [479, 477] on input "*First Name (Owner 1)" at bounding box center [658, 485] width 467 height 41
paste input "Minh"
type input "Minh"
paste input "[PERSON_NAME]"
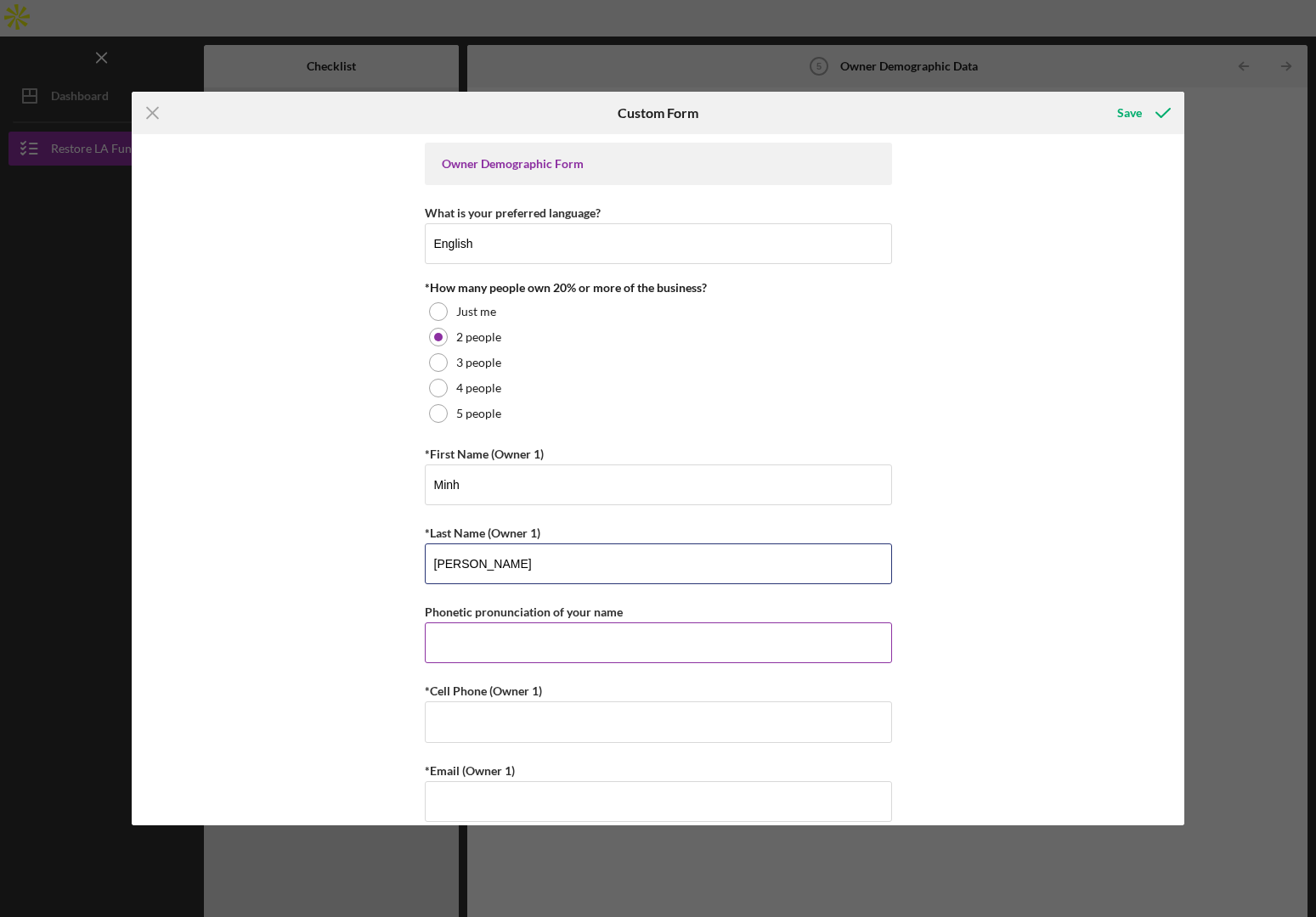
type input "[PERSON_NAME]"
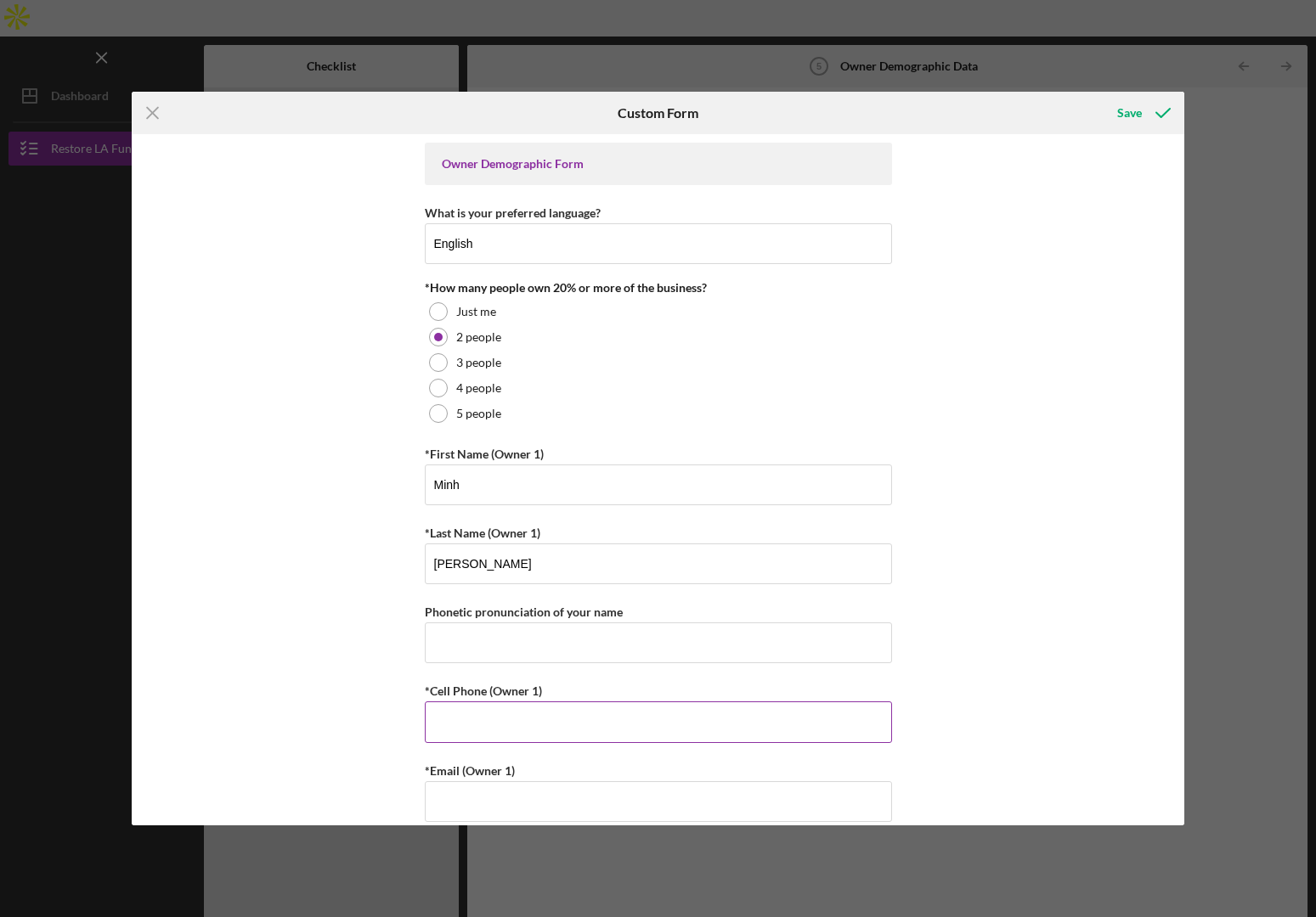
click at [492, 733] on input "*Cell Phone (Owner 1)" at bounding box center [658, 722] width 467 height 41
type input "[PHONE_NUMBER]"
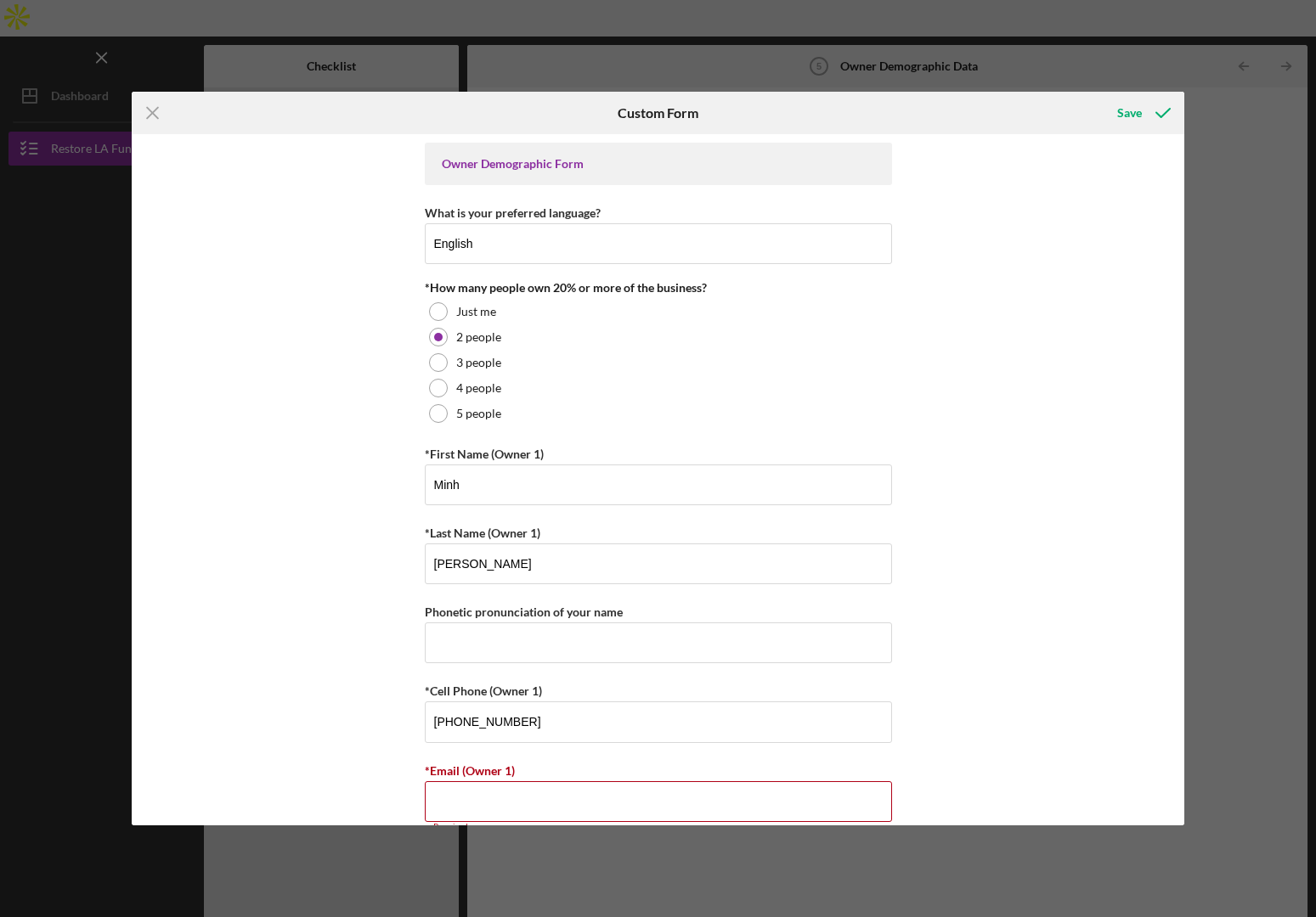
paste input "[EMAIL_ADDRESS][DOMAIN_NAME]"
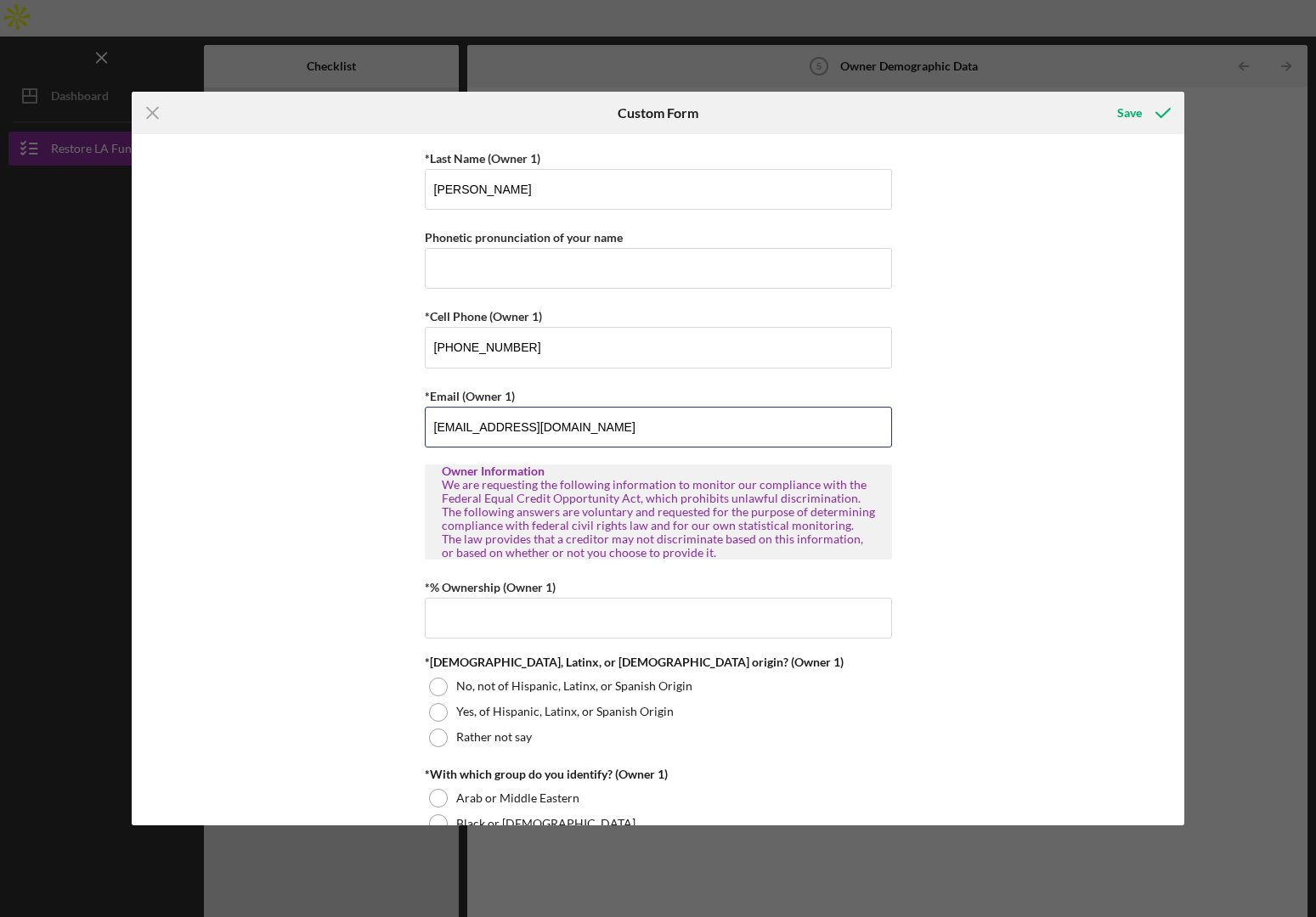
scroll to position [383, 0]
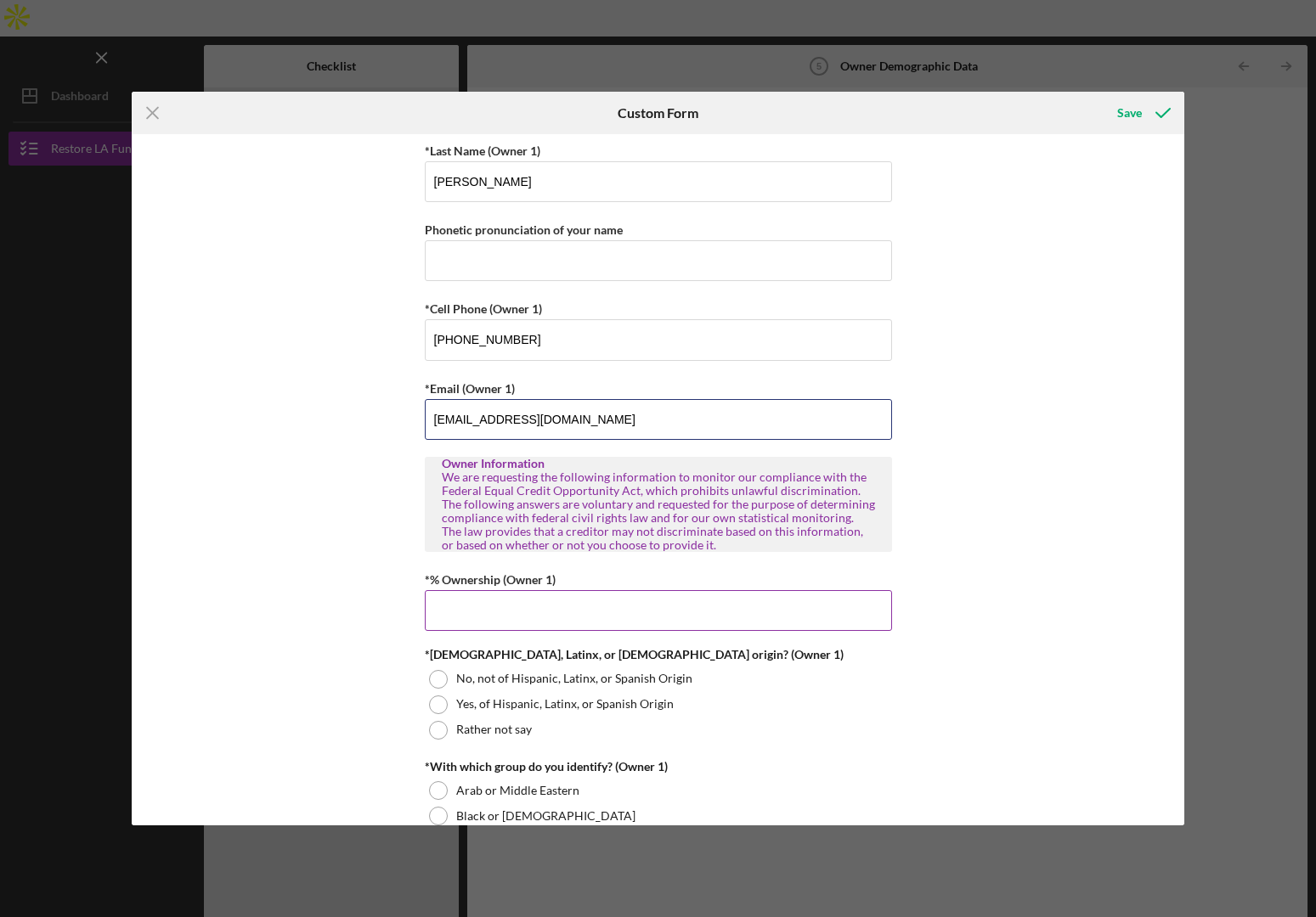
type input "[EMAIL_ADDRESS][DOMAIN_NAME]"
click at [510, 624] on input "*% Ownership (Owner 1)" at bounding box center [658, 611] width 467 height 41
type input "50.00000%"
click at [438, 685] on div at bounding box center [437, 679] width 19 height 19
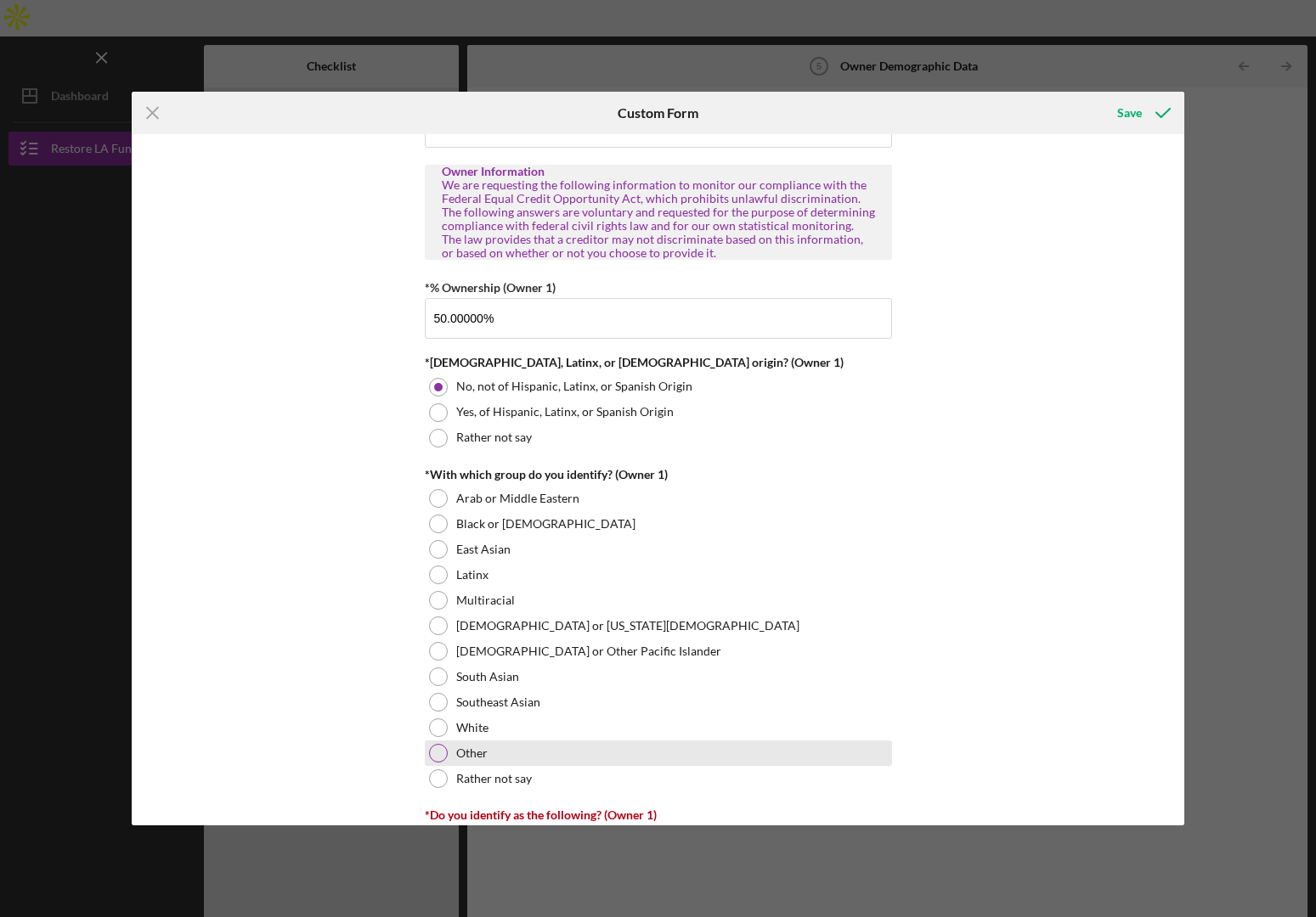
scroll to position [678, 0]
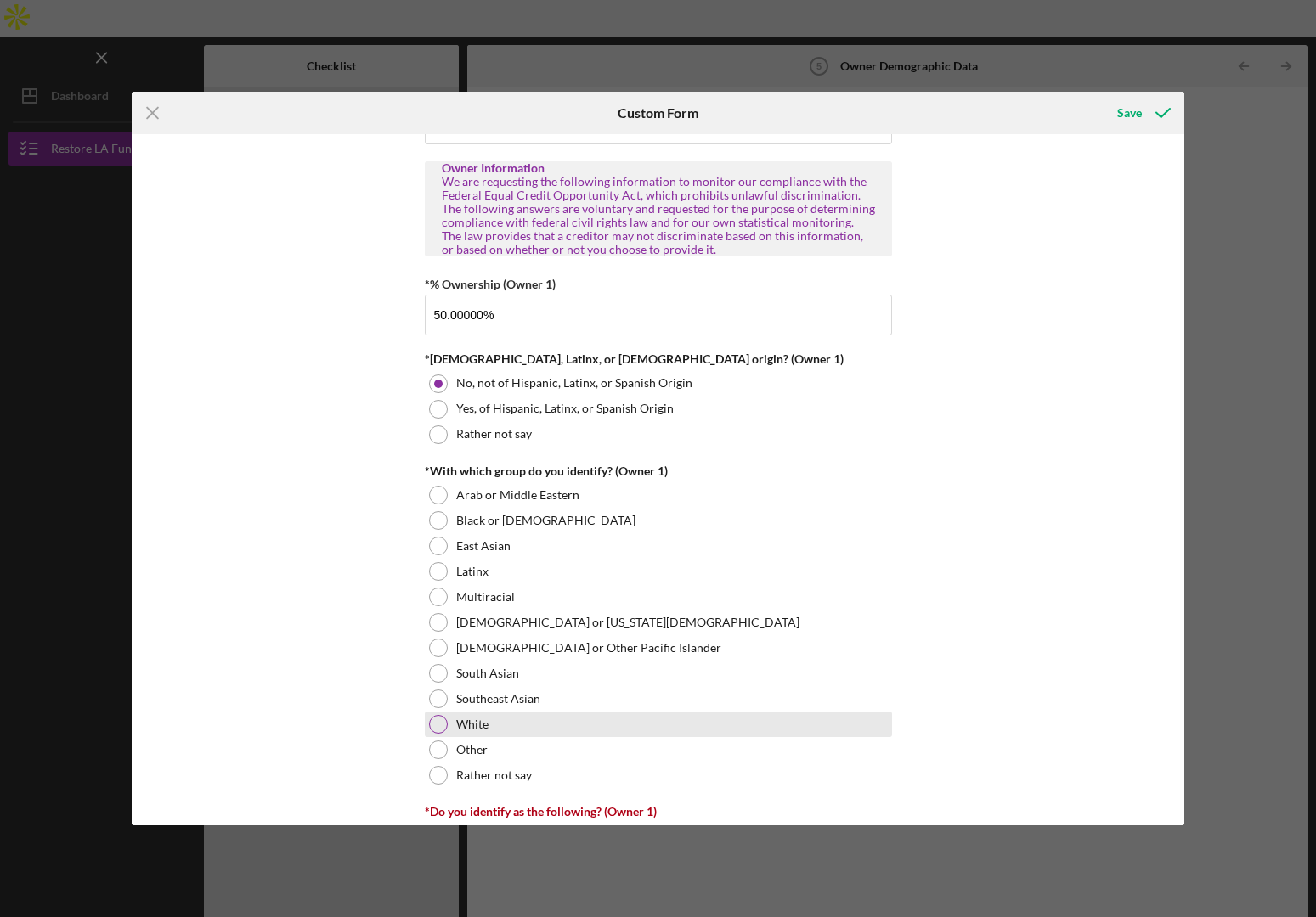
click at [434, 724] on div at bounding box center [437, 724] width 19 height 19
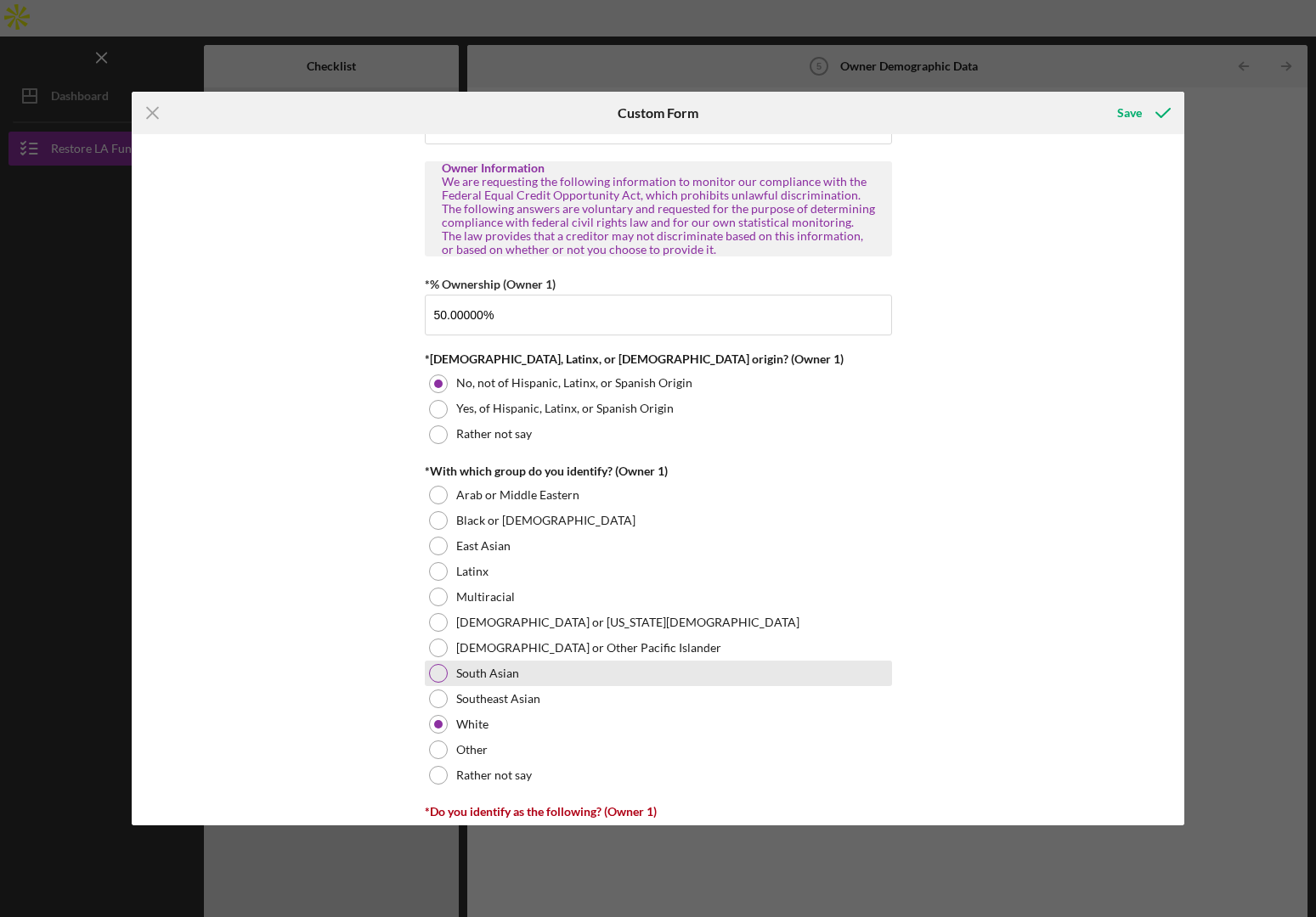
click at [434, 670] on div at bounding box center [437, 673] width 19 height 19
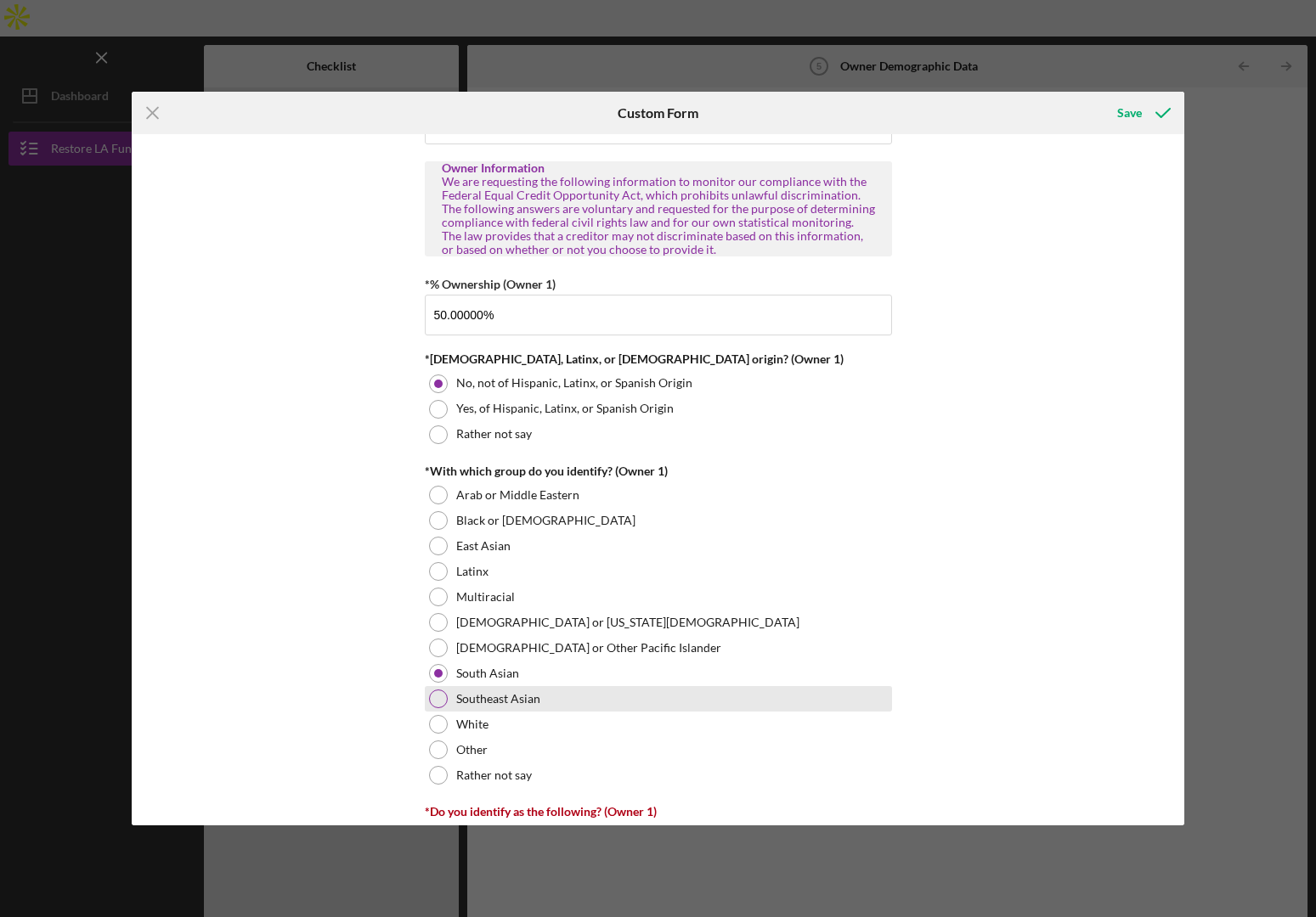
drag, startPoint x: 460, startPoint y: 696, endPoint x: 477, endPoint y: 696, distance: 17.0
click at [460, 696] on label "Southeast Asian" at bounding box center [498, 699] width 84 height 14
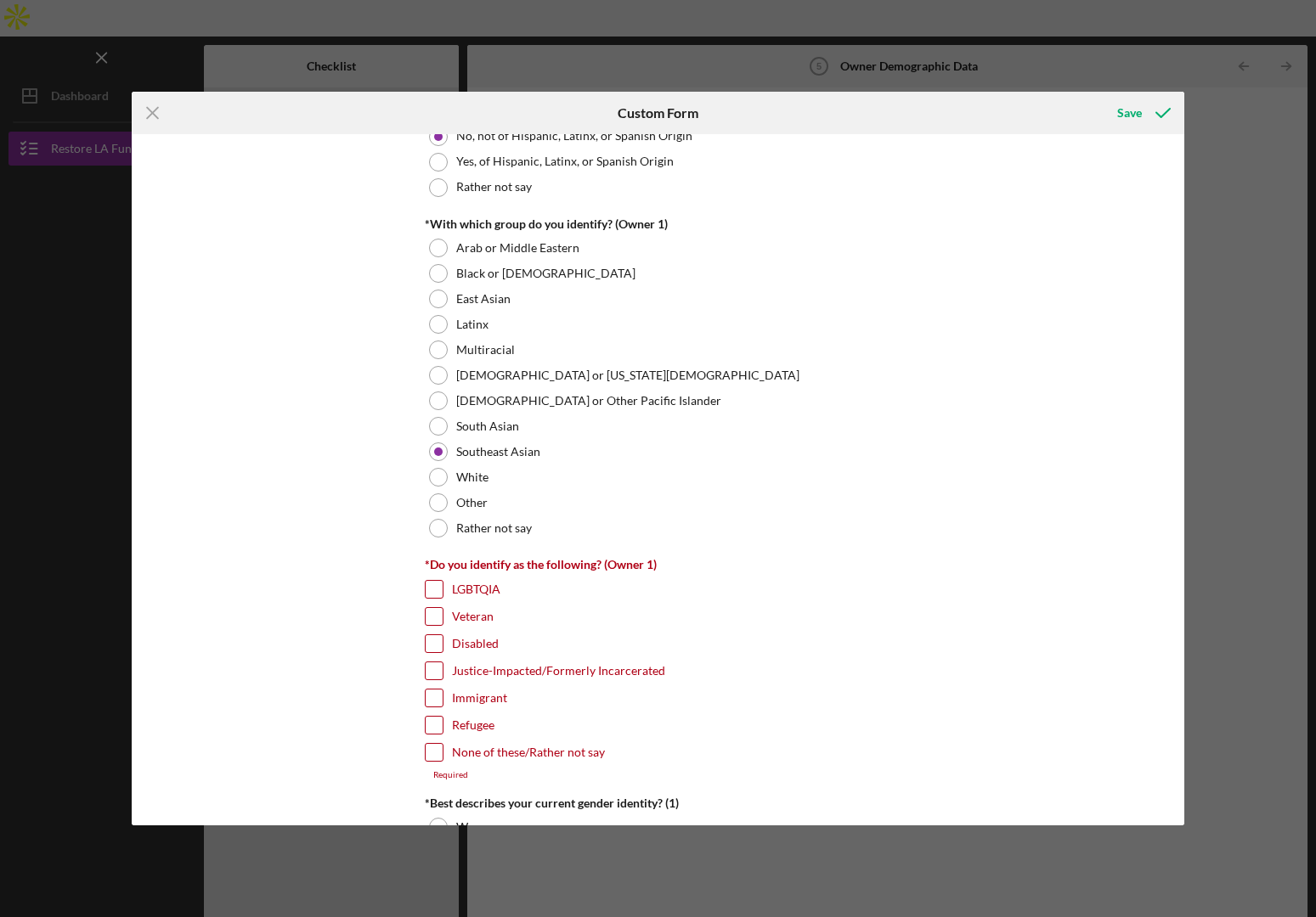
scroll to position [950, 0]
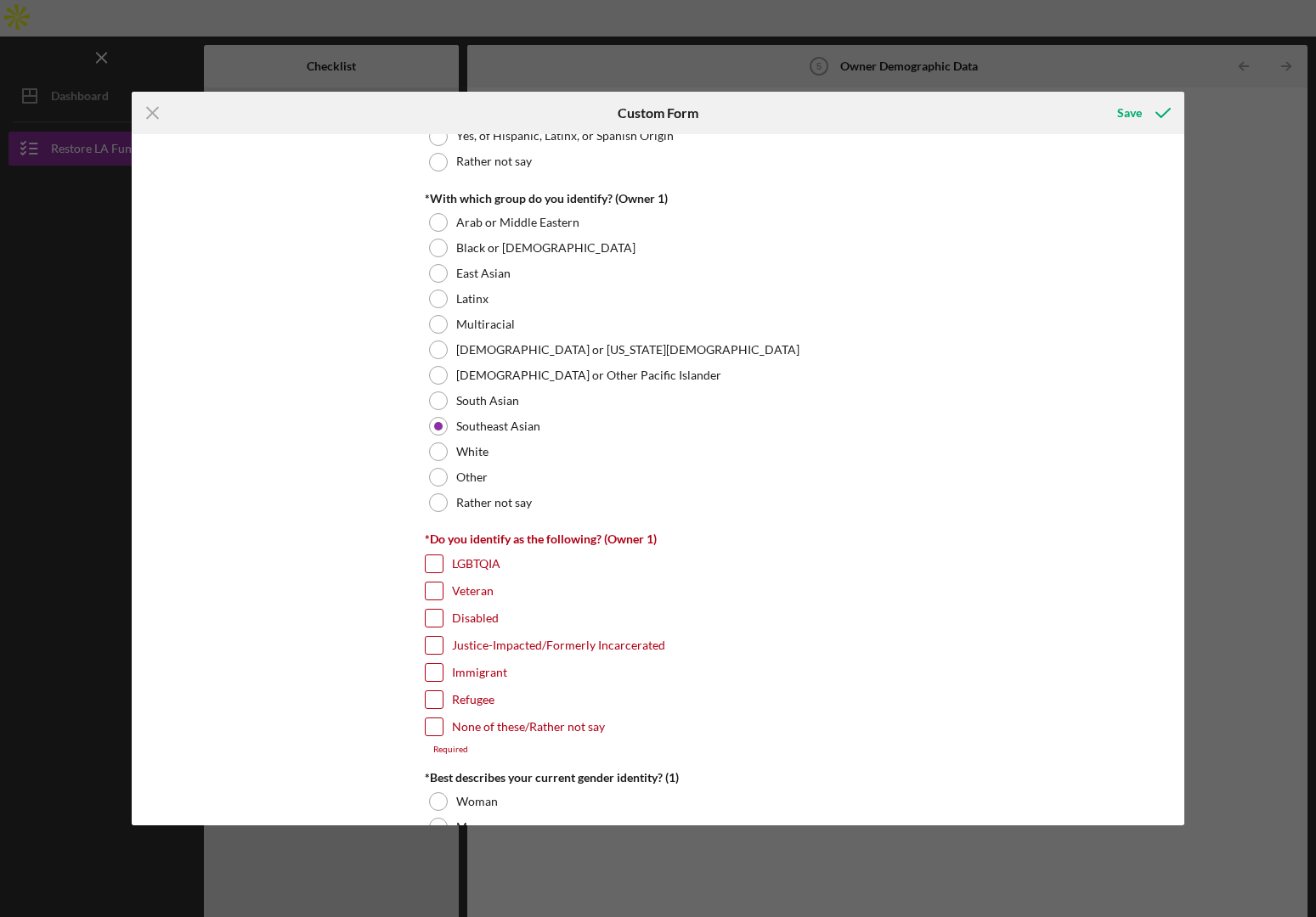
click at [455, 567] on label "LGBTQIA" at bounding box center [476, 564] width 48 height 17
click at [442, 567] on input "LGBTQIA" at bounding box center [433, 564] width 17 height 17
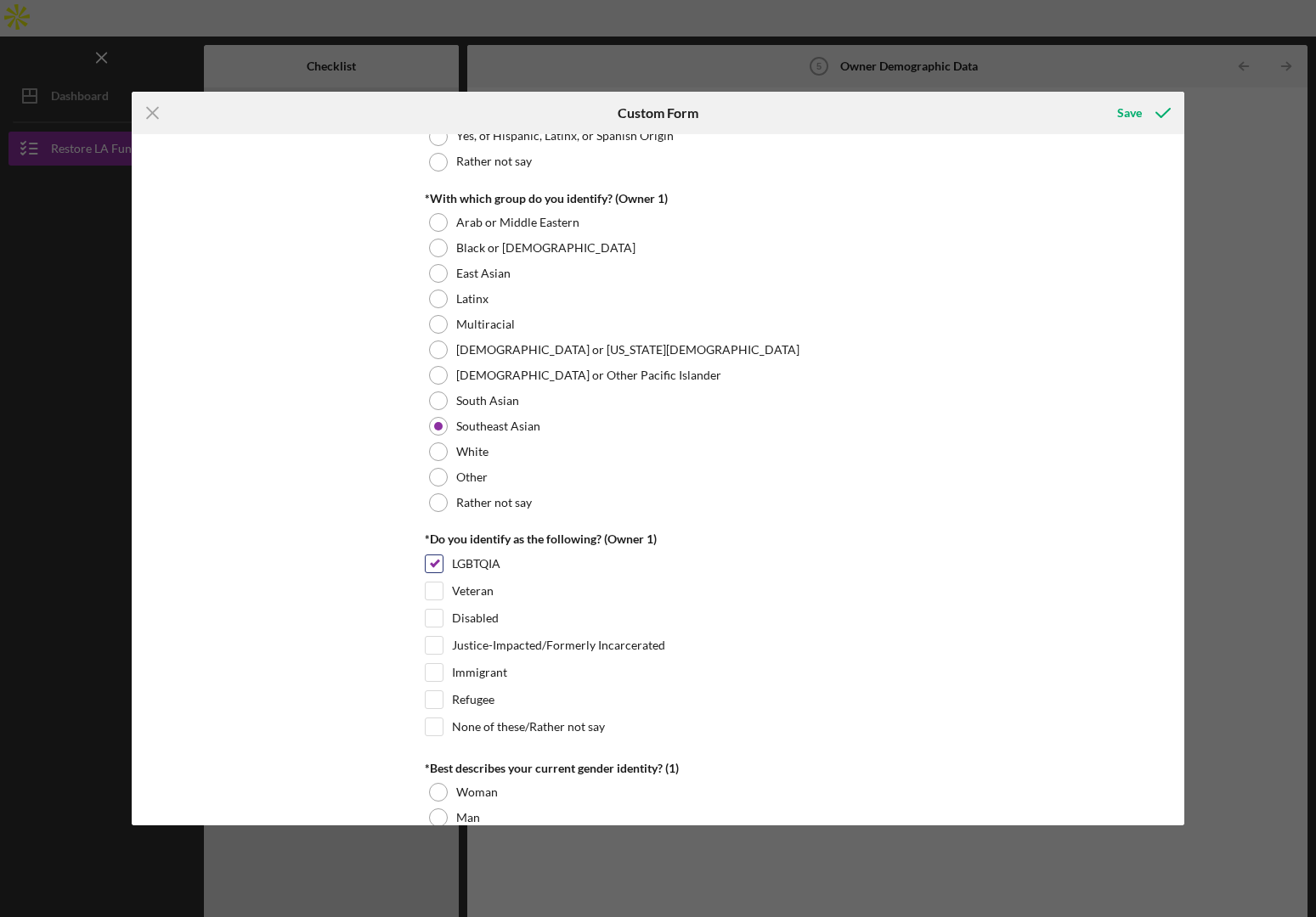
click at [458, 570] on label "LGBTQIA" at bounding box center [476, 564] width 48 height 17
click at [442, 570] on input "LGBTQIA" at bounding box center [433, 564] width 17 height 17
checkbox input "false"
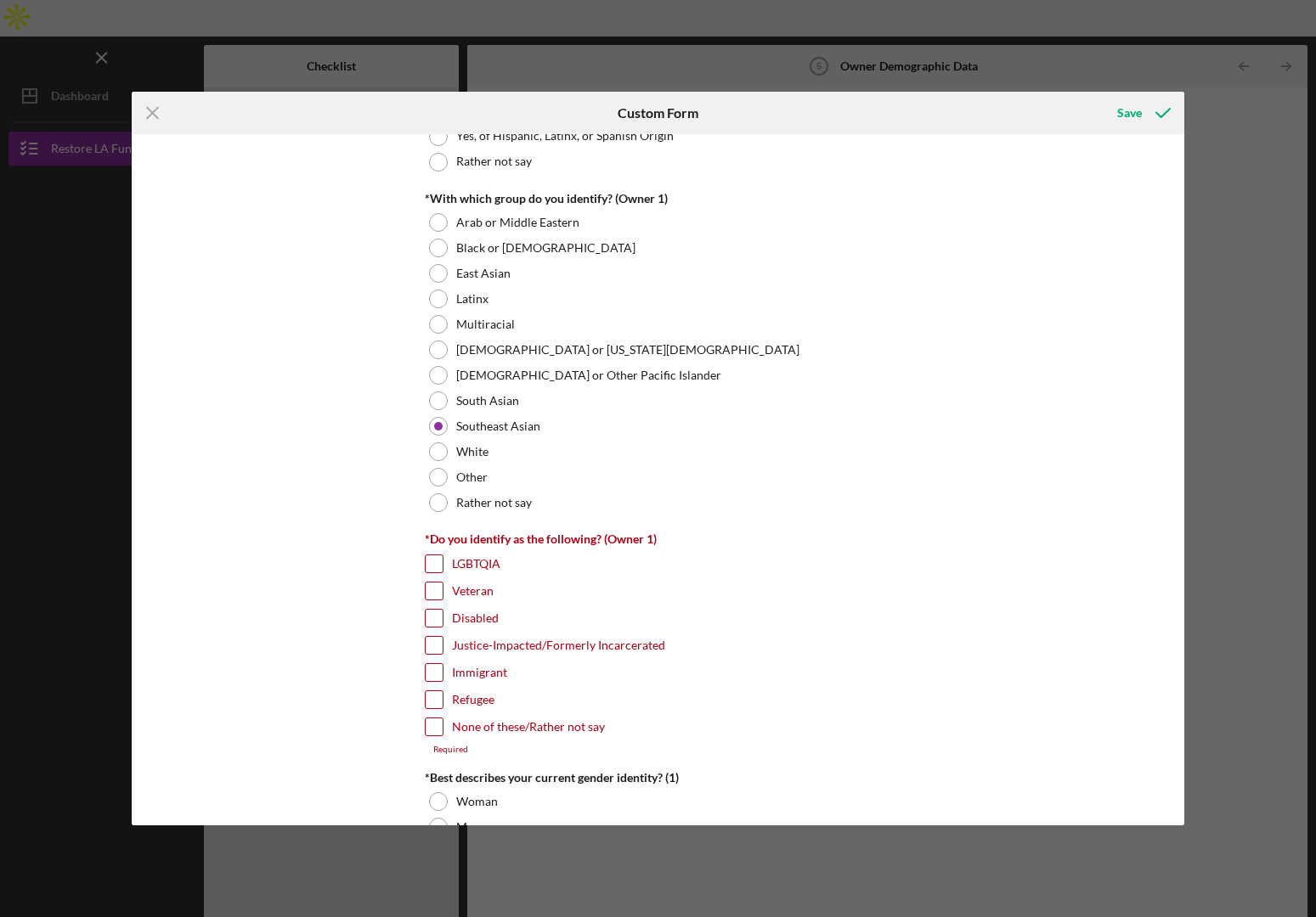
click at [475, 731] on label "None of these/Rather not say" at bounding box center [528, 726] width 153 height 17
click at [442, 731] on input "None of these/Rather not say" at bounding box center [433, 726] width 17 height 17
checkbox input "true"
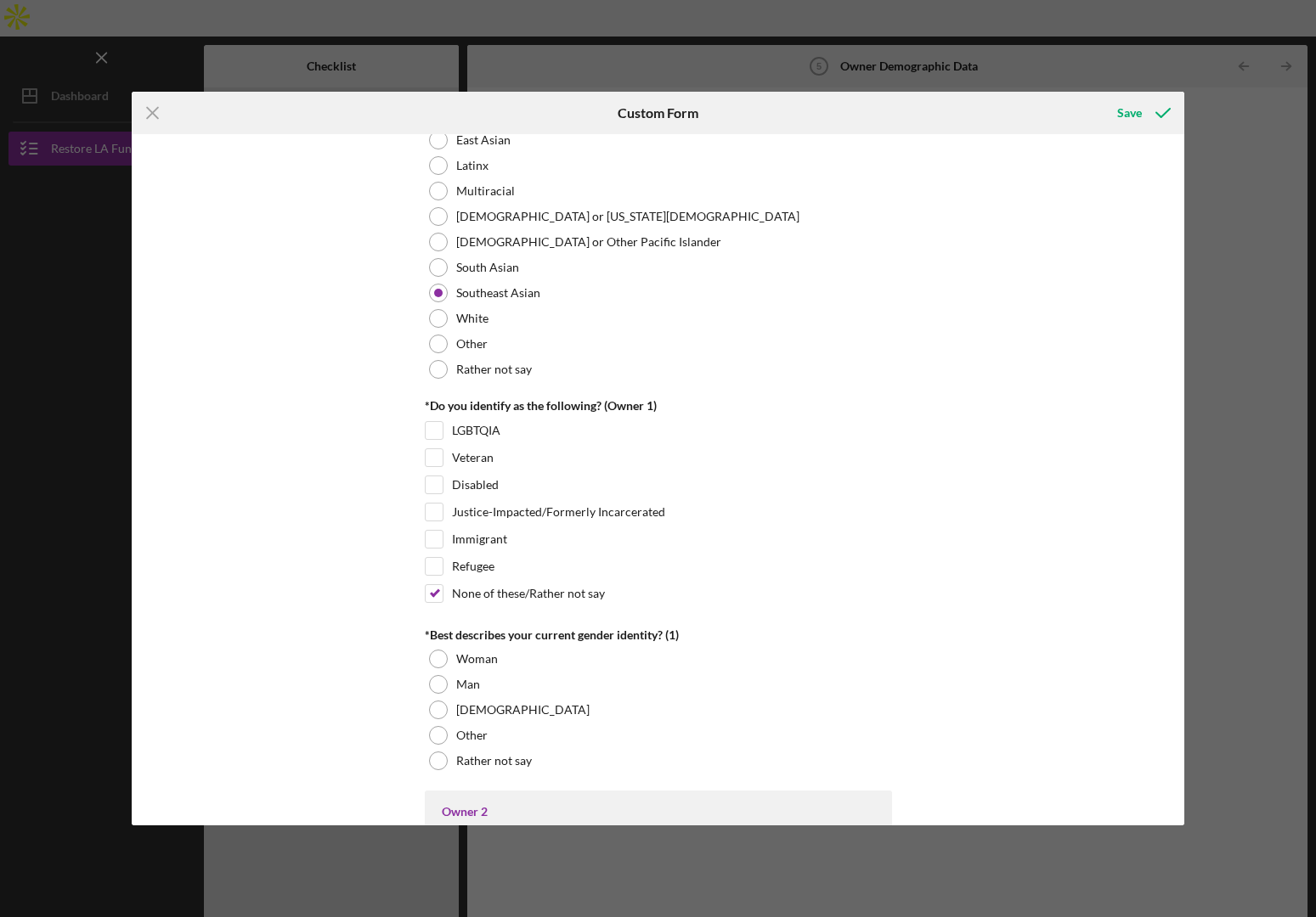
scroll to position [1117, 0]
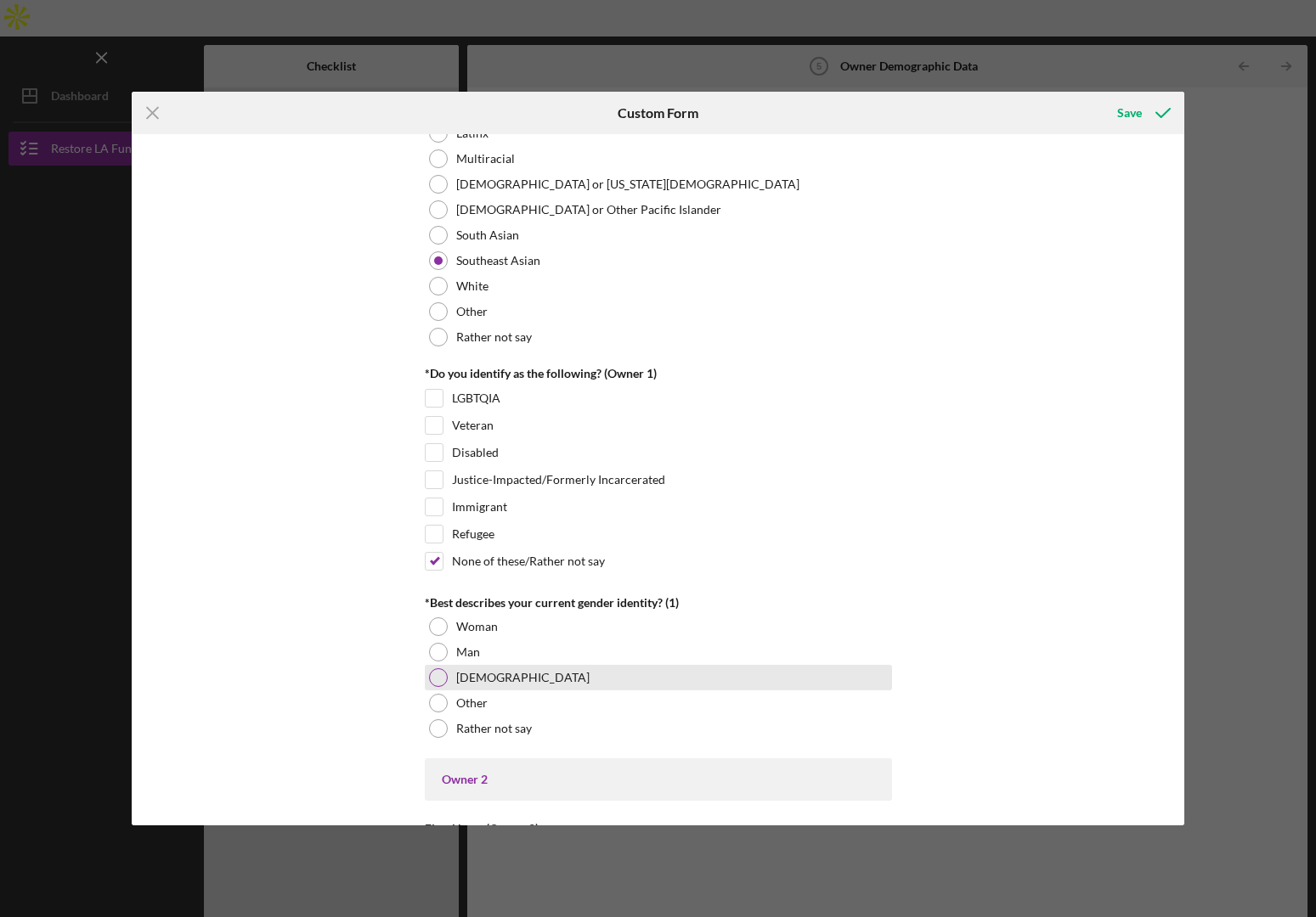
drag, startPoint x: 482, startPoint y: 621, endPoint x: 555, endPoint y: 666, distance: 85.8
click at [483, 621] on label "Woman" at bounding box center [476, 627] width 42 height 14
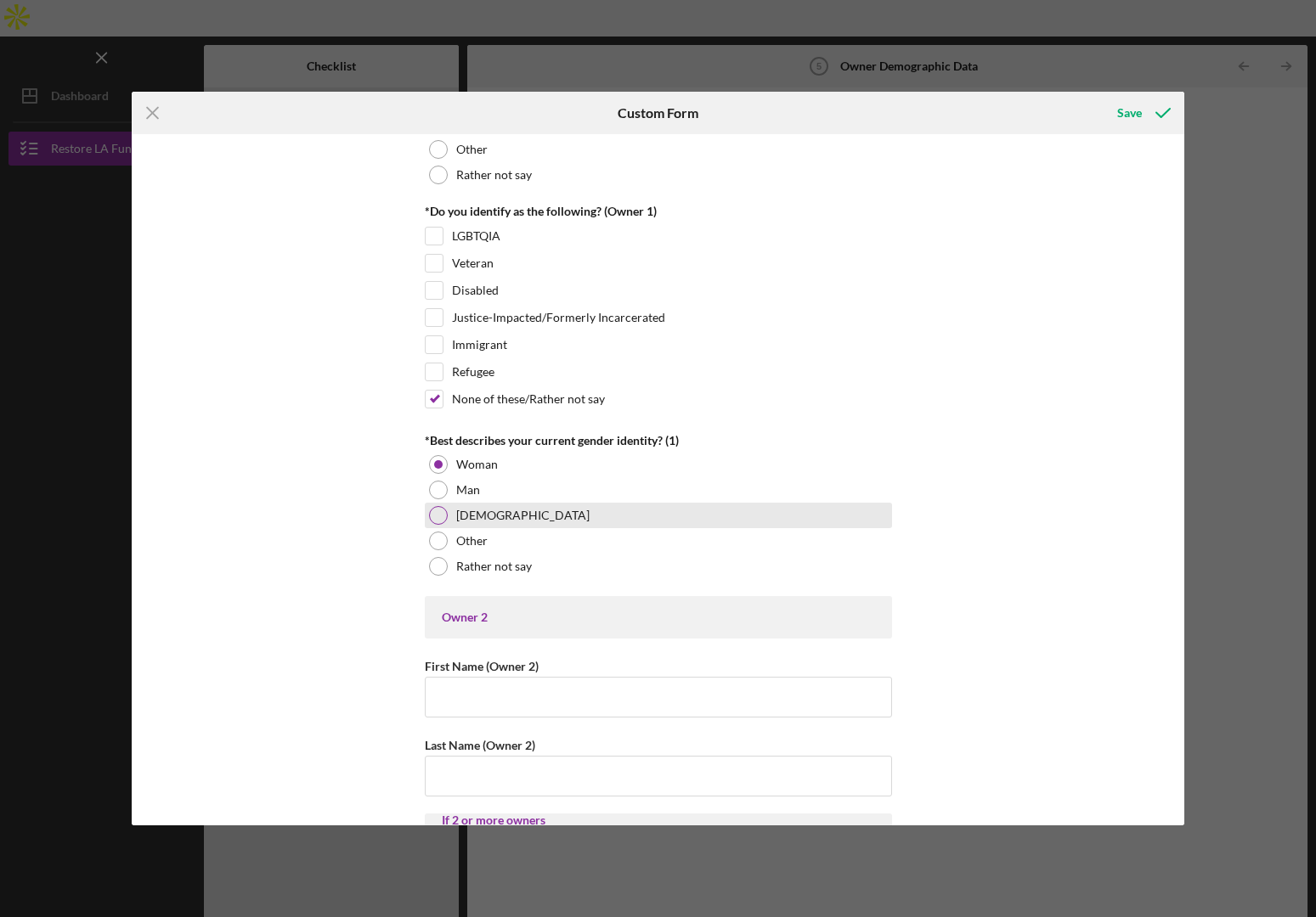
scroll to position [1281, 0]
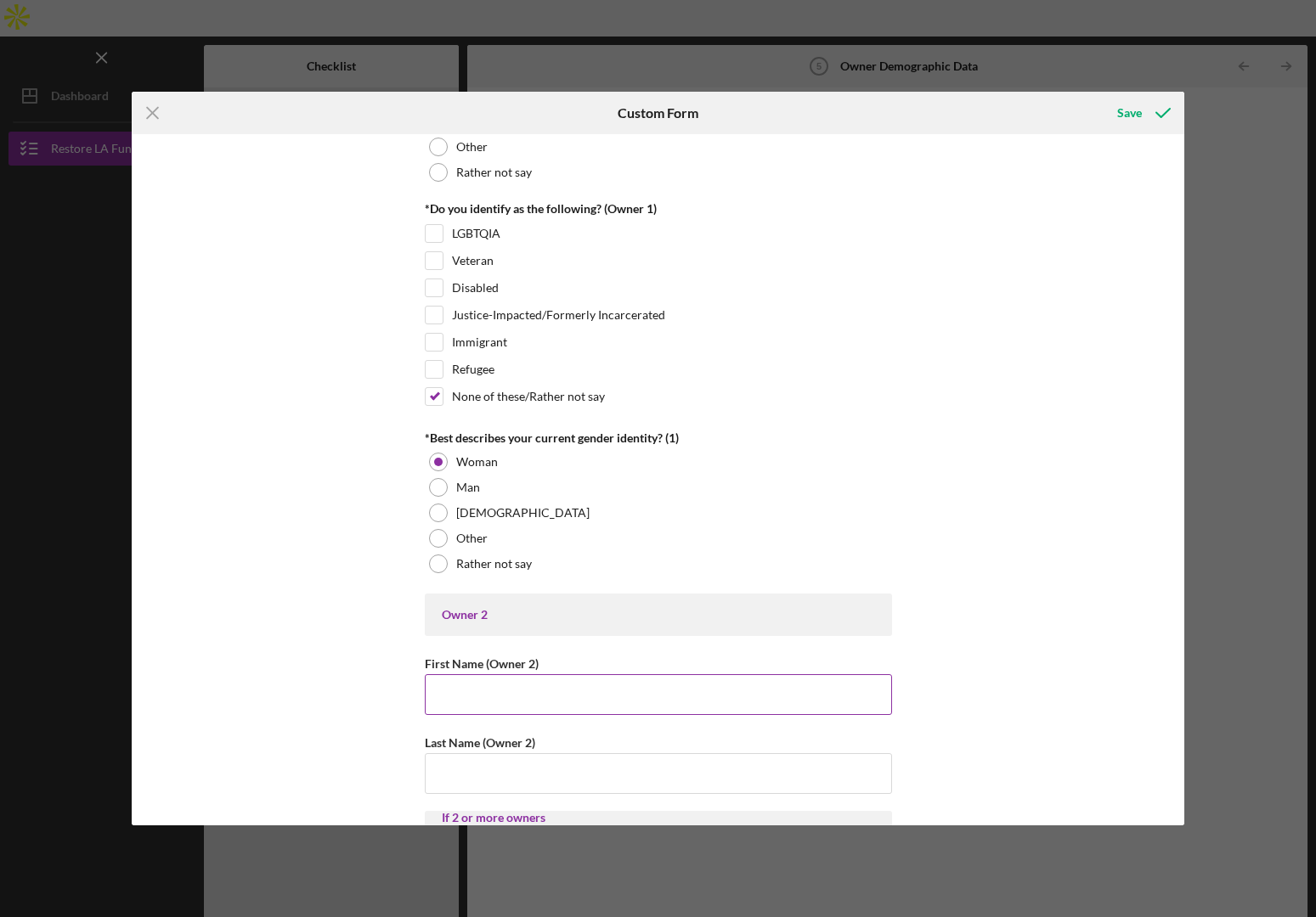
click at [464, 688] on input "First Name (Owner 2)" at bounding box center [658, 695] width 467 height 41
paste input "Caitlin"
type input "Caitlin"
paste input "[PERSON_NAME]"
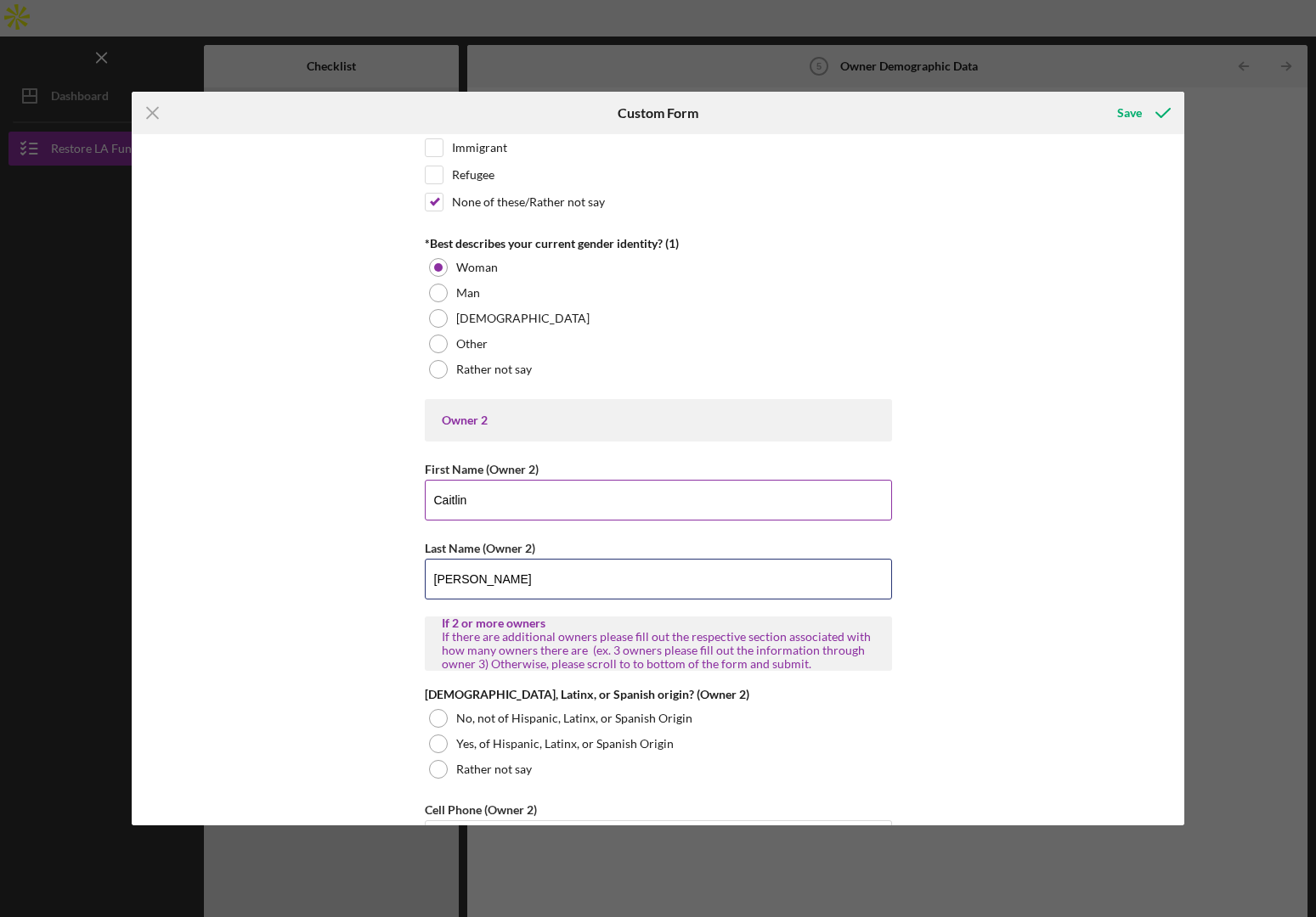
scroll to position [1490, 0]
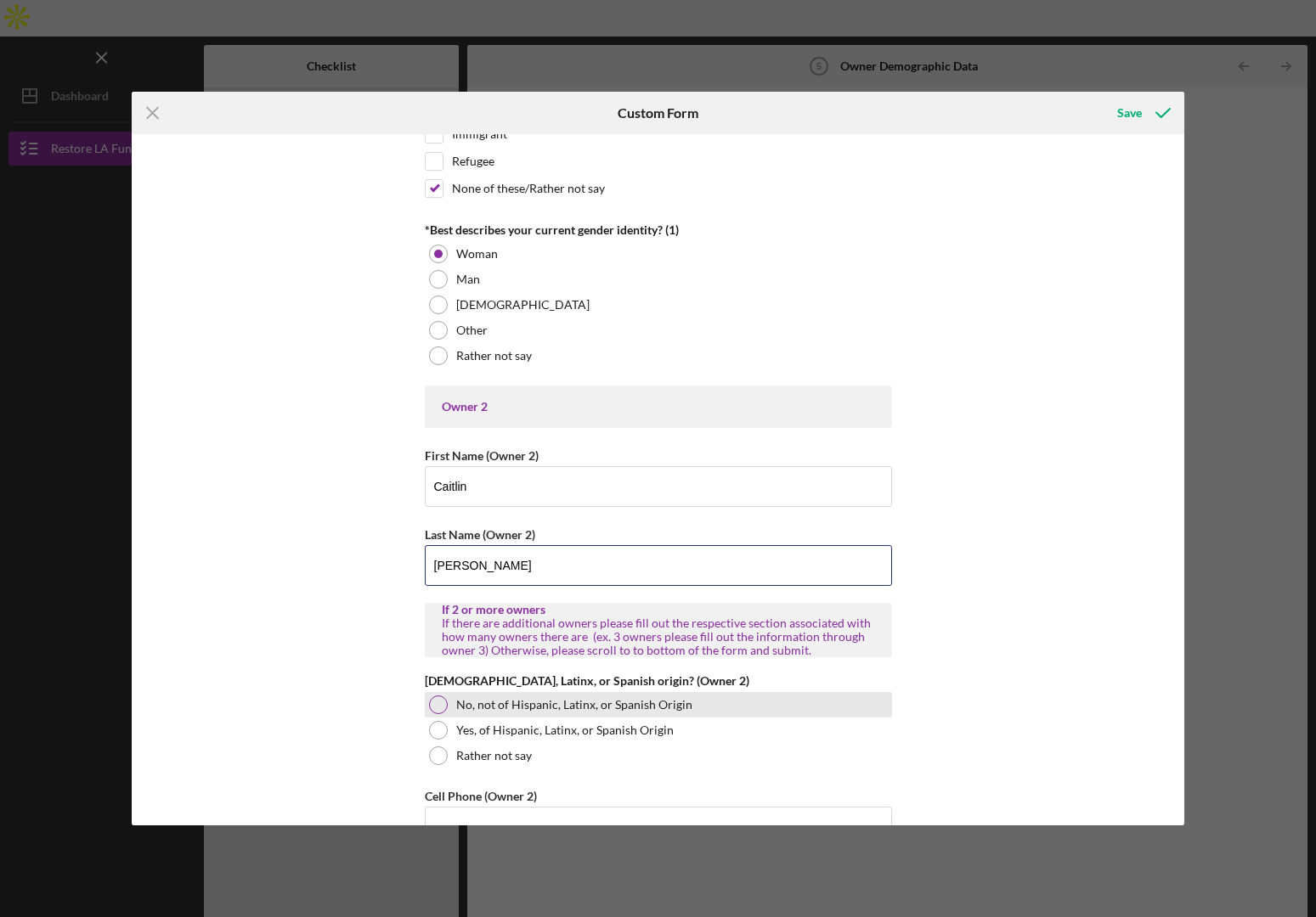
type input "[PERSON_NAME]"
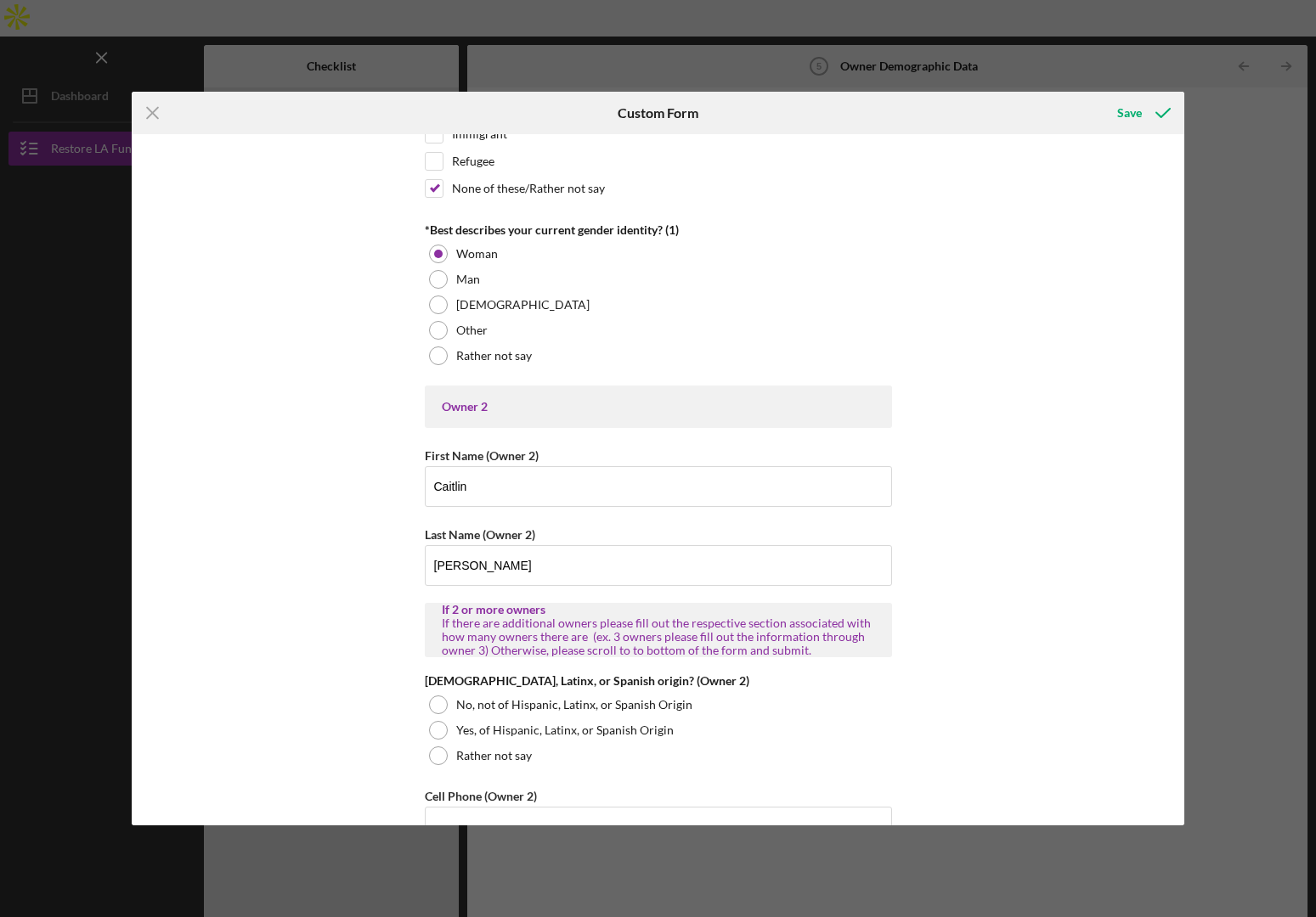
drag, startPoint x: 499, startPoint y: 705, endPoint x: 540, endPoint y: 678, distance: 49.1
click at [499, 705] on label "No, not of Hispanic, Latinx, or Spanish Origin" at bounding box center [573, 705] width 236 height 14
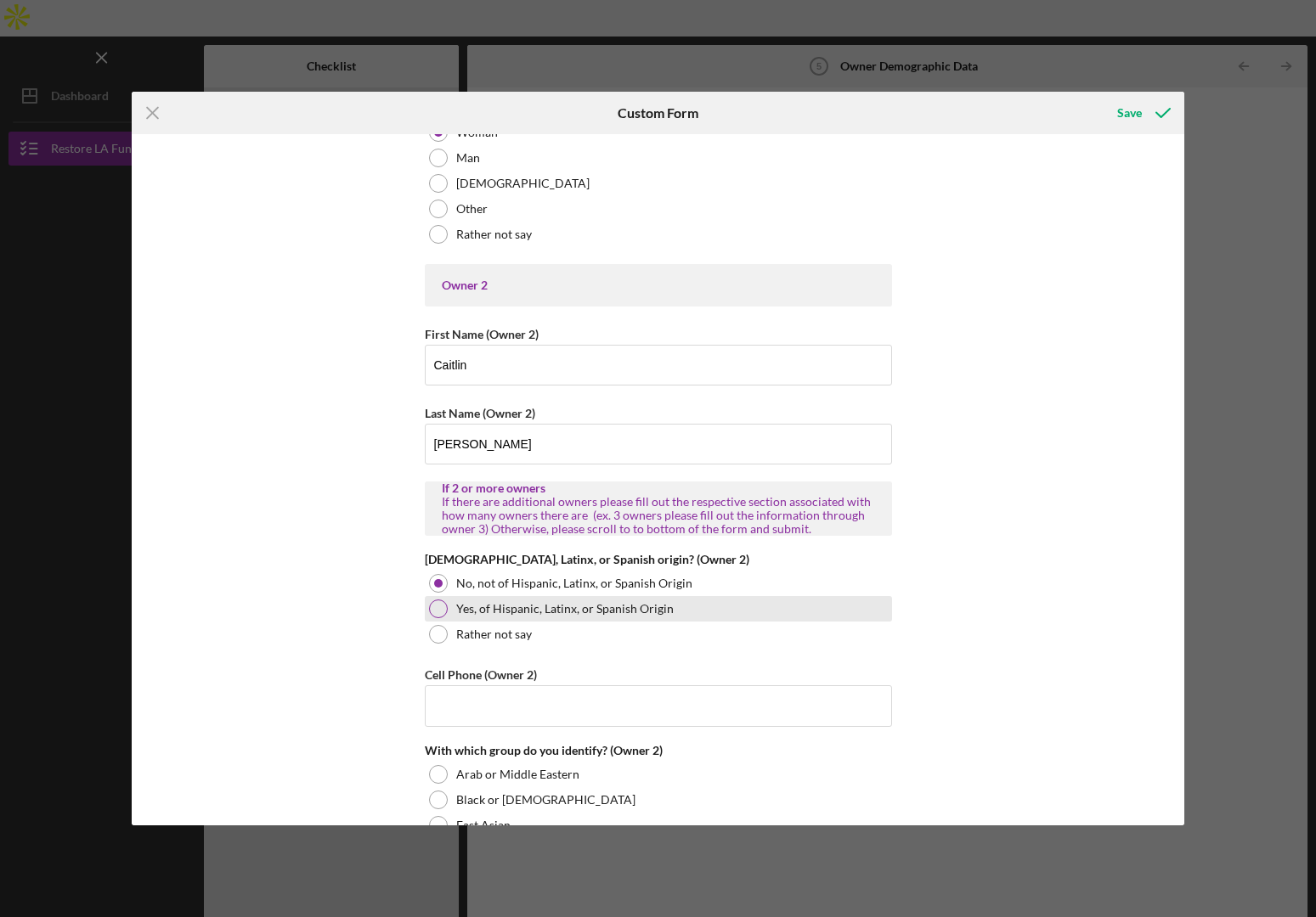
scroll to position [1643, 0]
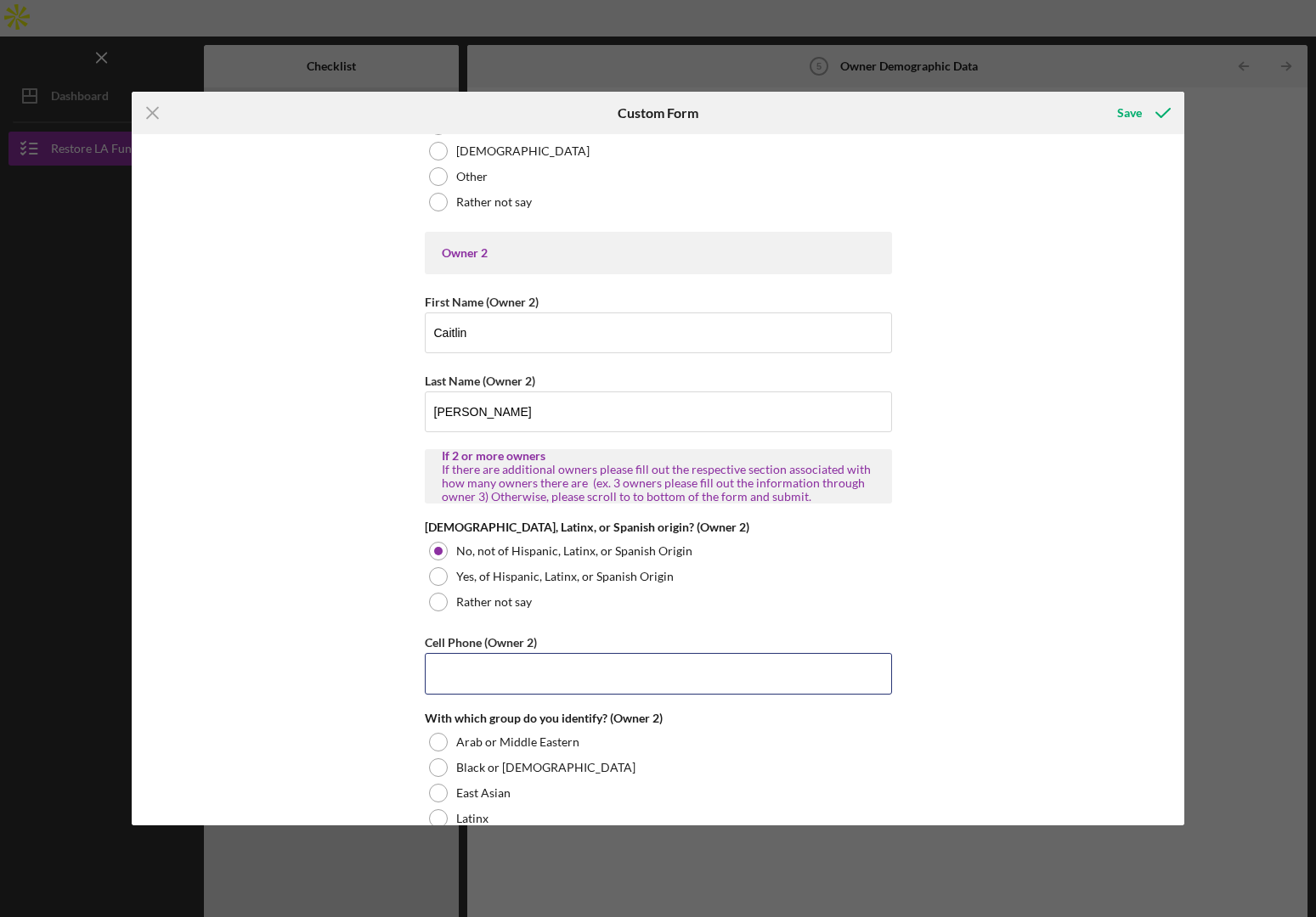
drag, startPoint x: 522, startPoint y: 681, endPoint x: 663, endPoint y: 697, distance: 141.9
click at [522, 681] on input "Cell Phone (Owner 2)" at bounding box center [658, 673] width 467 height 41
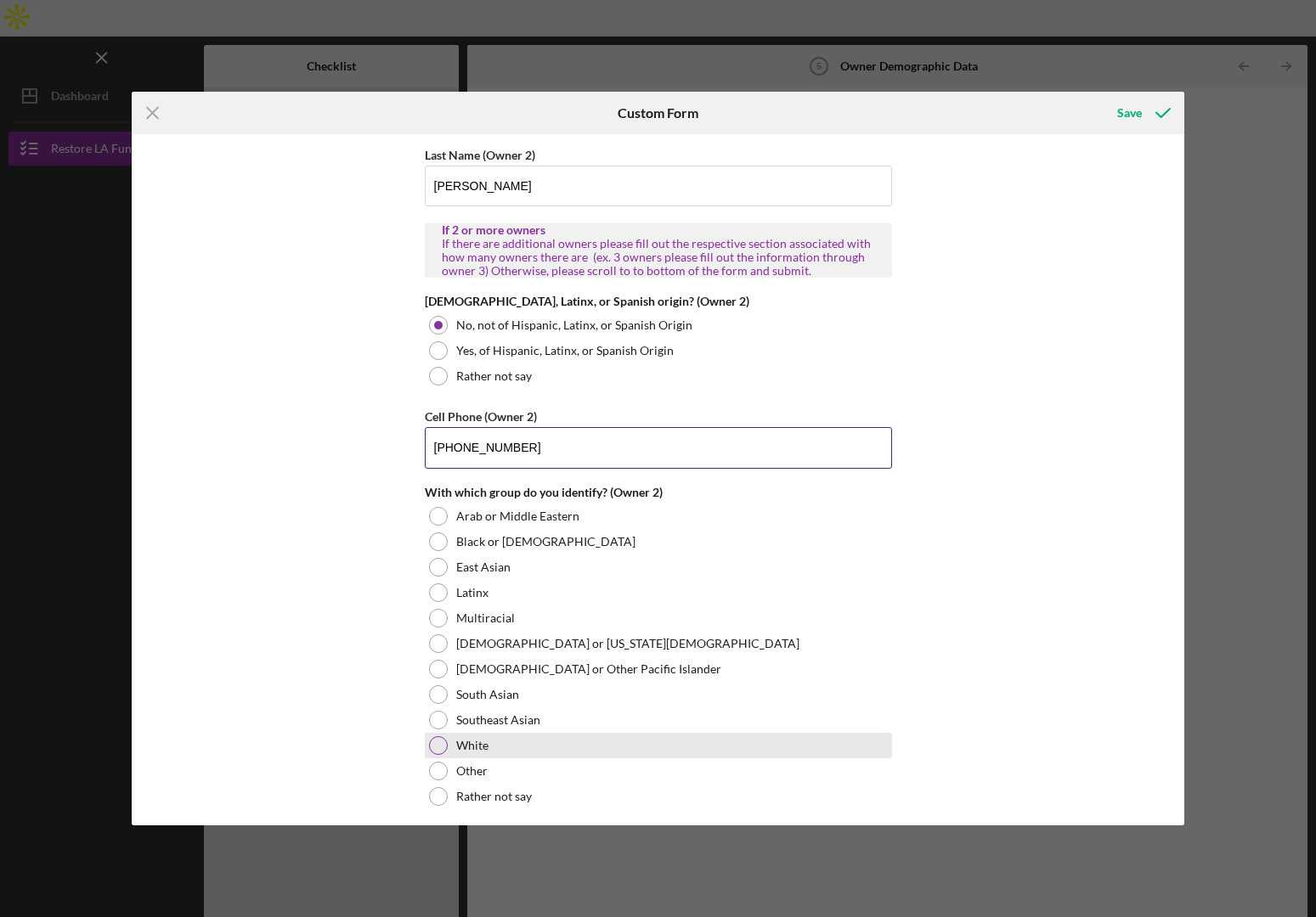
type input "[PHONE_NUMBER]"
drag, startPoint x: 441, startPoint y: 749, endPoint x: 627, endPoint y: 751, distance: 186.0
click at [441, 749] on div at bounding box center [437, 746] width 19 height 19
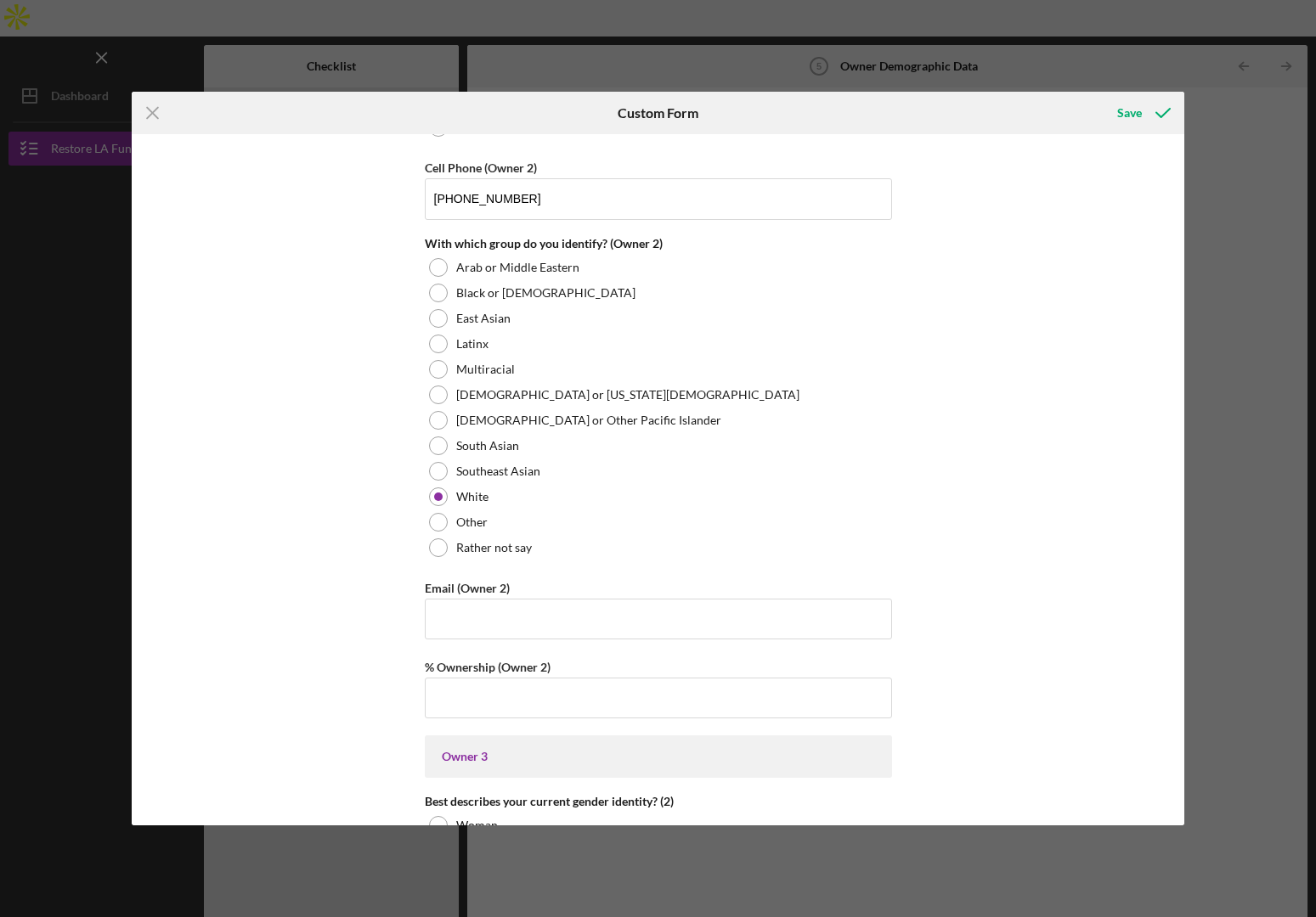
scroll to position [2127, 0]
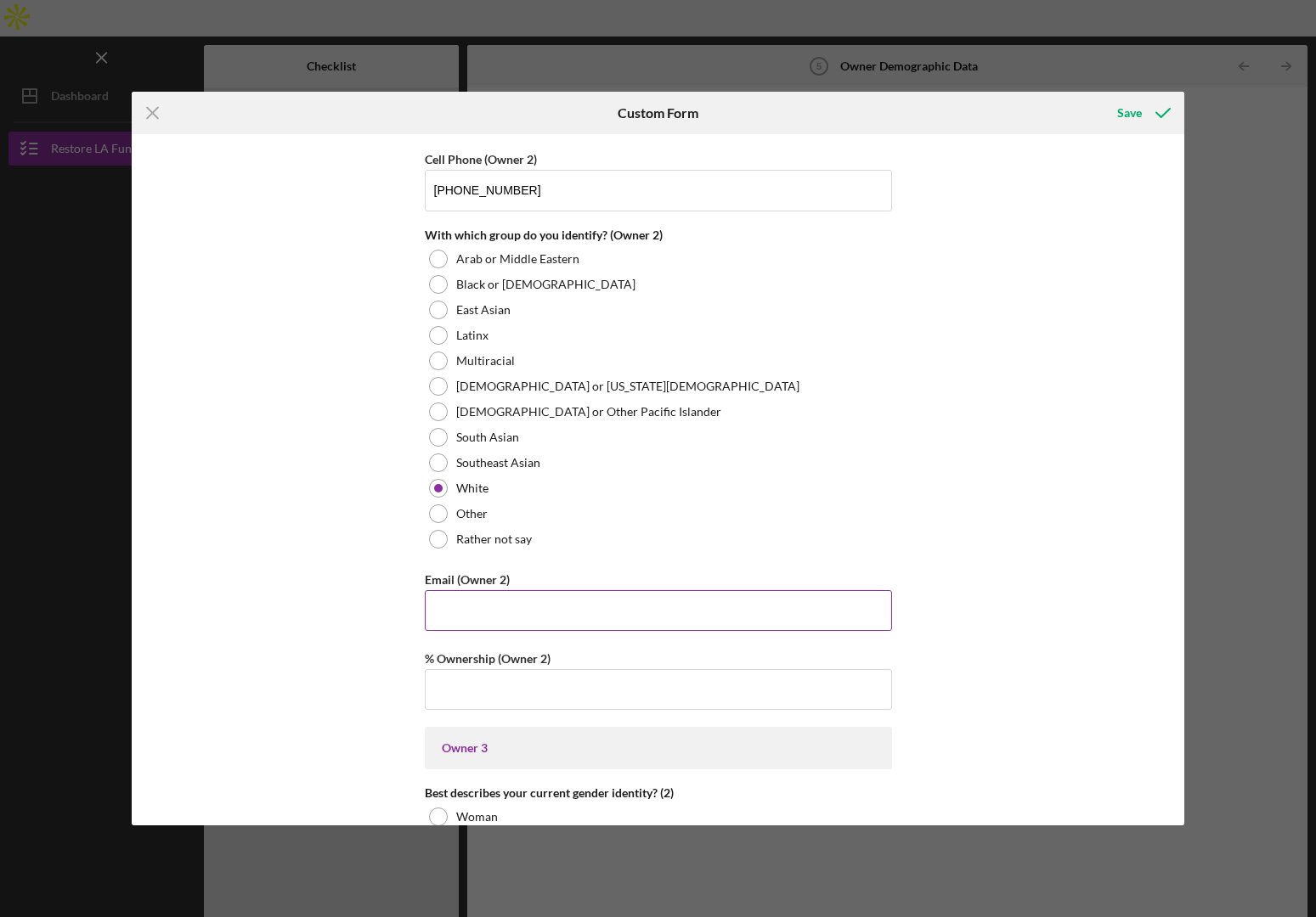
click at [532, 619] on input "Email (Owner 2)" at bounding box center [658, 611] width 467 height 41
paste input "[EMAIL_ADDRESS][DOMAIN_NAME]"
type input "[EMAIL_ADDRESS][DOMAIN_NAME]"
click at [471, 705] on input "% Ownership (Owner 2)" at bounding box center [658, 690] width 467 height 41
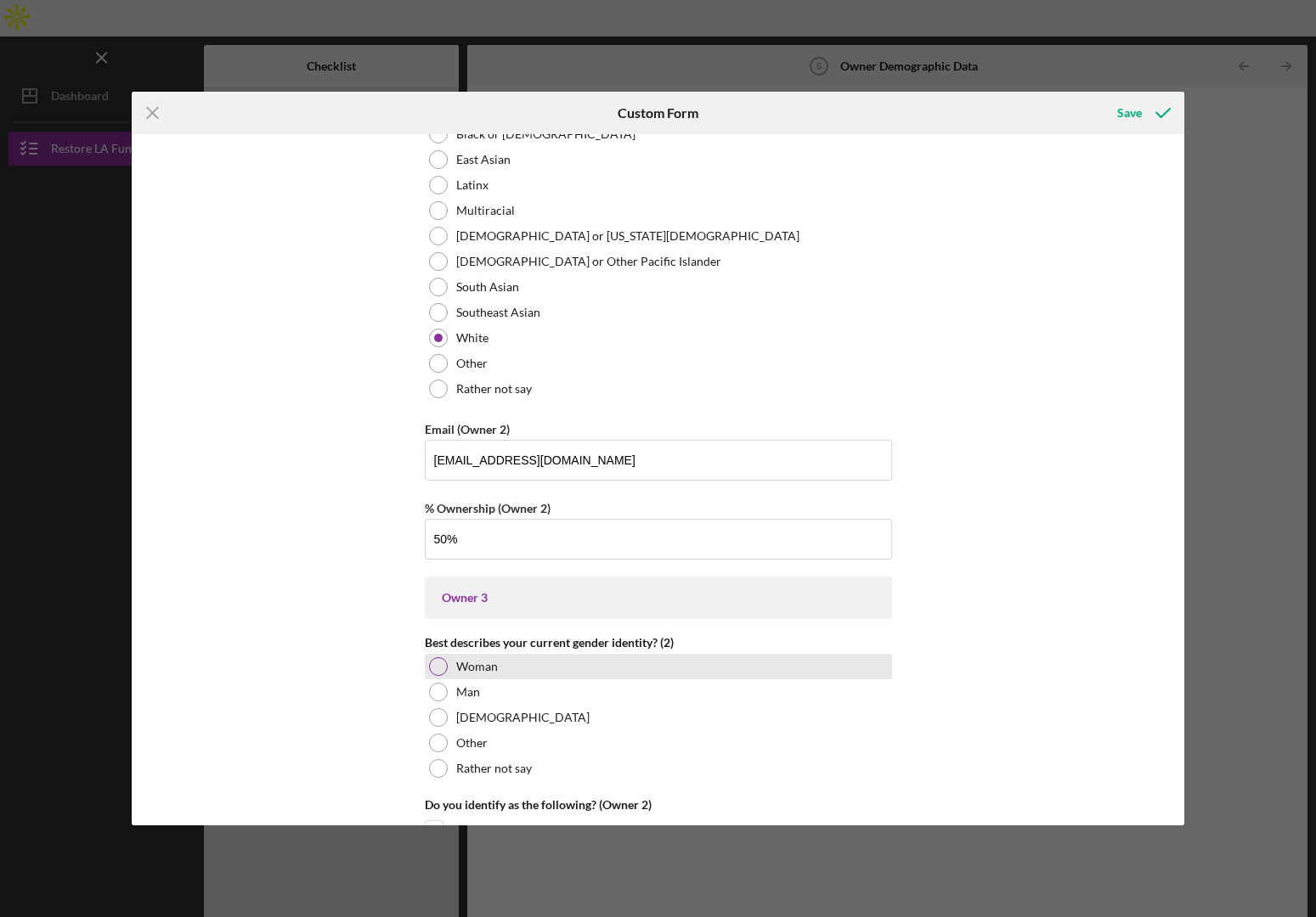
type input "50.00000%"
click at [496, 663] on div "Woman" at bounding box center [658, 666] width 467 height 25
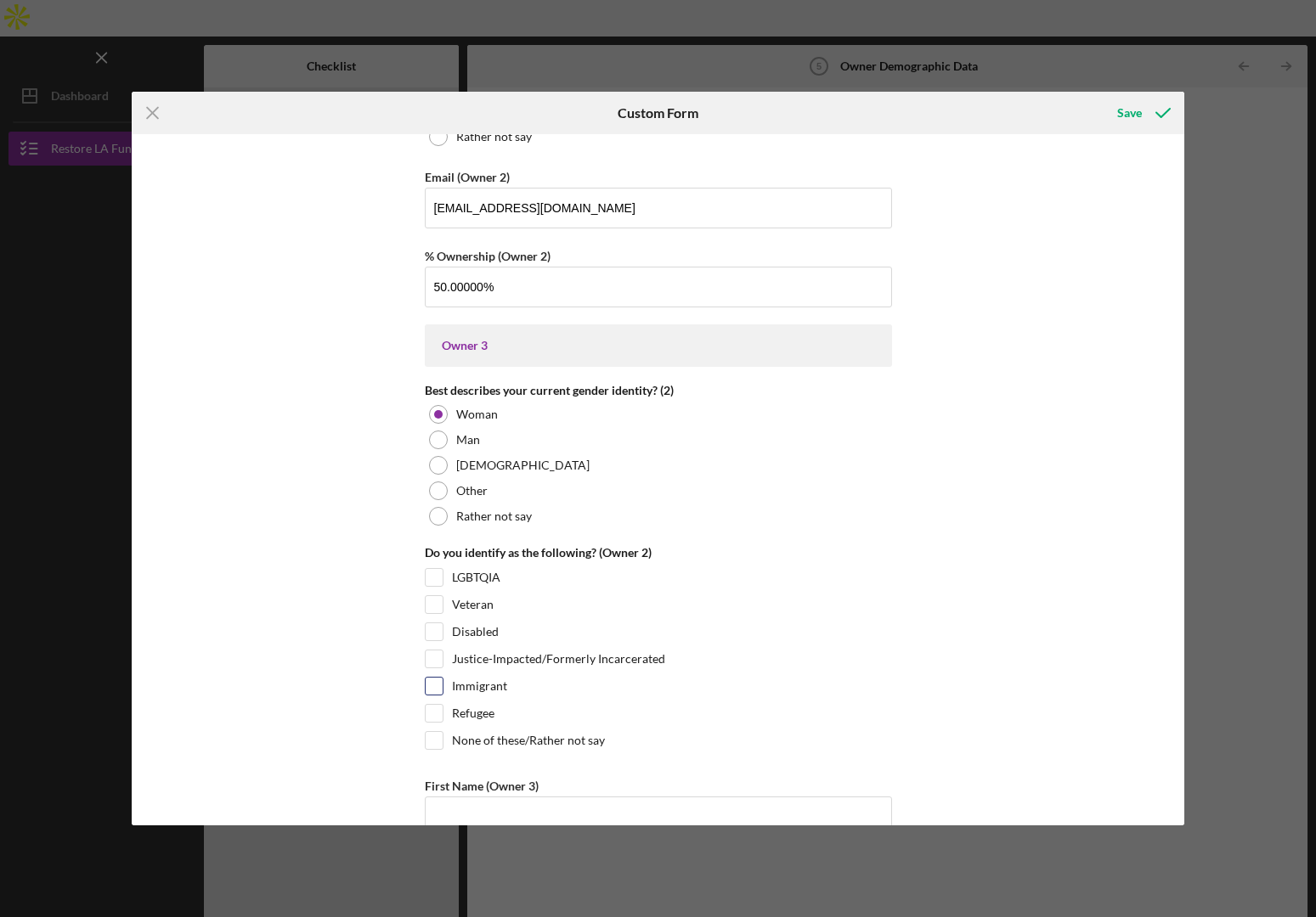
scroll to position [2558, 0]
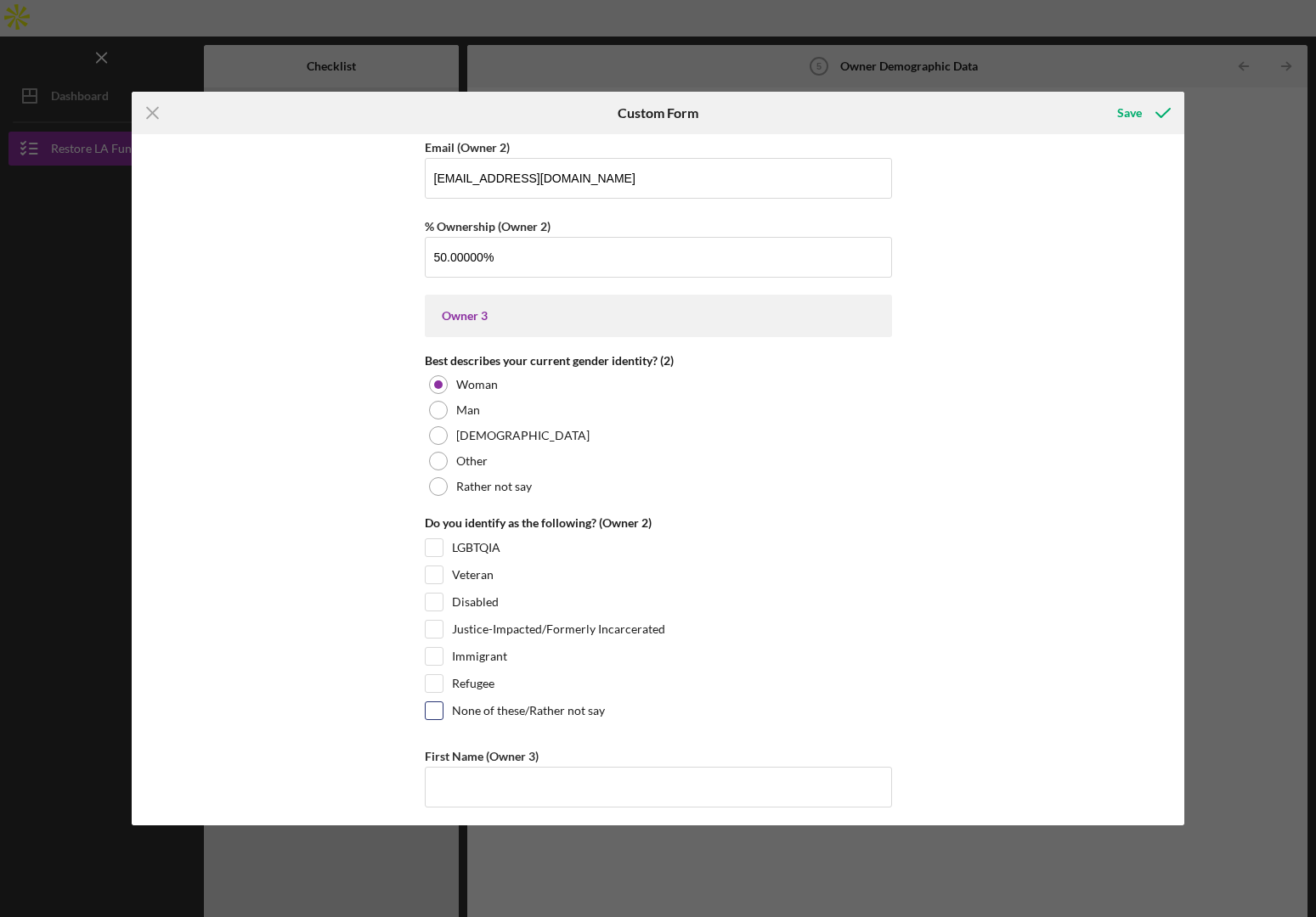
click at [509, 713] on label "None of these/Rather not say" at bounding box center [528, 711] width 153 height 17
click at [442, 713] on input "None of these/Rather not say" at bounding box center [433, 711] width 17 height 17
checkbox input "true"
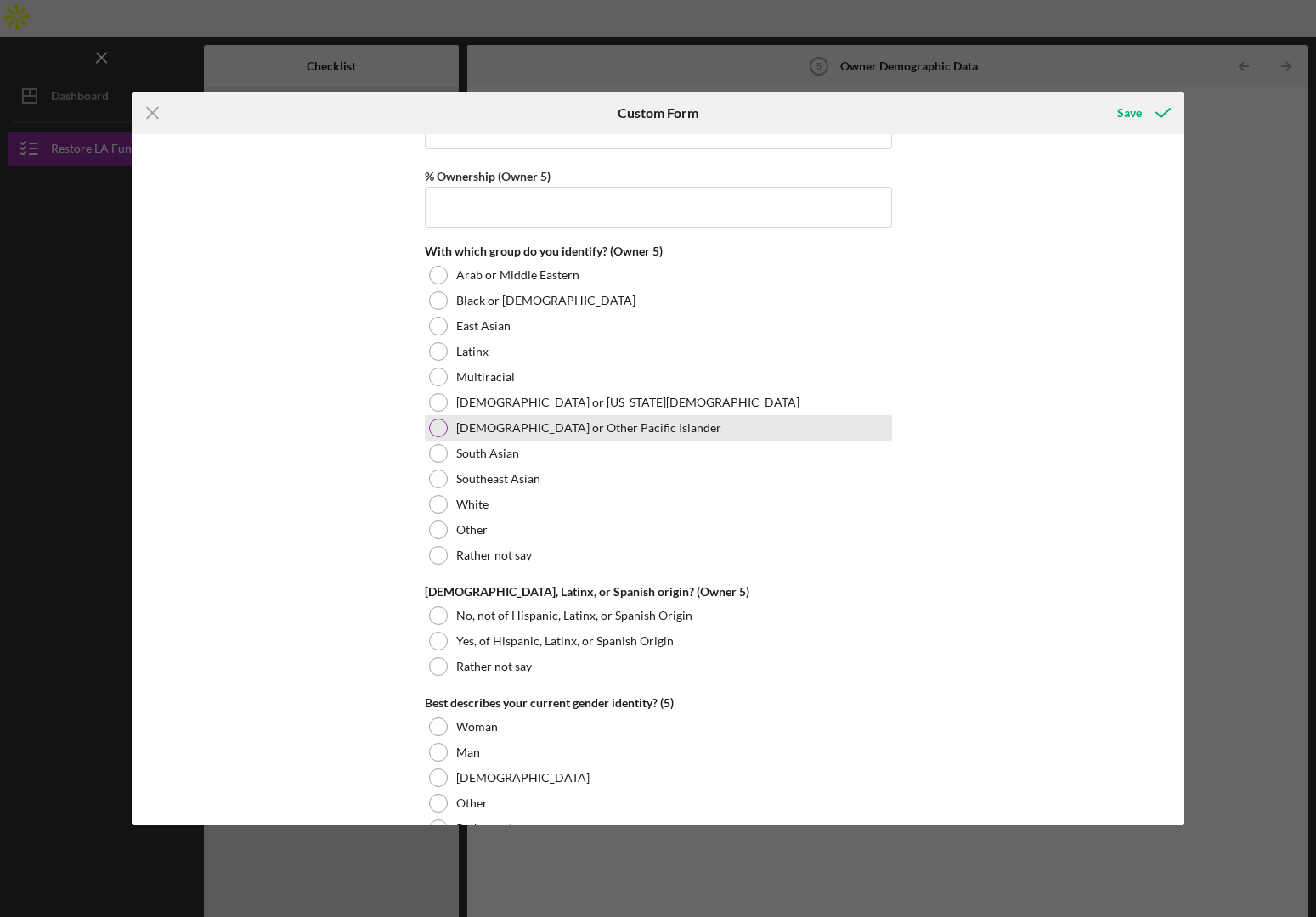
scroll to position [6324, 0]
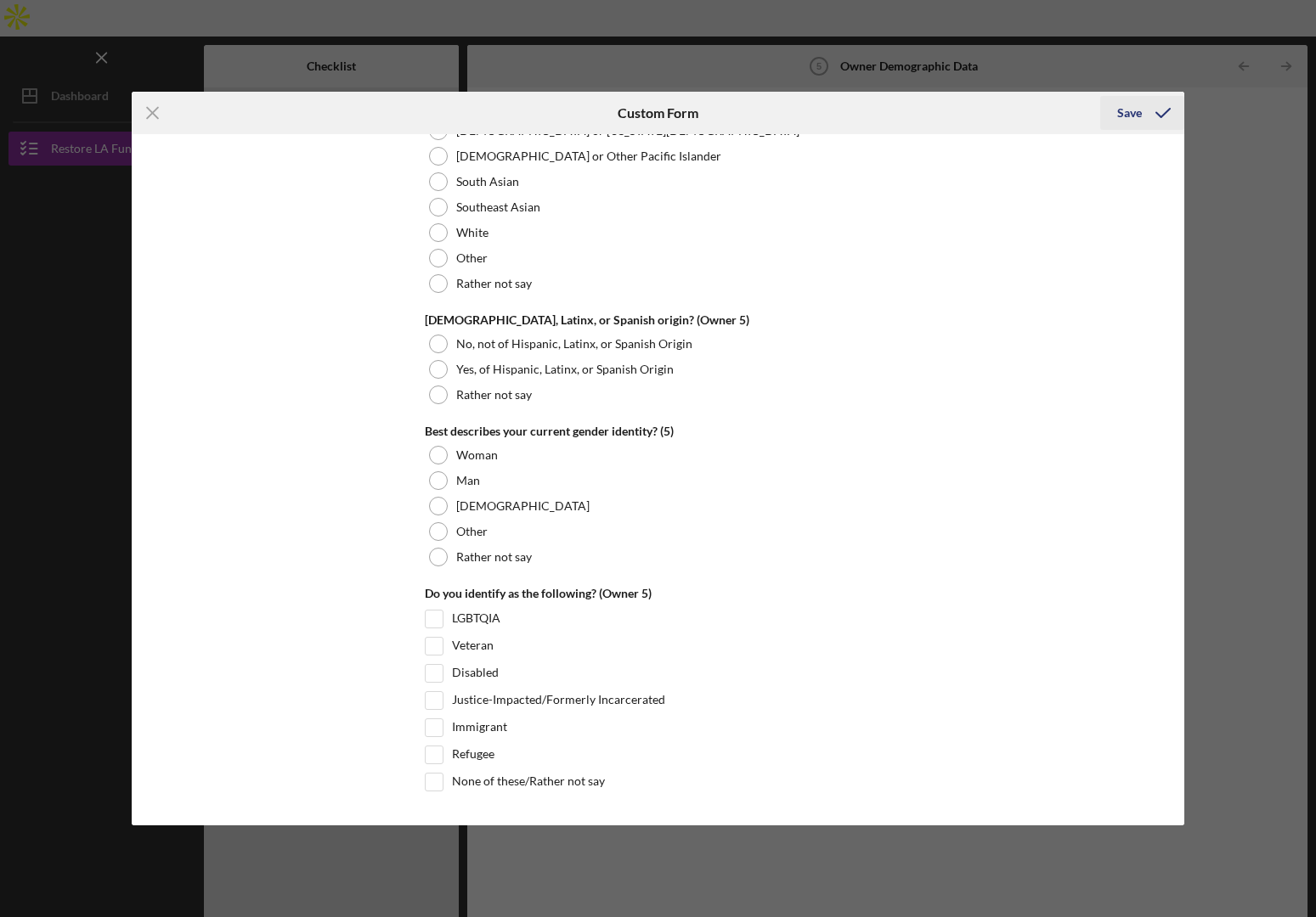
click at [1155, 110] on icon "submit" at bounding box center [1162, 113] width 42 height 42
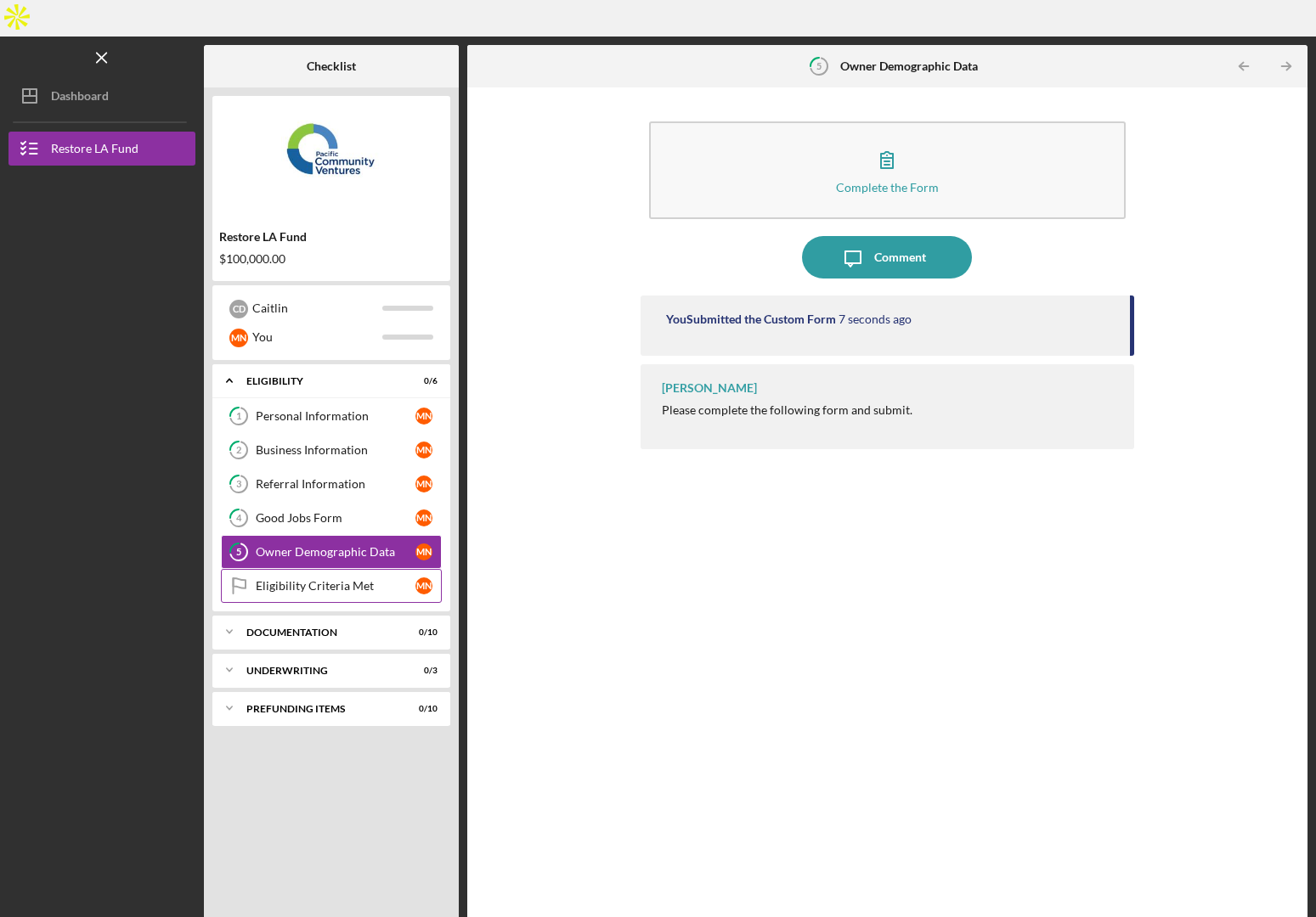
click at [307, 570] on link "Eligibility Criteria Met Eligibility Criteria Met M N" at bounding box center [332, 586] width 221 height 34
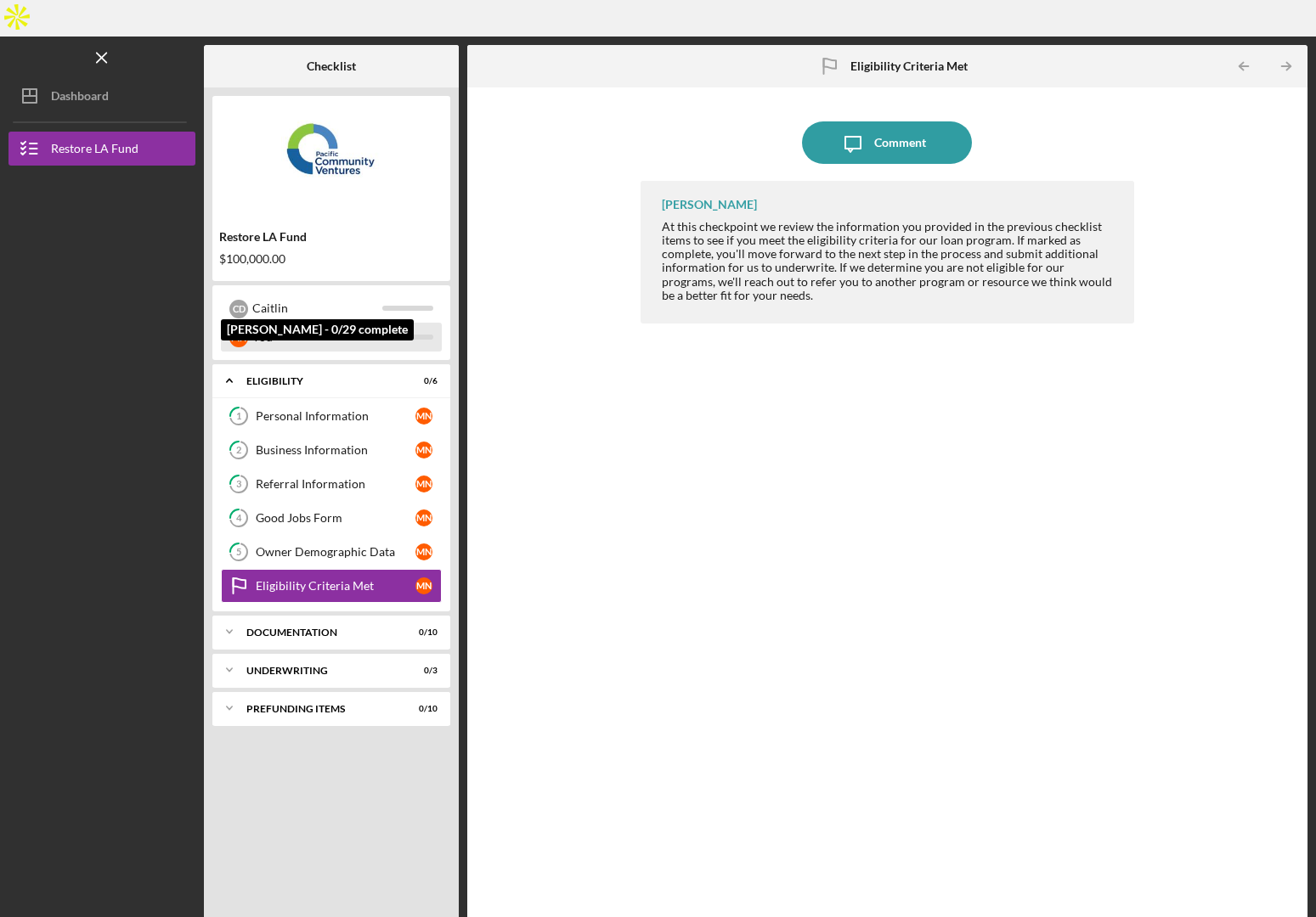
click at [270, 323] on div "You" at bounding box center [317, 338] width 130 height 29
click at [257, 294] on div "Caitlin" at bounding box center [317, 308] width 130 height 29
click at [232, 299] on div "C D" at bounding box center [238, 308] width 19 height 19
click at [306, 615] on div "Icon/Expander Documentation 0 / 10" at bounding box center [331, 631] width 238 height 34
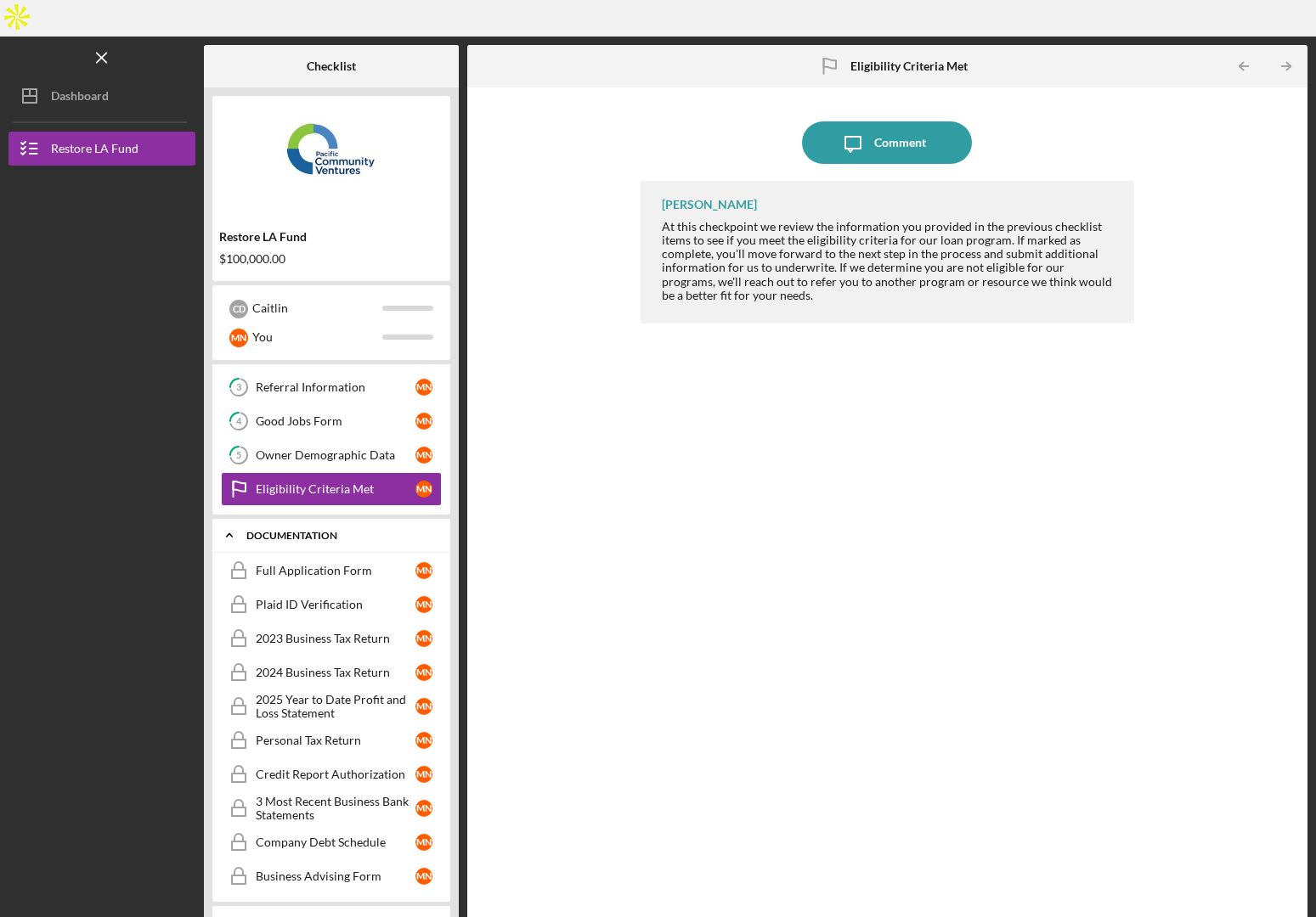
scroll to position [147, 0]
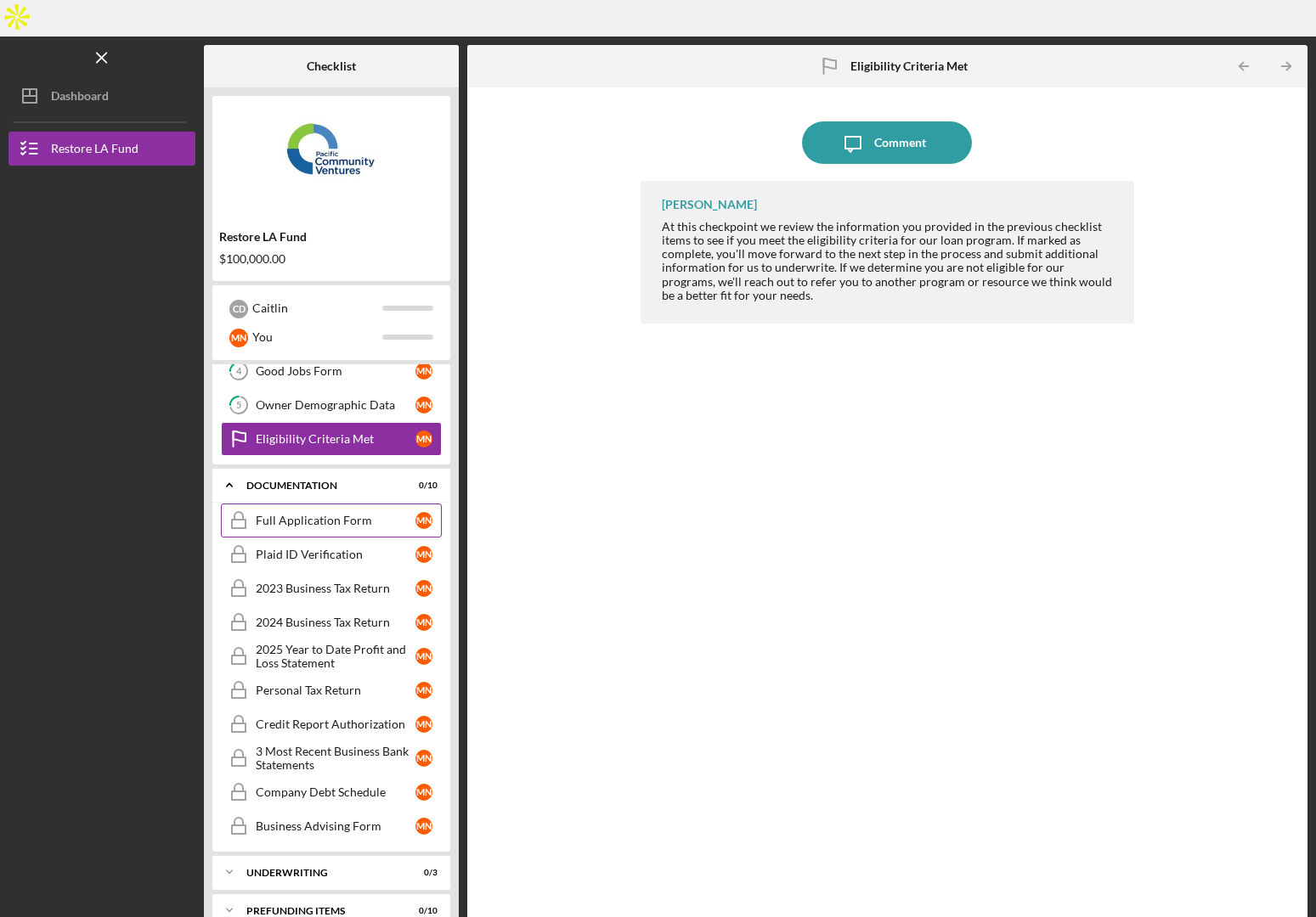
click at [318, 504] on link "Full Application Form Full Application Form M N" at bounding box center [332, 521] width 221 height 34
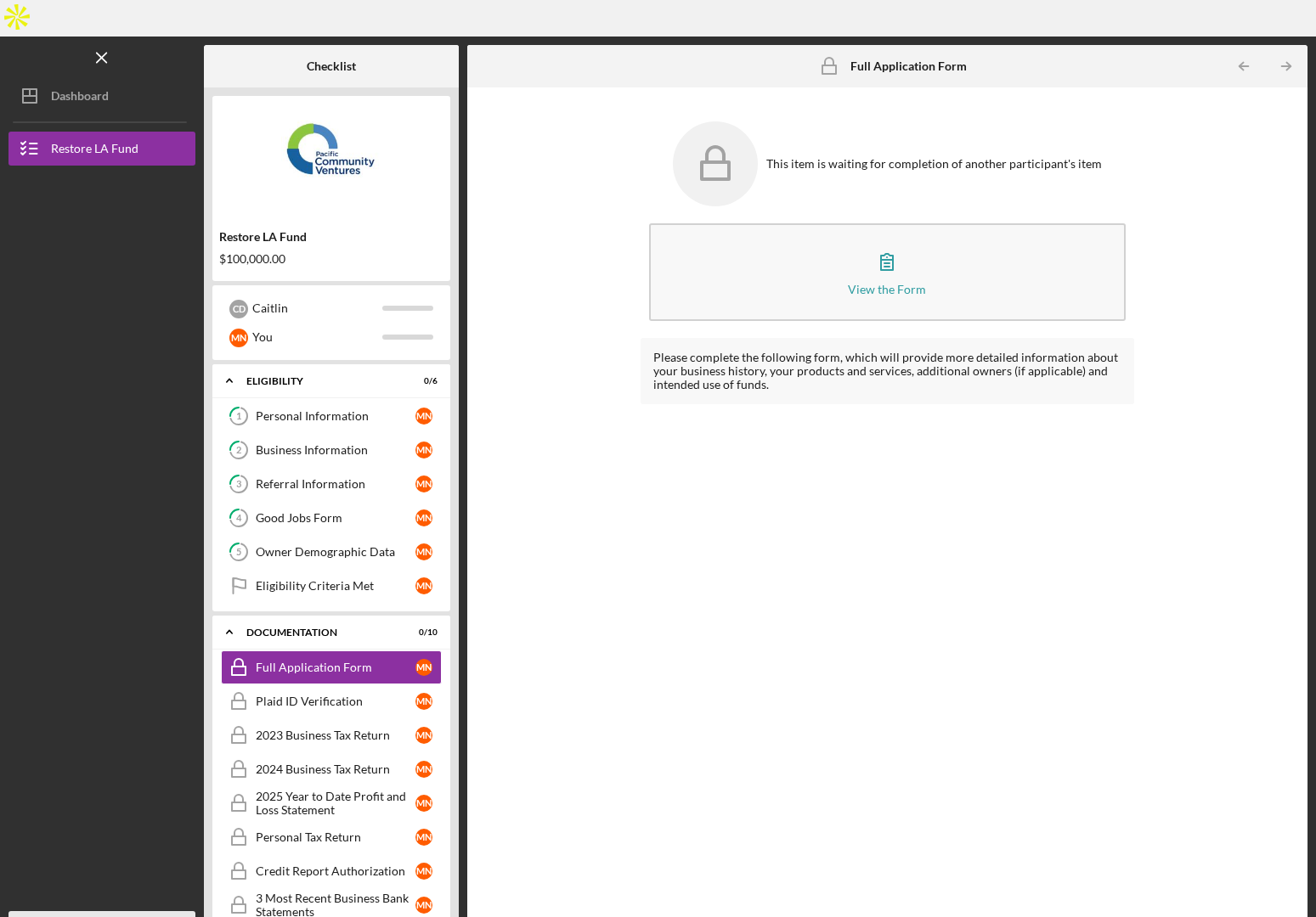
click at [176, 907] on icon "Icon/Overflow" at bounding box center [173, 928] width 42 height 42
click at [313, 409] on div "Personal Information" at bounding box center [335, 416] width 159 height 14
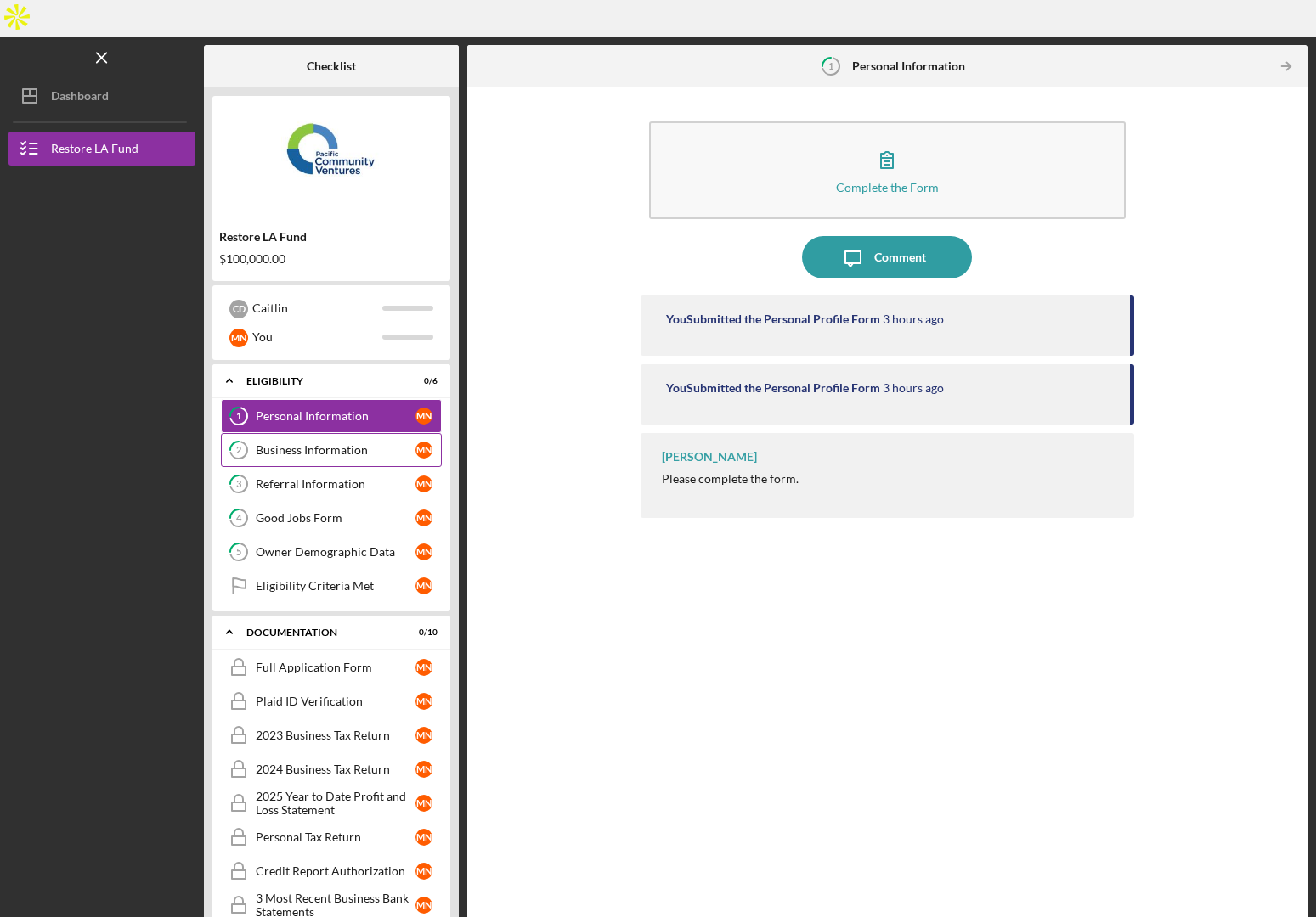
click at [305, 443] on div "Business Information" at bounding box center [335, 450] width 159 height 14
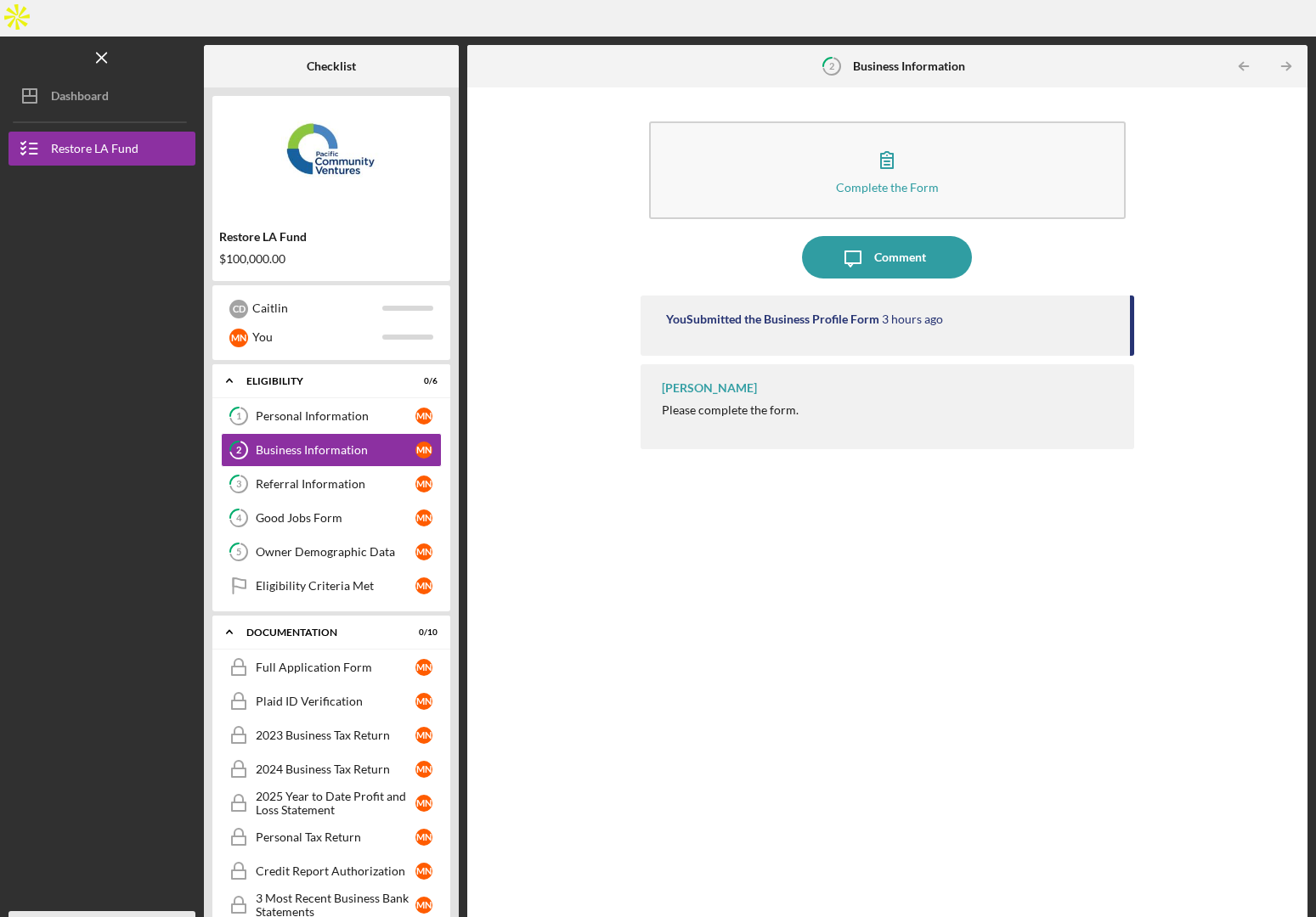
click at [175, 907] on icon "Icon/Overflow" at bounding box center [173, 928] width 42 height 42
click at [604, 642] on div "Complete the Form Form Icon/Message Comment You Submitted the Business Profile …" at bounding box center [886, 516] width 823 height 841
click at [313, 570] on link "Eligibility Criteria Met Eligibility Criteria Met M N" at bounding box center [332, 586] width 221 height 34
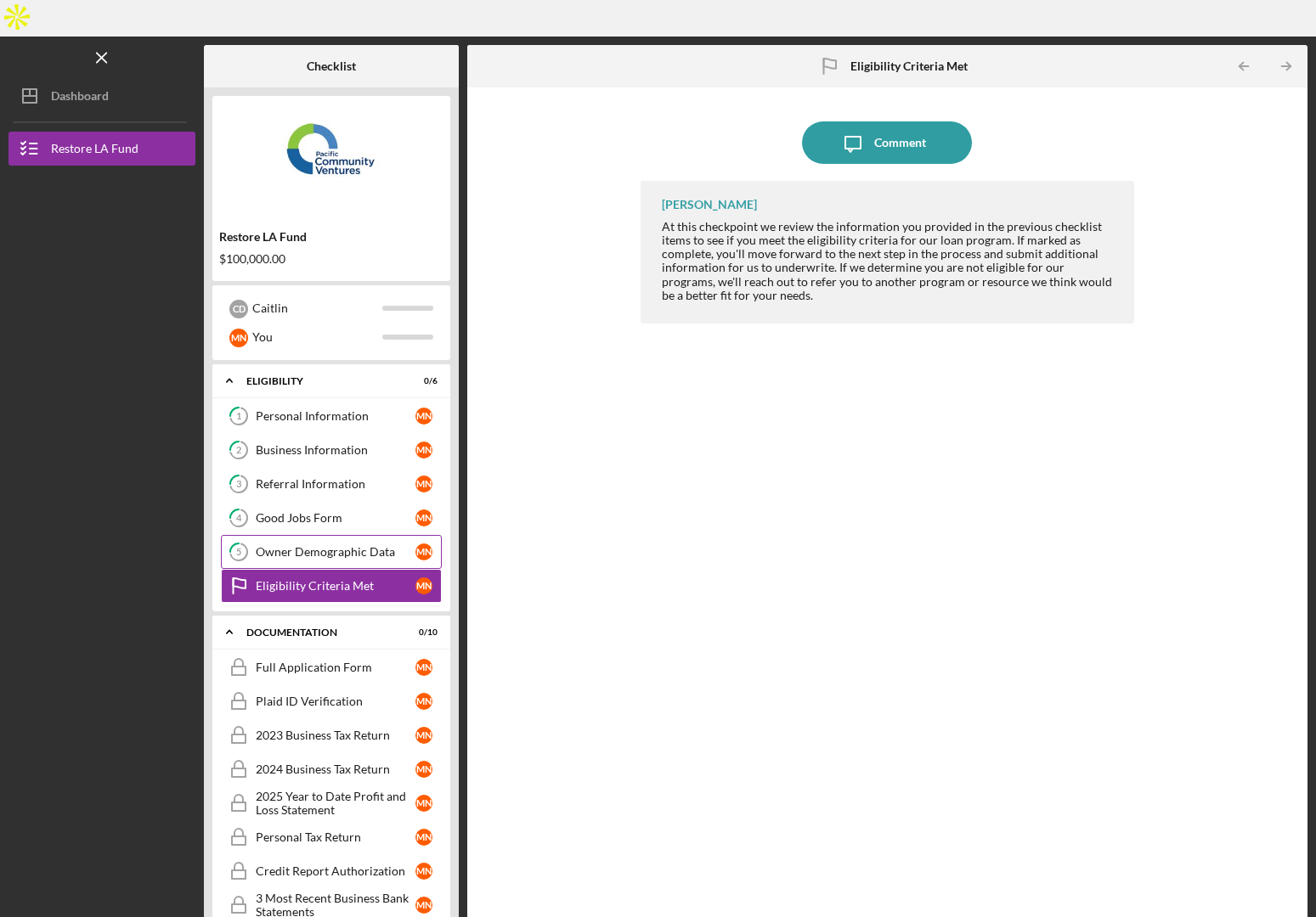
click at [322, 535] on link "5 Owner Demographic Data M N" at bounding box center [332, 552] width 221 height 34
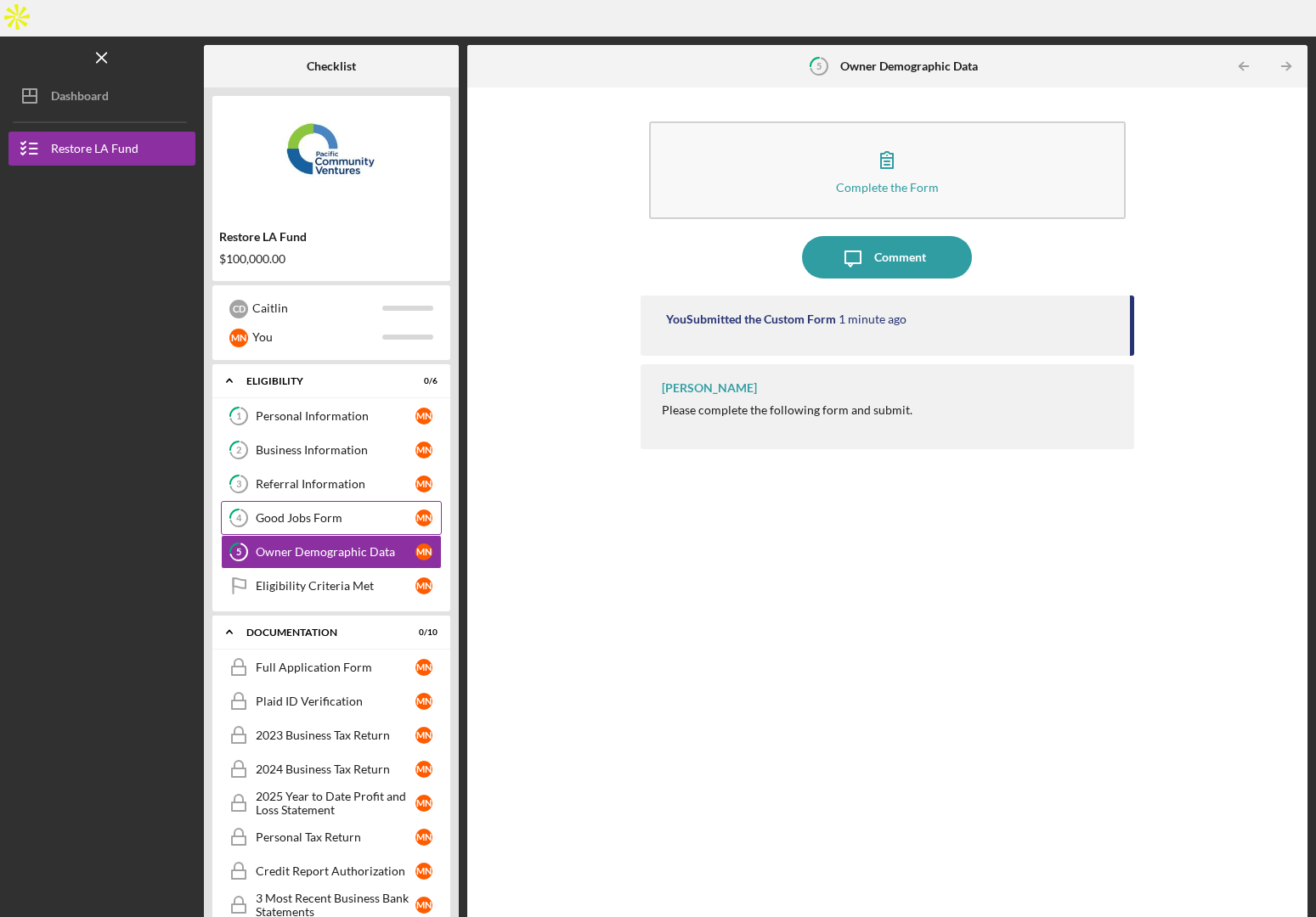
click at [288, 512] on div "Good Jobs Form" at bounding box center [335, 519] width 159 height 14
